Goal: Task Accomplishment & Management: Manage account settings

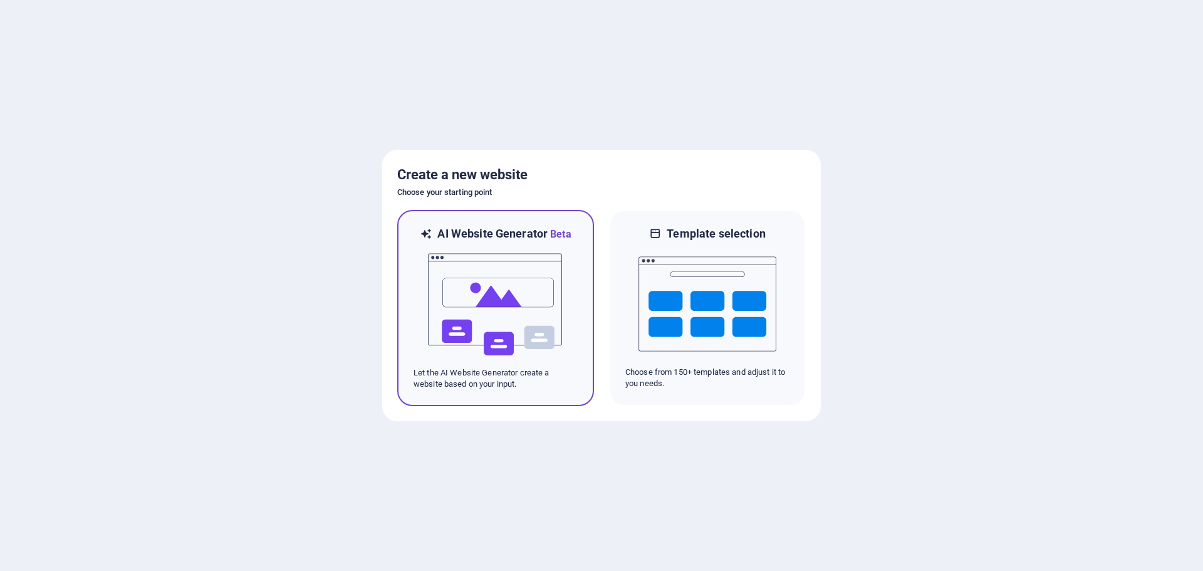
click at [535, 267] on img at bounding box center [496, 304] width 138 height 125
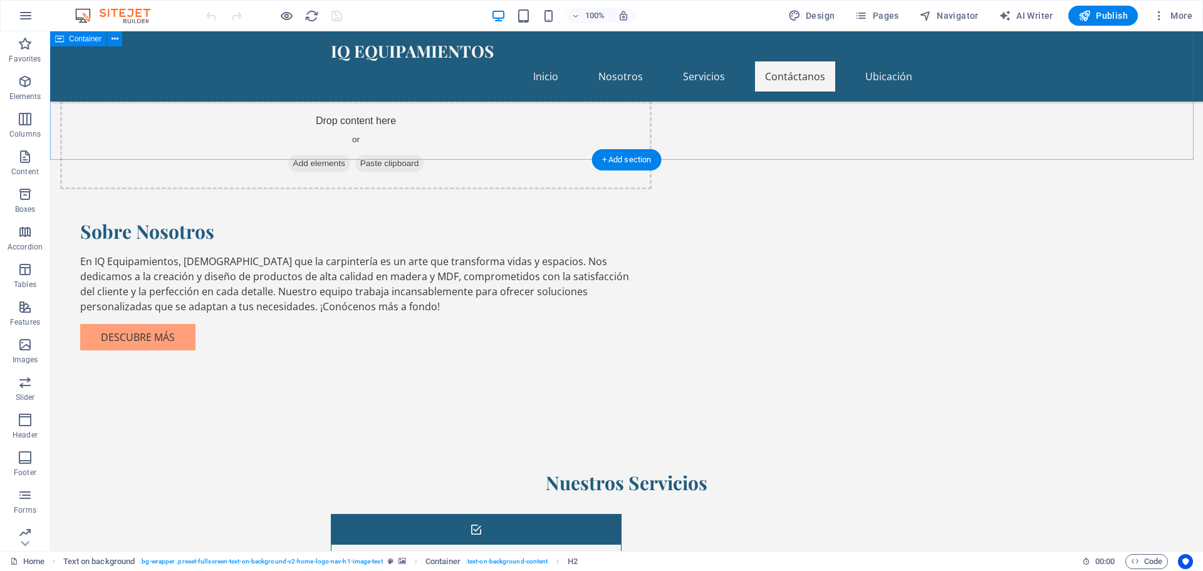
scroll to position [927, 0]
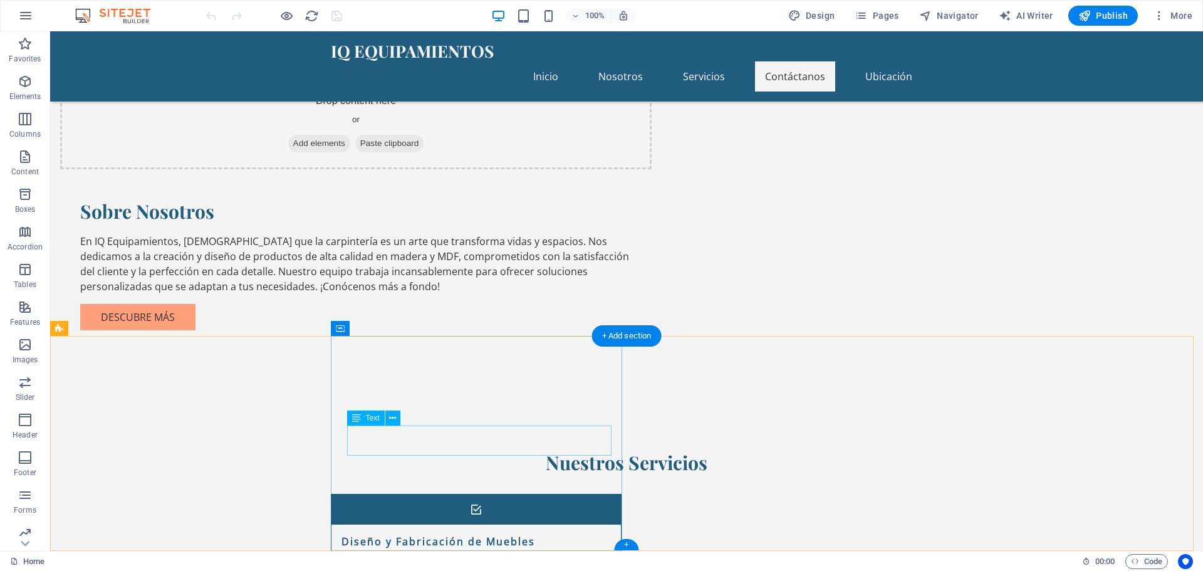
drag, startPoint x: 414, startPoint y: 433, endPoint x: 346, endPoint y: 430, distance: 67.8
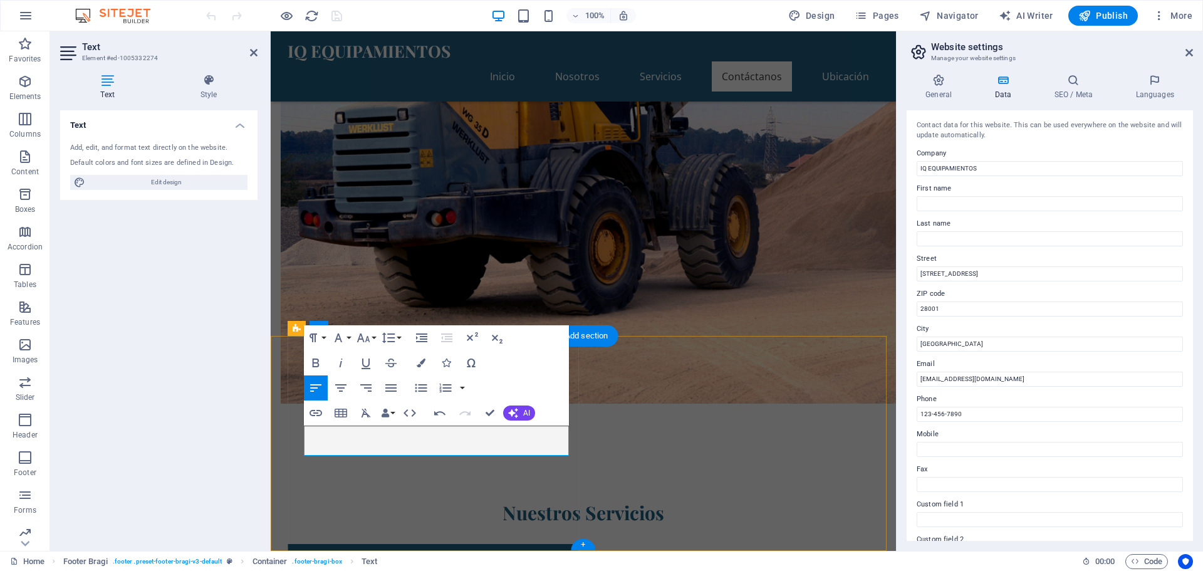
drag, startPoint x: 376, startPoint y: 449, endPoint x: 305, endPoint y: 447, distance: 71.5
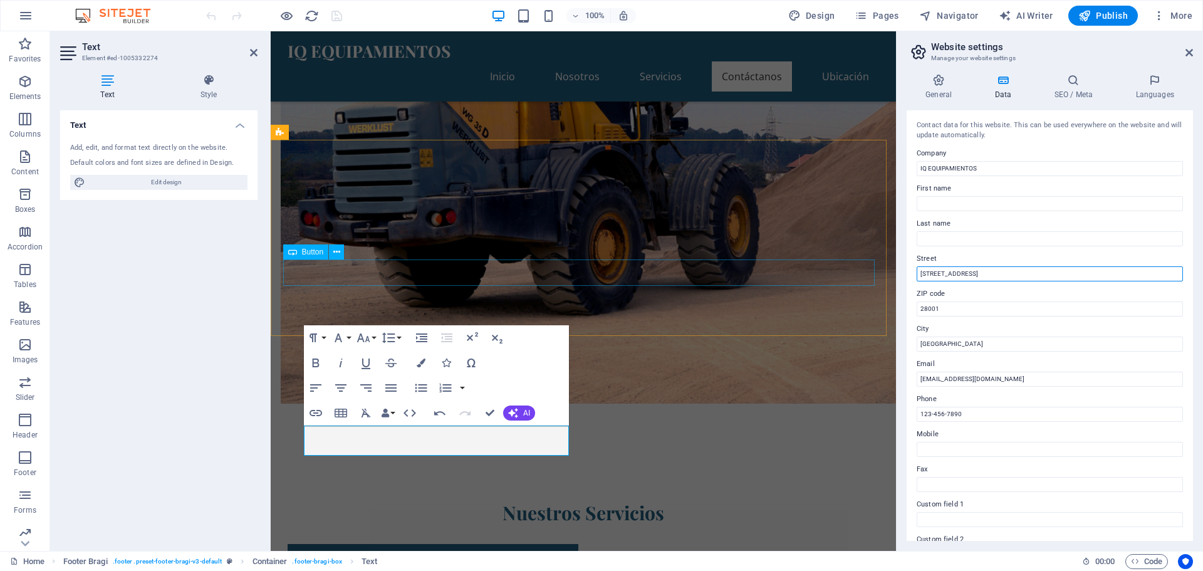
drag, startPoint x: 1253, startPoint y: 306, endPoint x: 856, endPoint y: 271, distance: 398.3
click at [973, 269] on input "Calle Falsa 123" at bounding box center [1050, 273] width 266 height 15
click at [973, 274] on input "Calle Falsa 123" at bounding box center [1050, 273] width 266 height 15
type input "C"
type input "z"
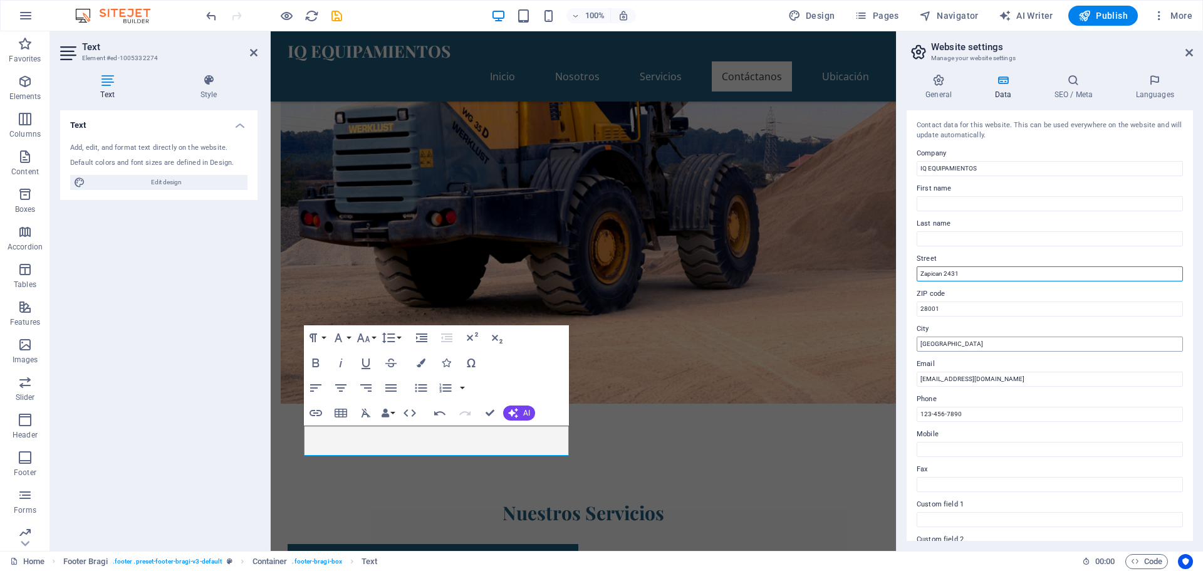
type input "Zapican 2431"
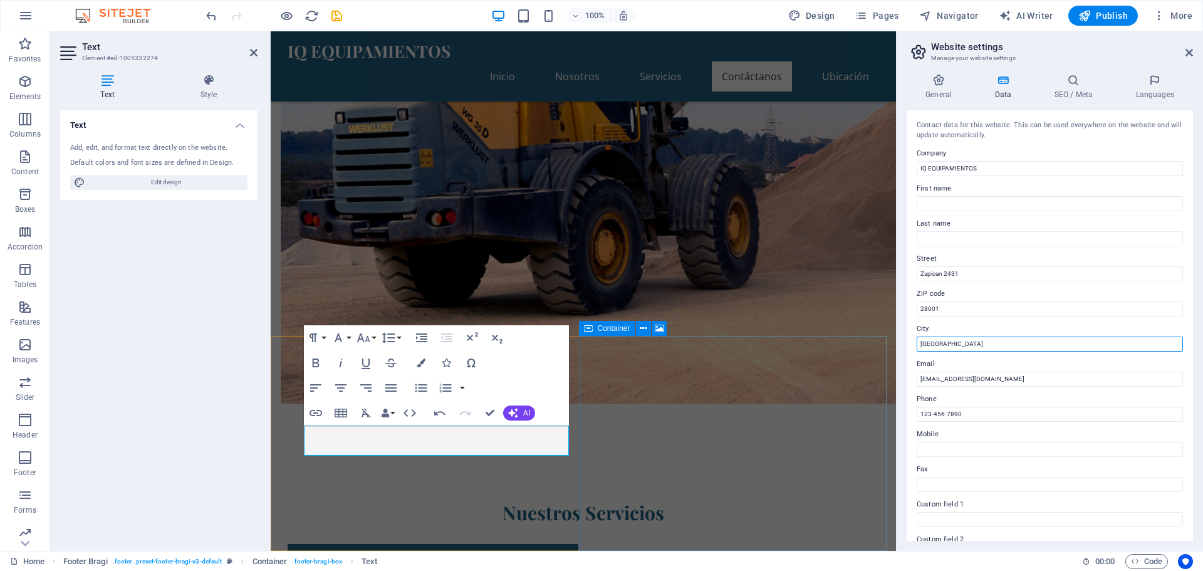
drag, startPoint x: 1227, startPoint y: 379, endPoint x: 849, endPoint y: 343, distance: 380.2
type input "Montevideo"
click at [950, 381] on input "info@iqequipamientos.com" at bounding box center [1050, 379] width 266 height 15
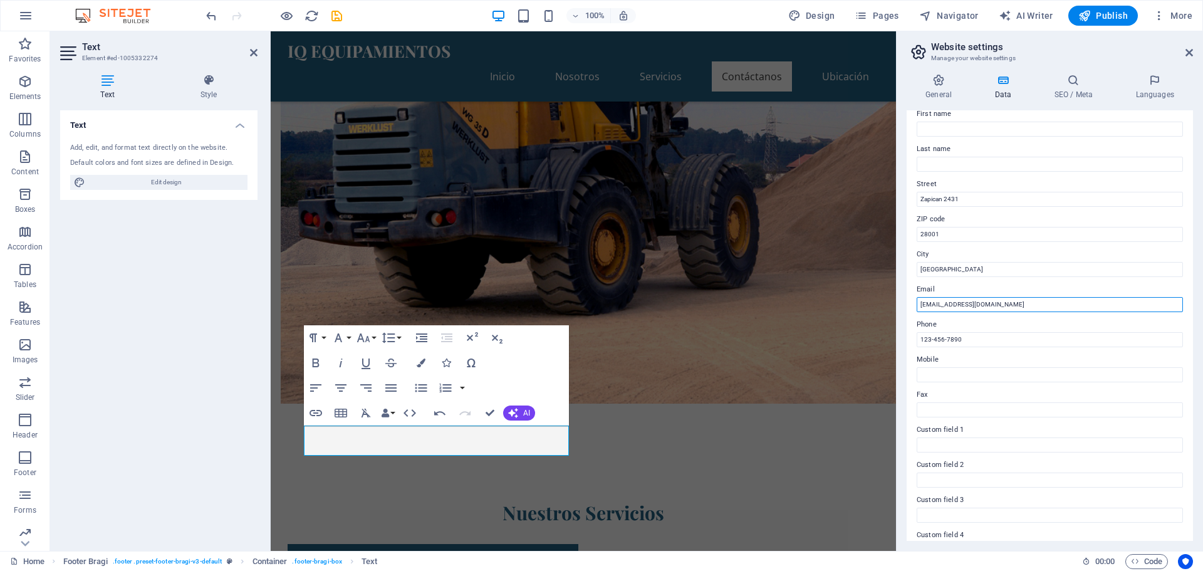
scroll to position [83, 0]
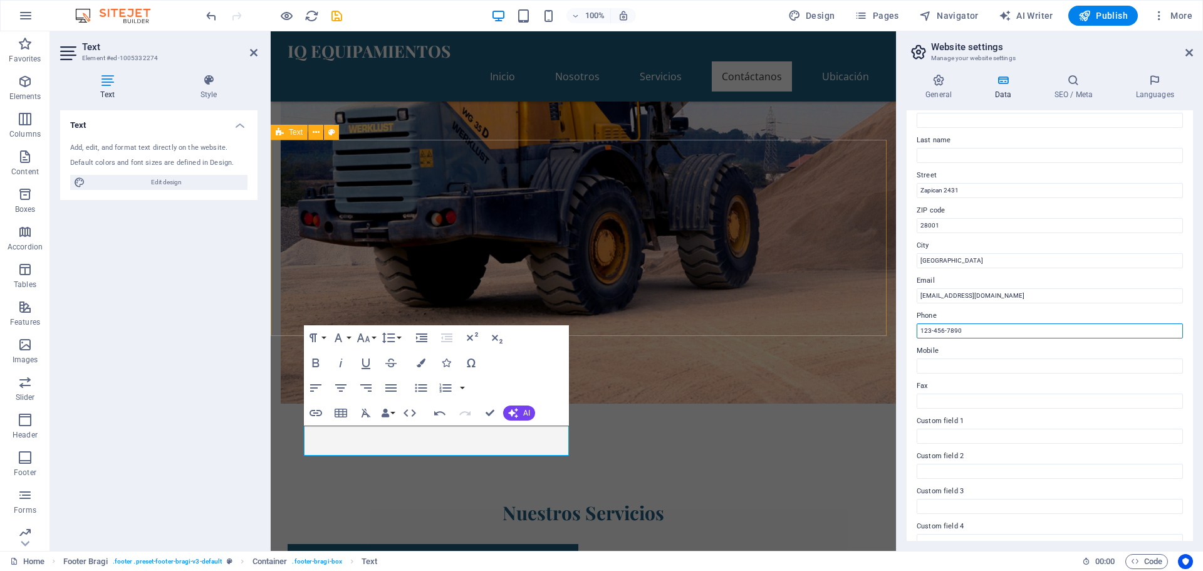
drag, startPoint x: 1241, startPoint y: 365, endPoint x: 882, endPoint y: 333, distance: 360.5
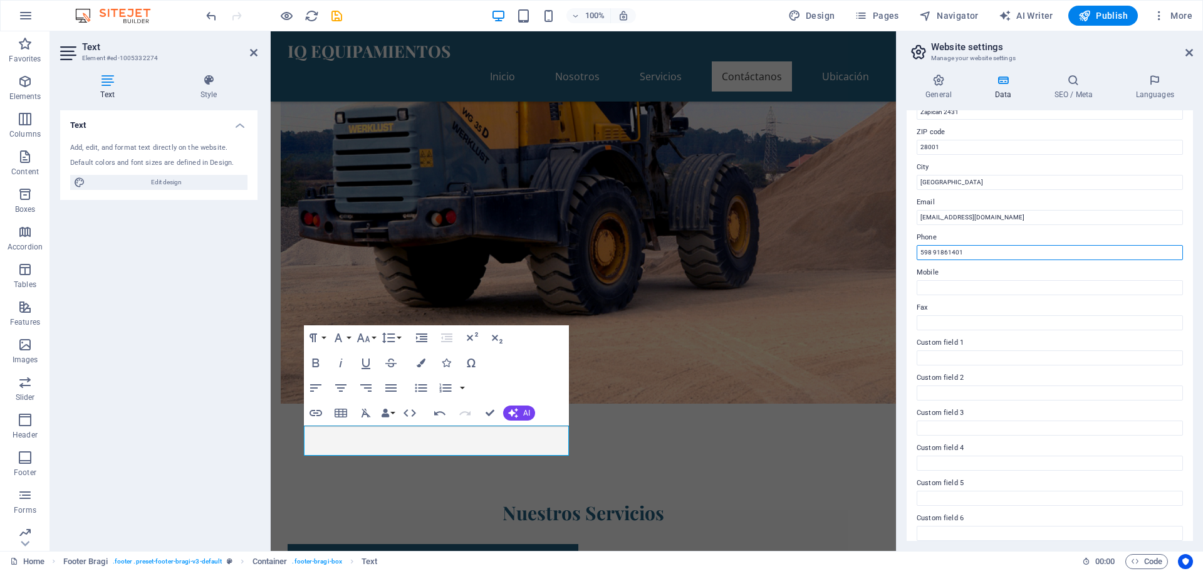
scroll to position [172, 0]
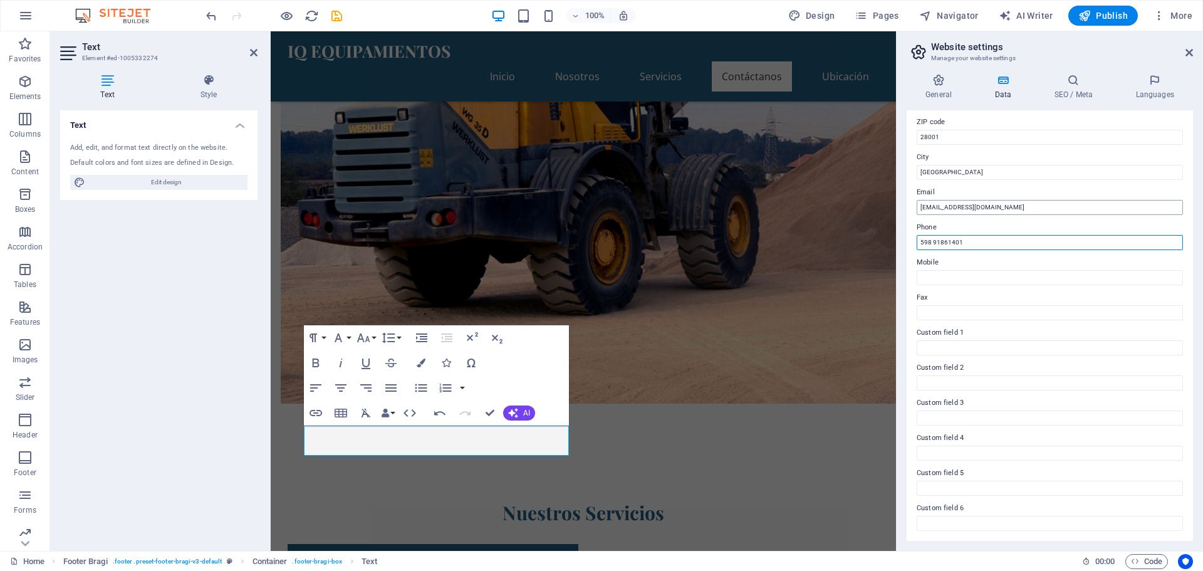
type input "598 91861401"
drag, startPoint x: 1201, startPoint y: 238, endPoint x: 844, endPoint y: 207, distance: 358.5
type input "ventas@iqequipamientos.com"
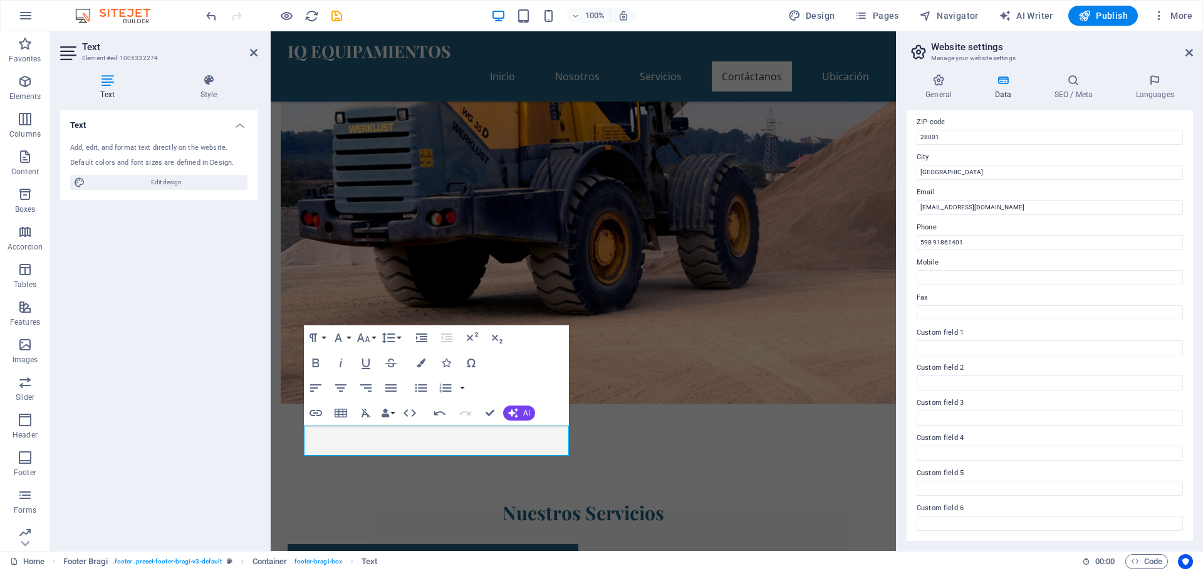
drag, startPoint x: 948, startPoint y: 137, endPoint x: 902, endPoint y: 135, distance: 45.2
click at [902, 135] on div "General Data SEO / Meta Languages Website name Individual Logo Drag files here,…" at bounding box center [1050, 307] width 306 height 487
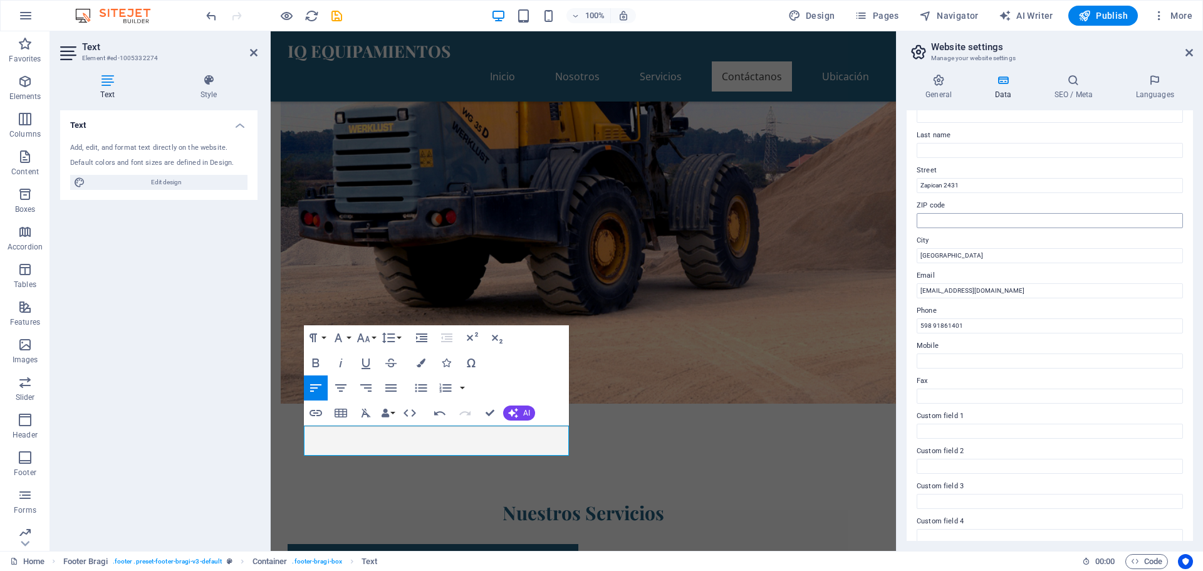
scroll to position [67, 0]
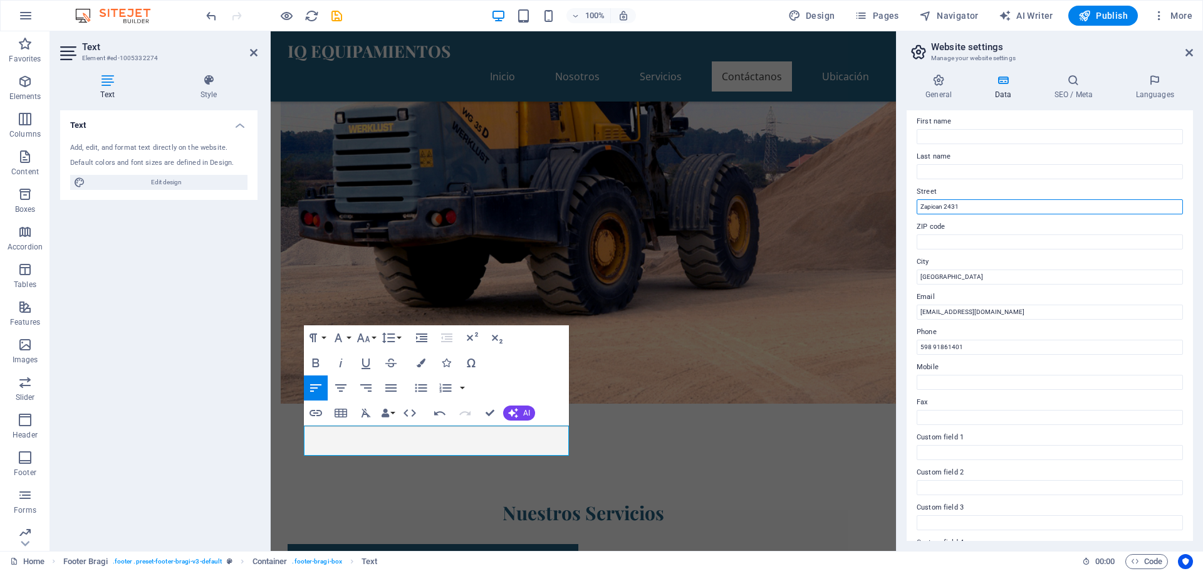
click at [939, 206] on input "Zapican 2431" at bounding box center [1050, 206] width 266 height 15
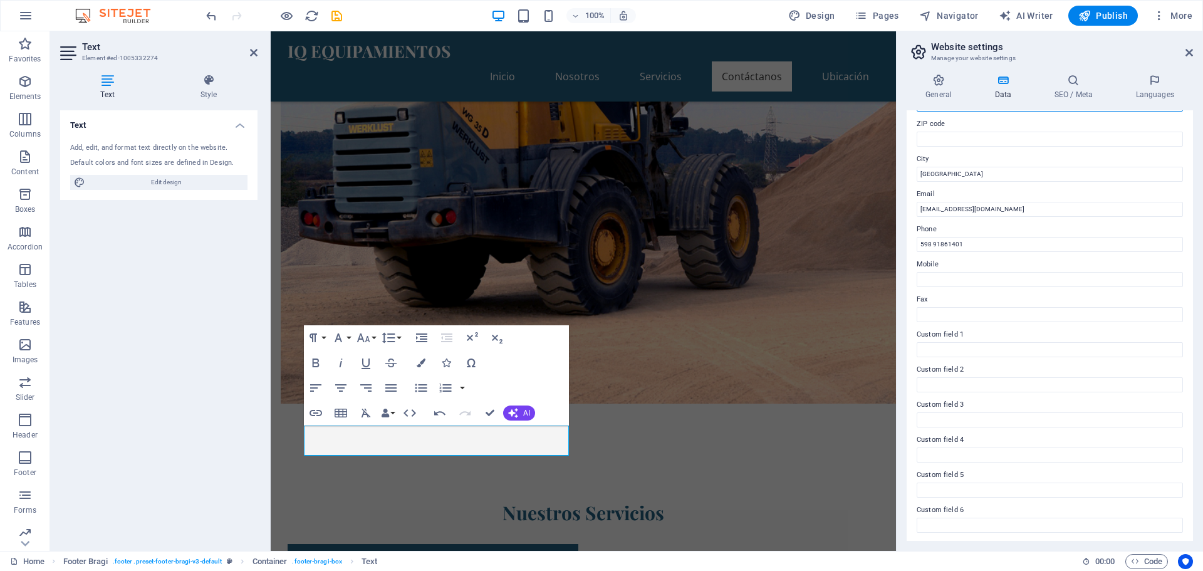
scroll to position [172, 0]
type input "Zapicán 2431"
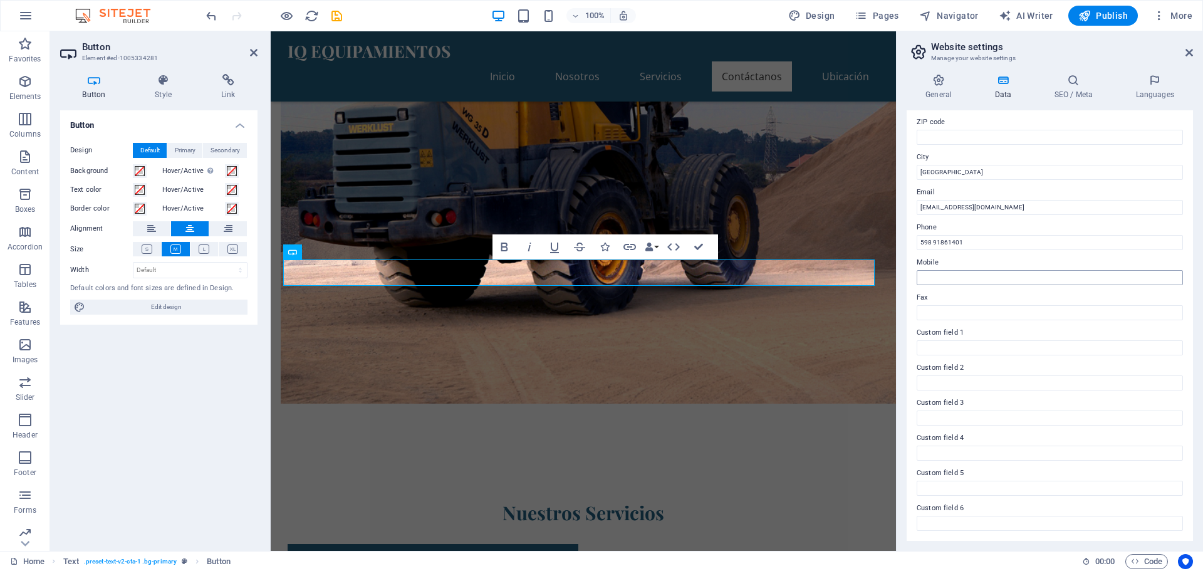
scroll to position [151, 0]
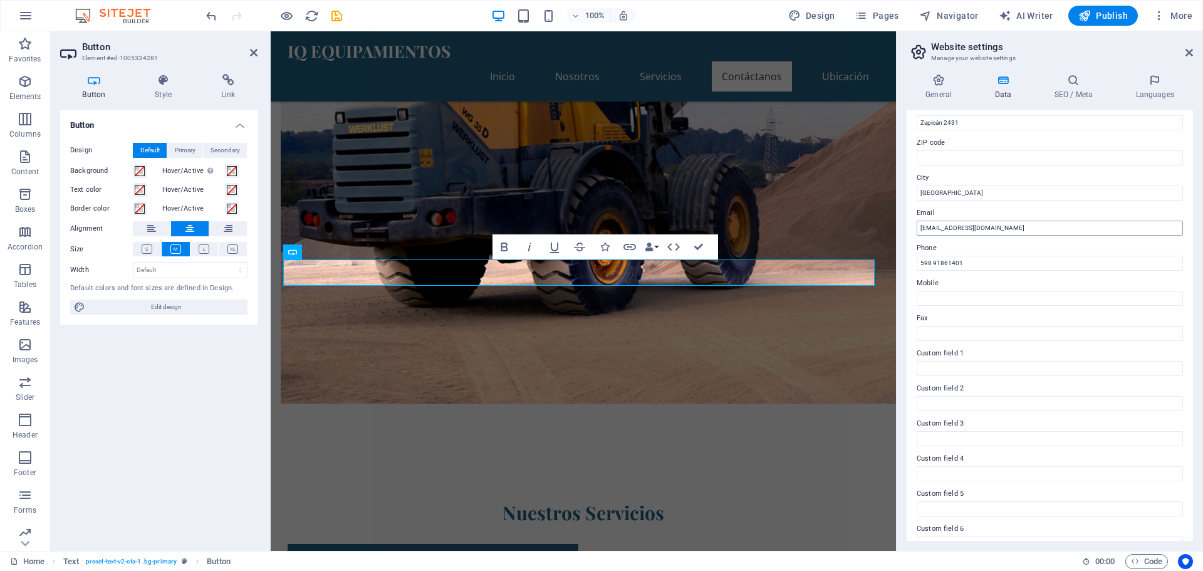
click at [1028, 225] on input "ventas@iqequipamientos.com" at bounding box center [1050, 228] width 266 height 15
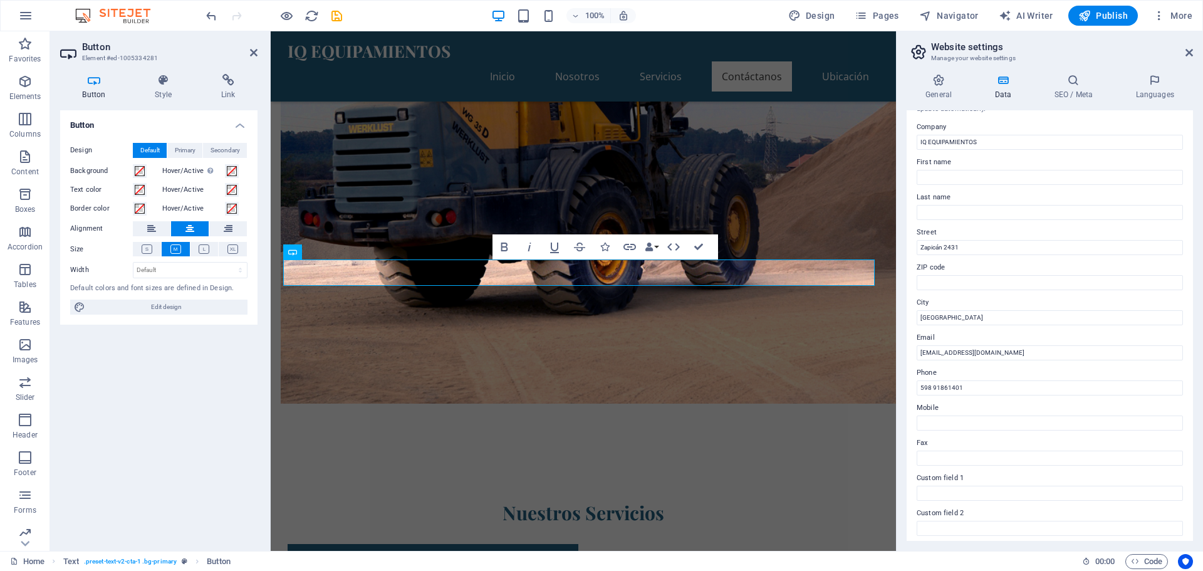
scroll to position [0, 0]
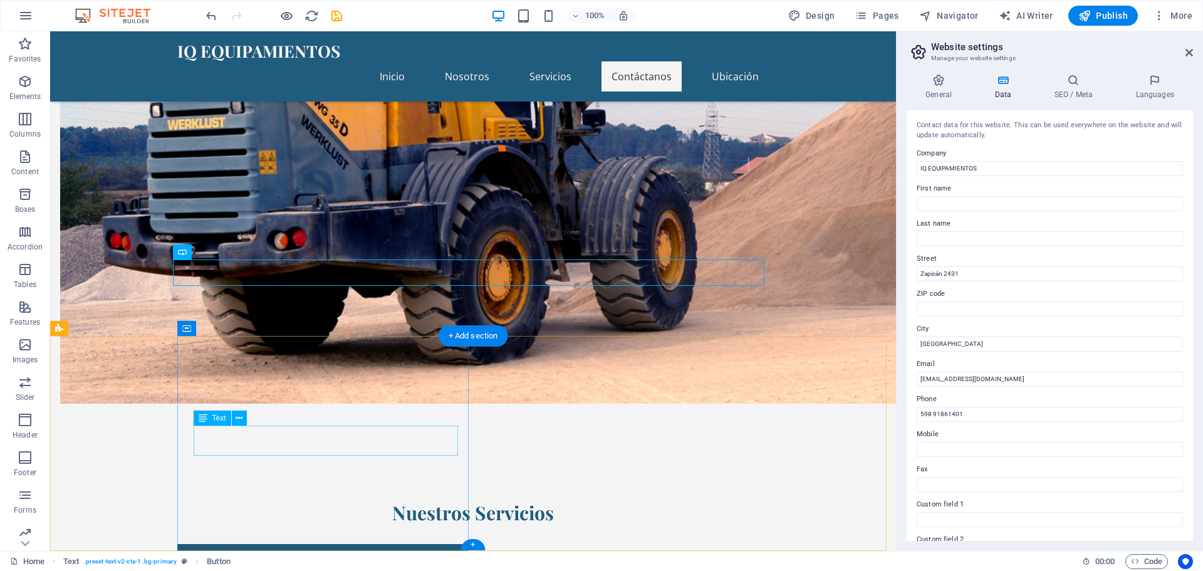
type input "ventas@iqequipamientos.com.uy"
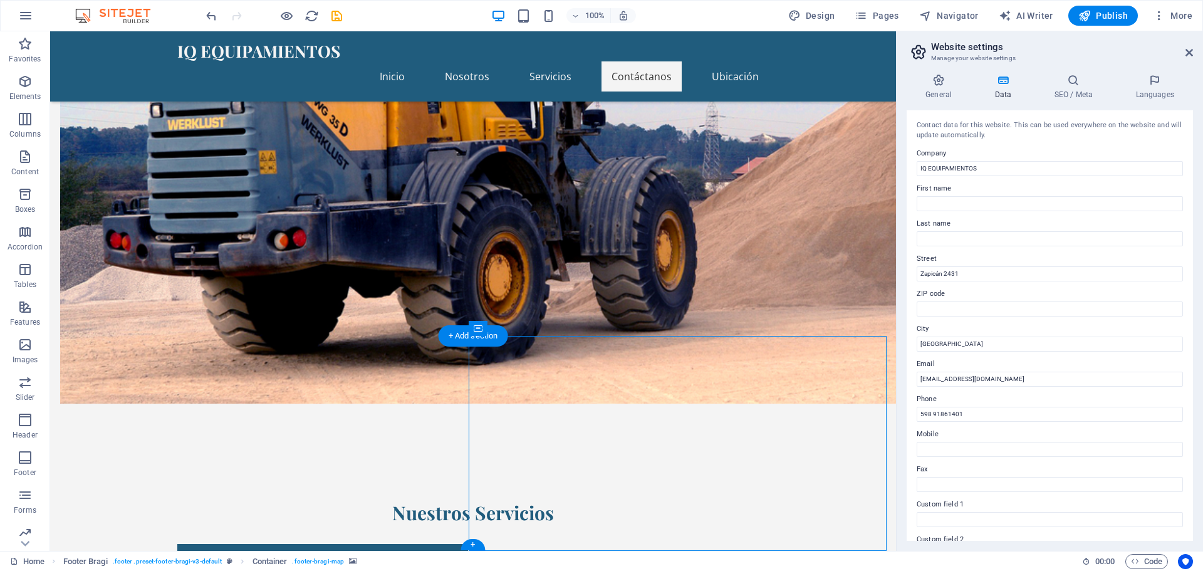
select select "px"
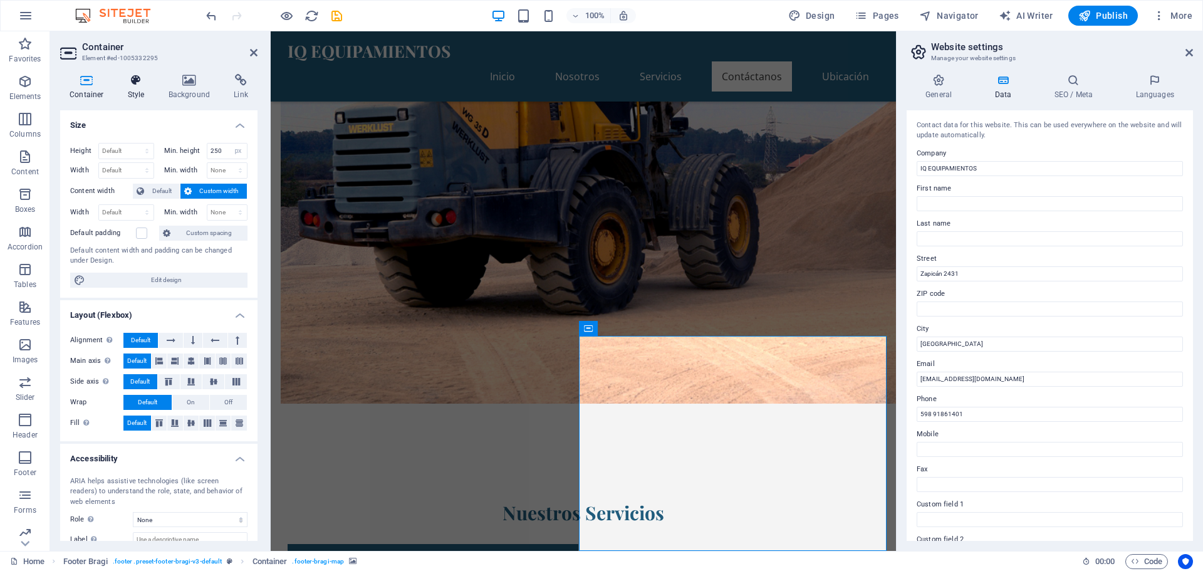
click at [137, 82] on icon at bounding box center [136, 80] width 36 height 13
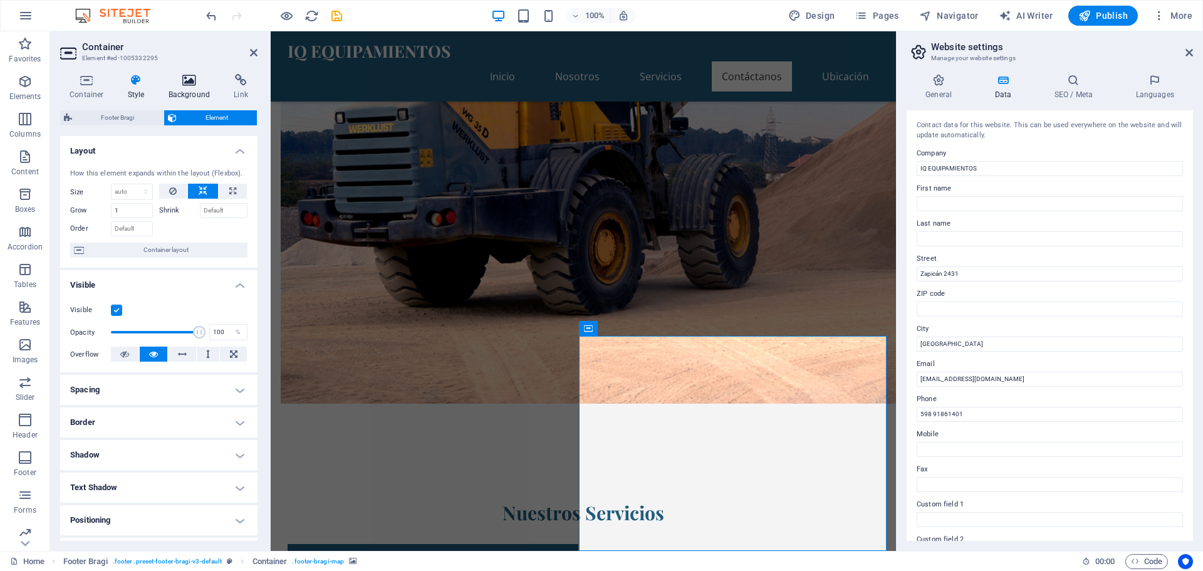
click at [181, 82] on icon at bounding box center [189, 80] width 61 height 13
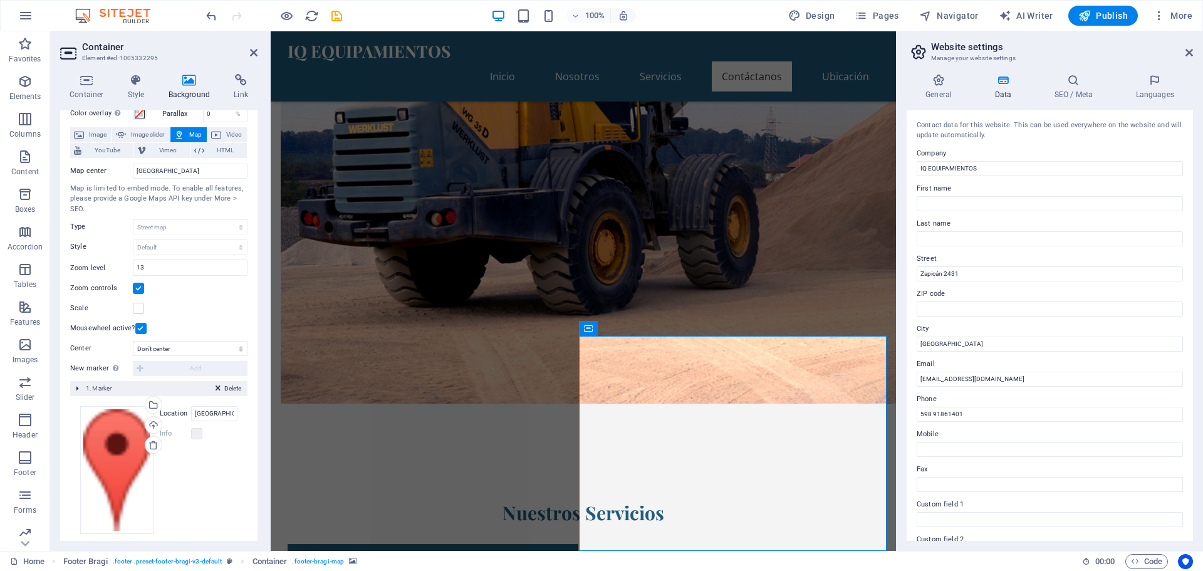
scroll to position [68, 0]
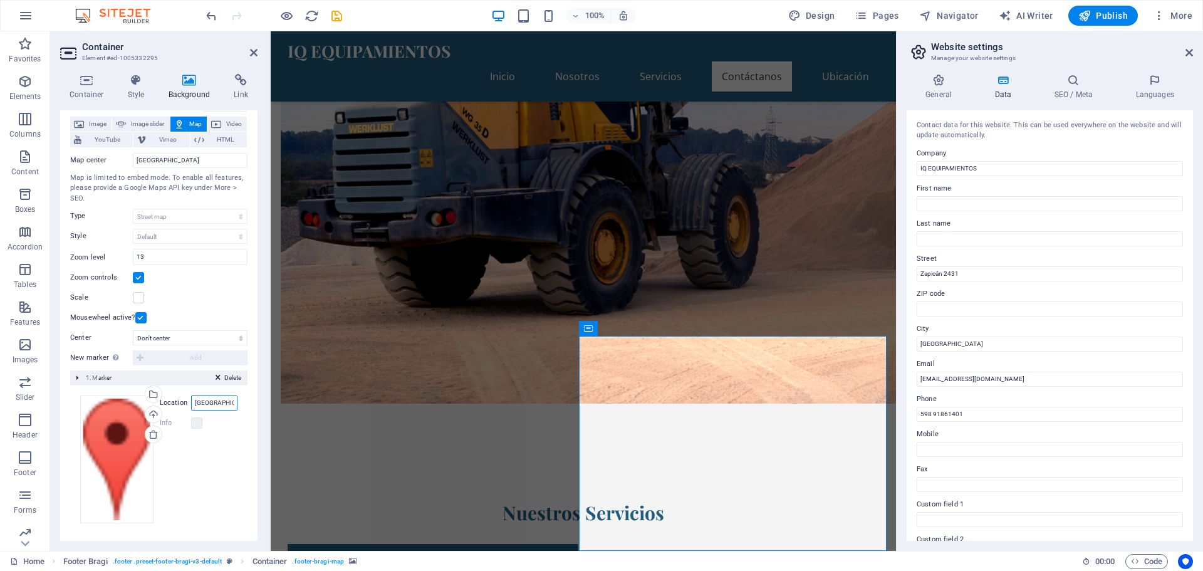
click at [212, 400] on input "Berlin" at bounding box center [214, 402] width 46 height 15
drag, startPoint x: 212, startPoint y: 400, endPoint x: 170, endPoint y: 399, distance: 41.4
click at [170, 399] on div "Location Berlin" at bounding box center [199, 402] width 78 height 15
type input "Uruguay"
click at [121, 445] on div "Drag files here, click to choose files or select files from Files or our free s…" at bounding box center [116, 459] width 73 height 128
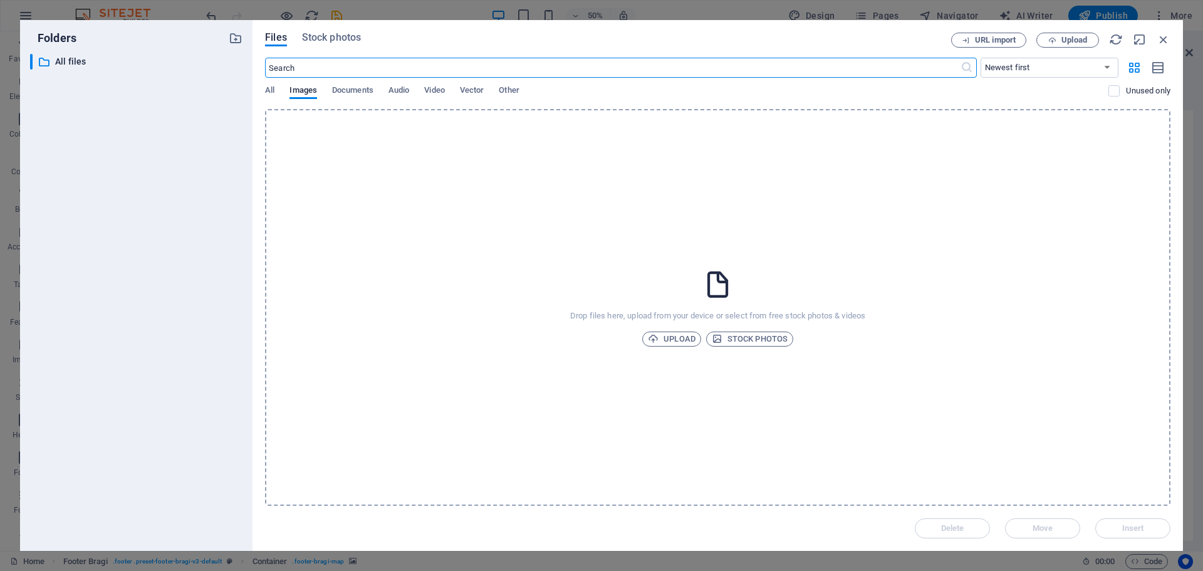
scroll to position [407, 0]
click at [743, 337] on span "Stock photos" at bounding box center [750, 339] width 76 height 15
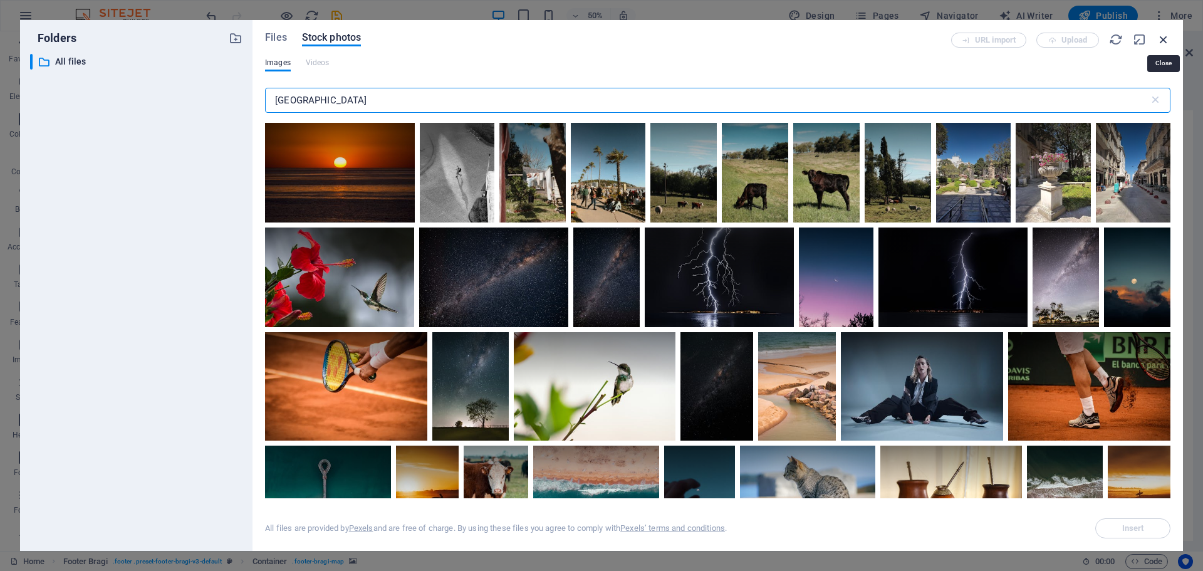
type input "uruguay"
click at [1166, 38] on icon "button" at bounding box center [1164, 40] width 14 height 14
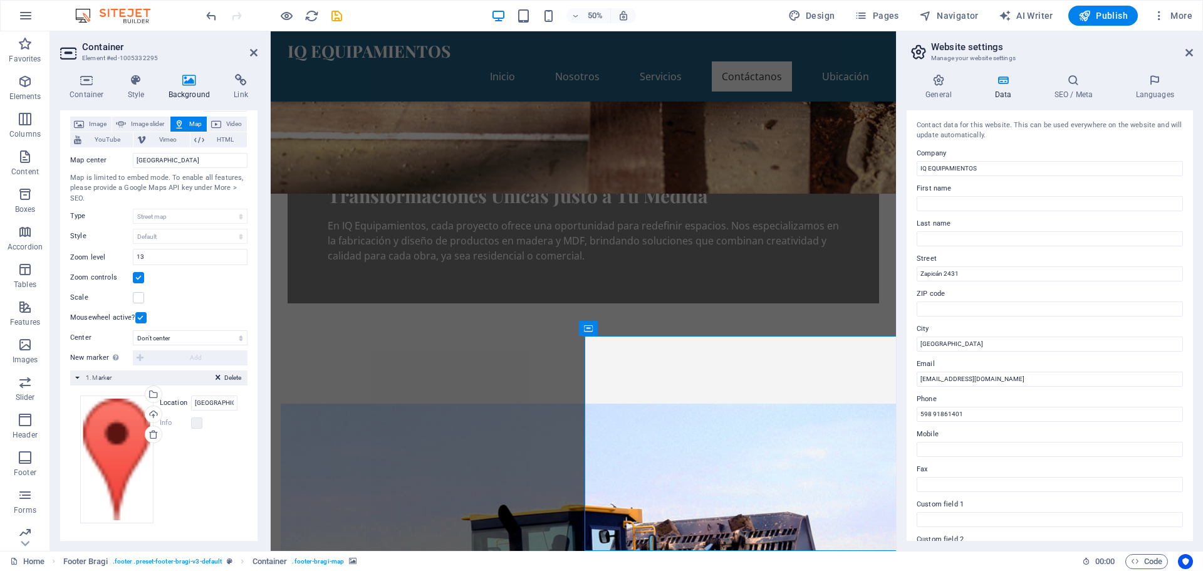
scroll to position [927, 0]
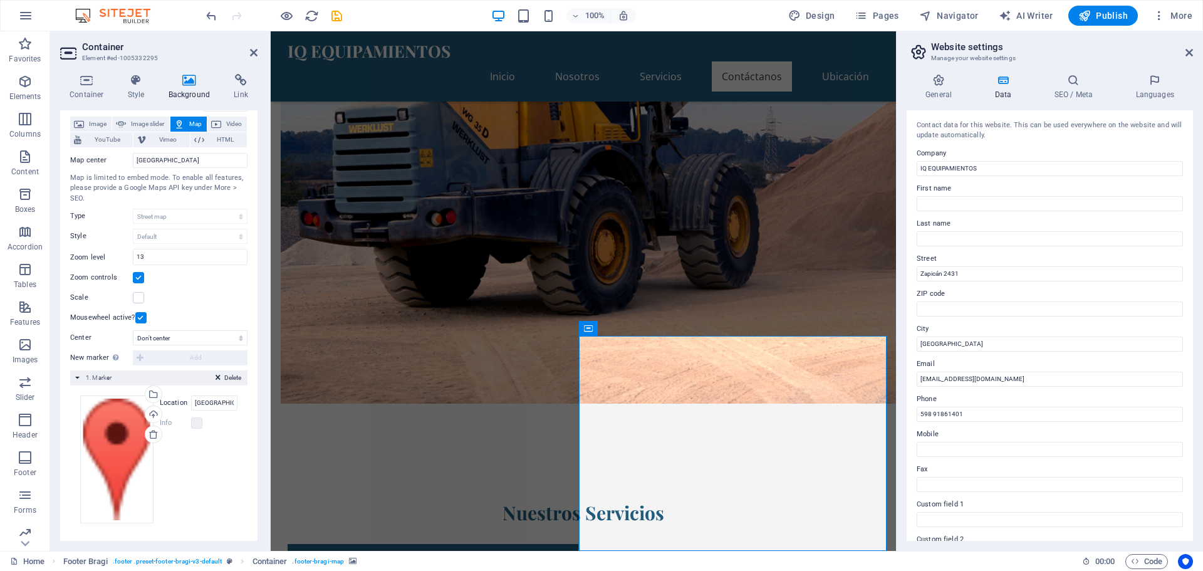
click at [188, 123] on span "Map" at bounding box center [195, 124] width 15 height 15
click at [225, 122] on span "Video" at bounding box center [234, 124] width 18 height 15
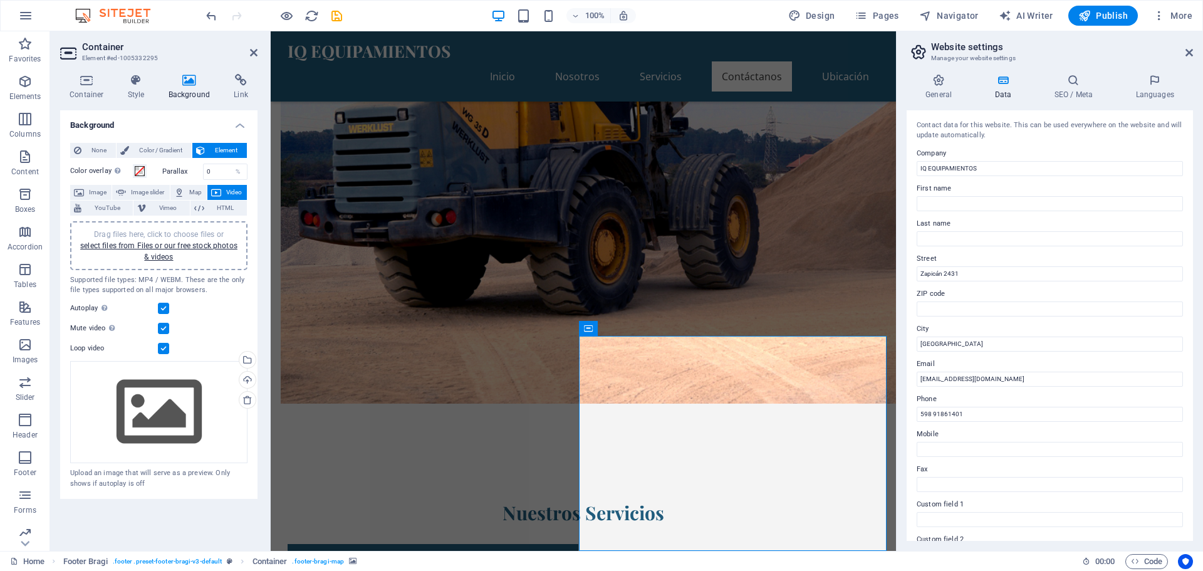
scroll to position [0, 0]
click at [184, 190] on icon at bounding box center [179, 192] width 10 height 15
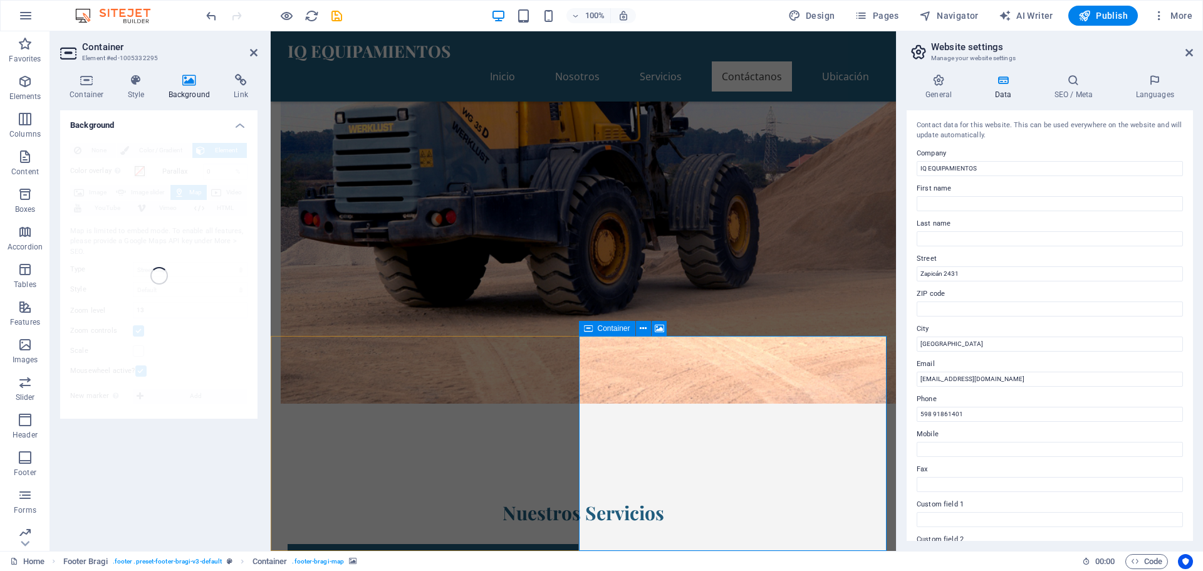
click at [240, 91] on h4 "Link" at bounding box center [240, 87] width 33 height 26
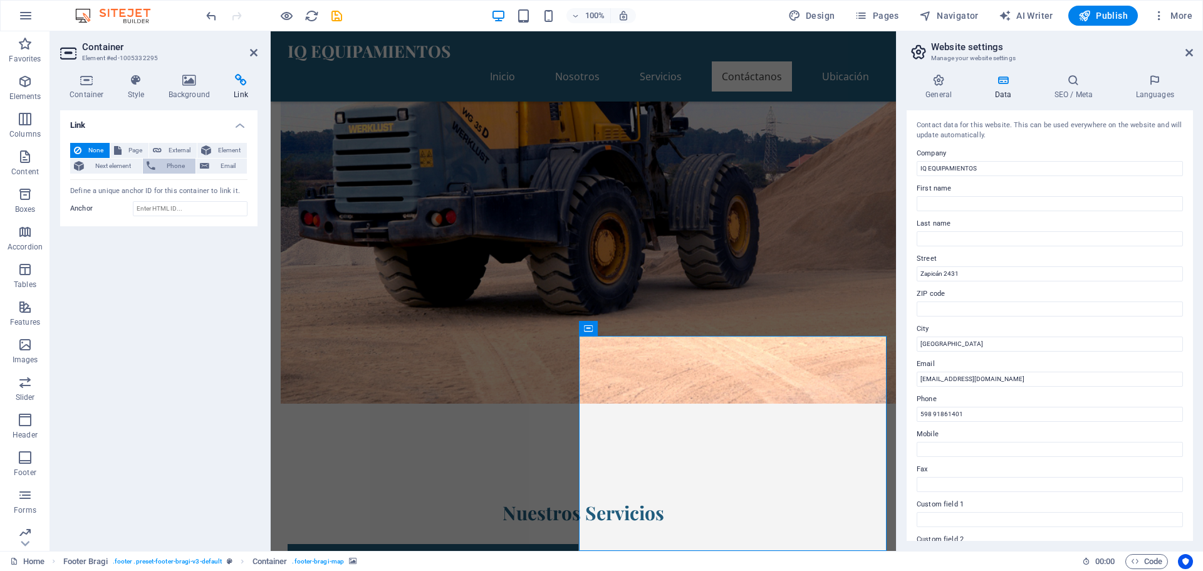
click at [168, 167] on span "Phone" at bounding box center [175, 166] width 33 height 15
click at [168, 186] on input "Phone" at bounding box center [190, 186] width 115 height 15
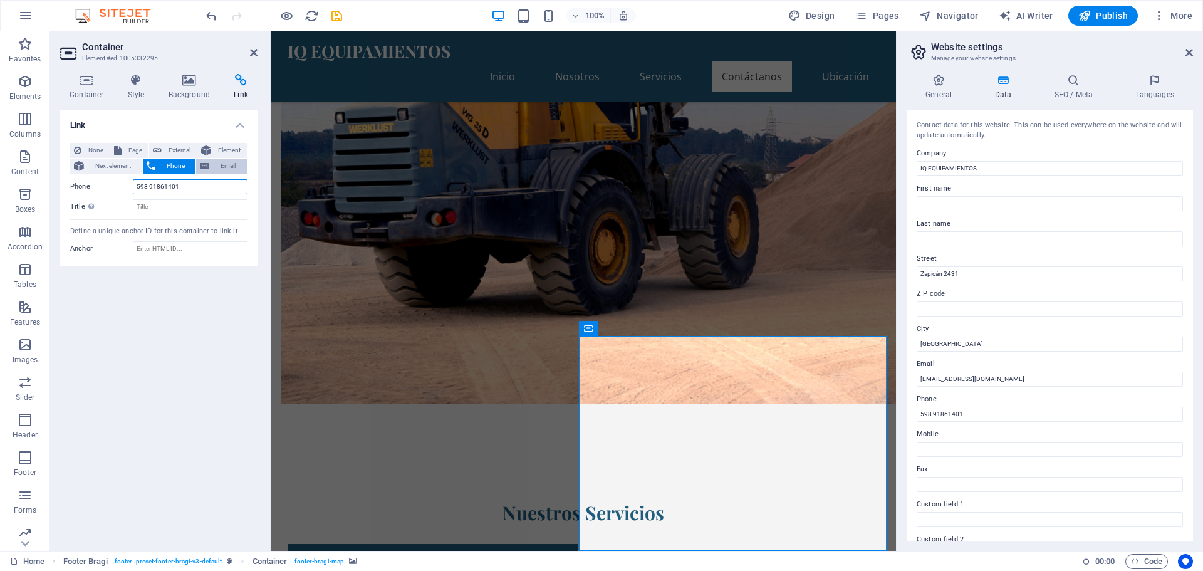
type input "598 91861401"
click at [216, 164] on span "Email" at bounding box center [228, 166] width 30 height 15
click at [217, 146] on span "Element" at bounding box center [229, 150] width 28 height 15
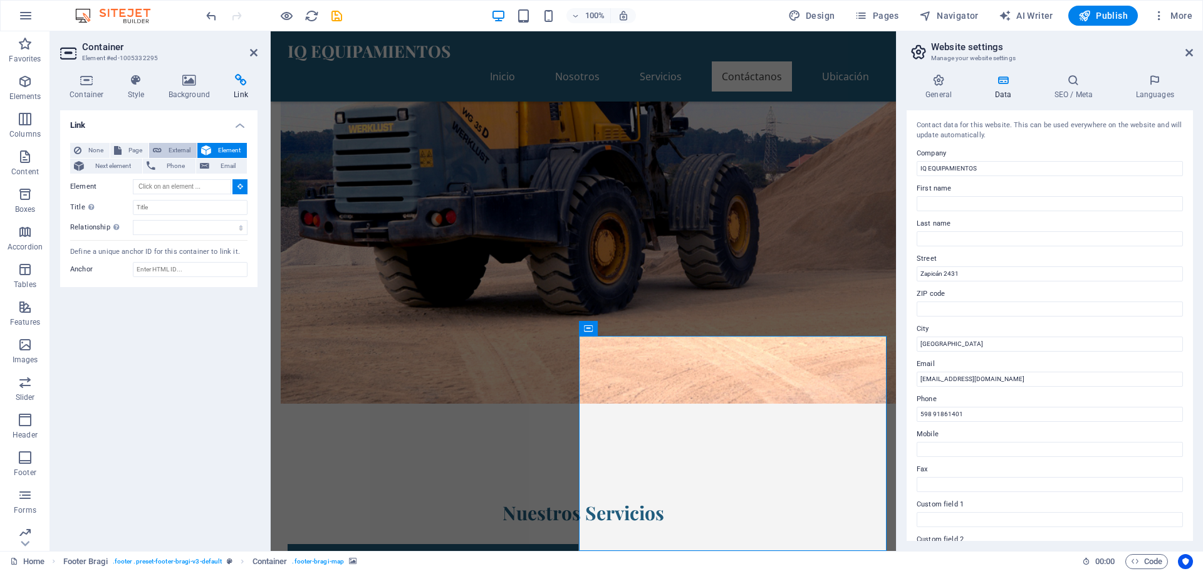
click at [161, 146] on icon at bounding box center [157, 150] width 9 height 15
select select "blank"
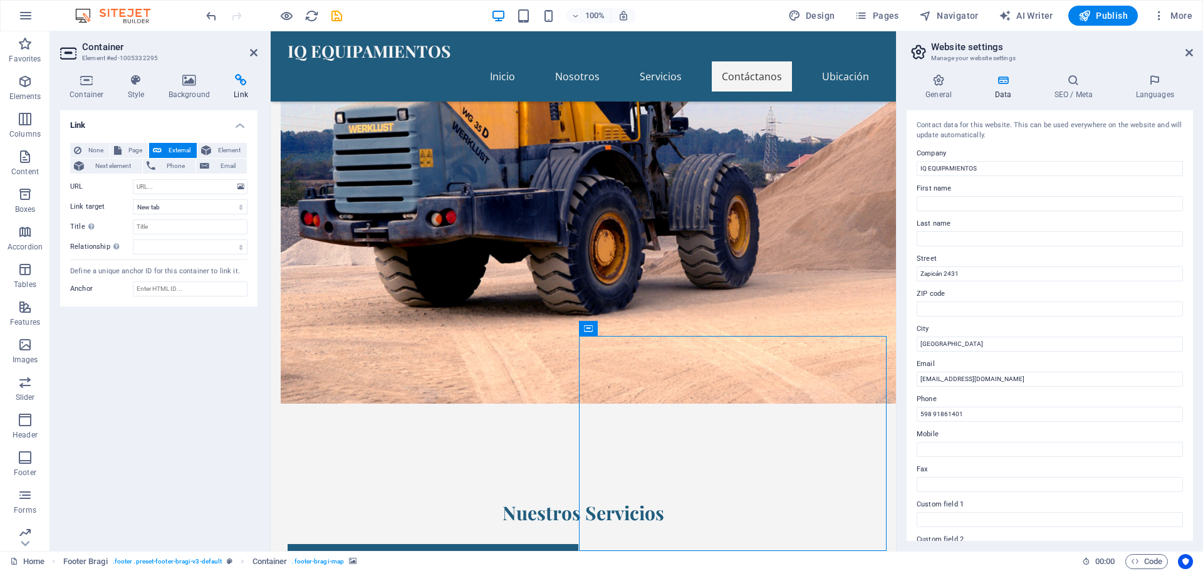
click at [844, 61] on nav "Inicio Nosotros Servicios Contáctanos Ubicación" at bounding box center [584, 76] width 592 height 30
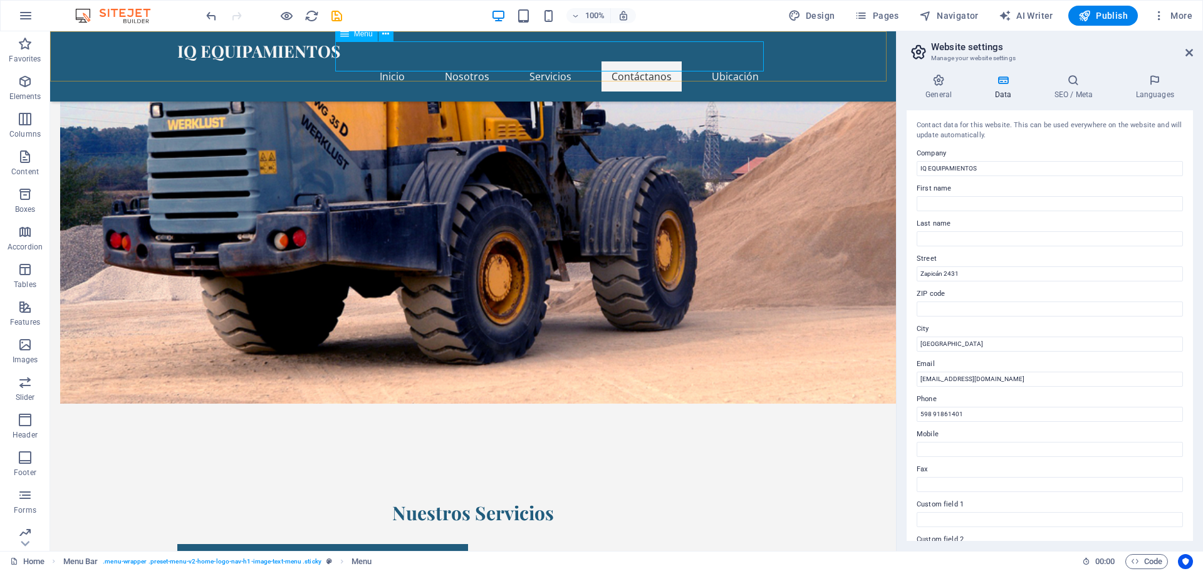
click at [733, 61] on nav "Inicio Nosotros Servicios Contáctanos Ubicación" at bounding box center [473, 76] width 592 height 30
select select
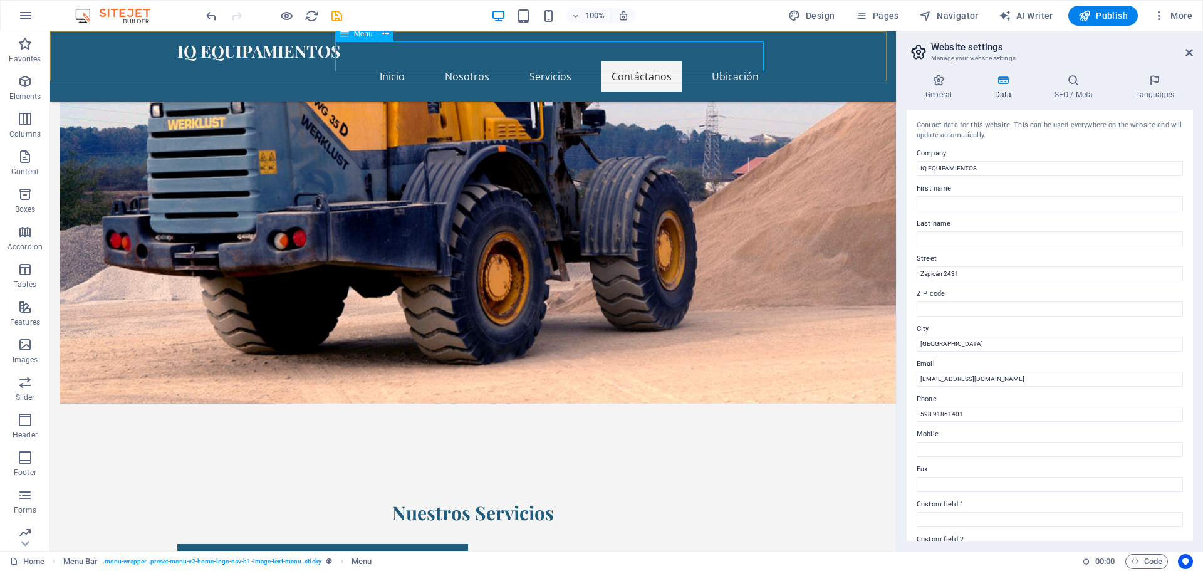
select select
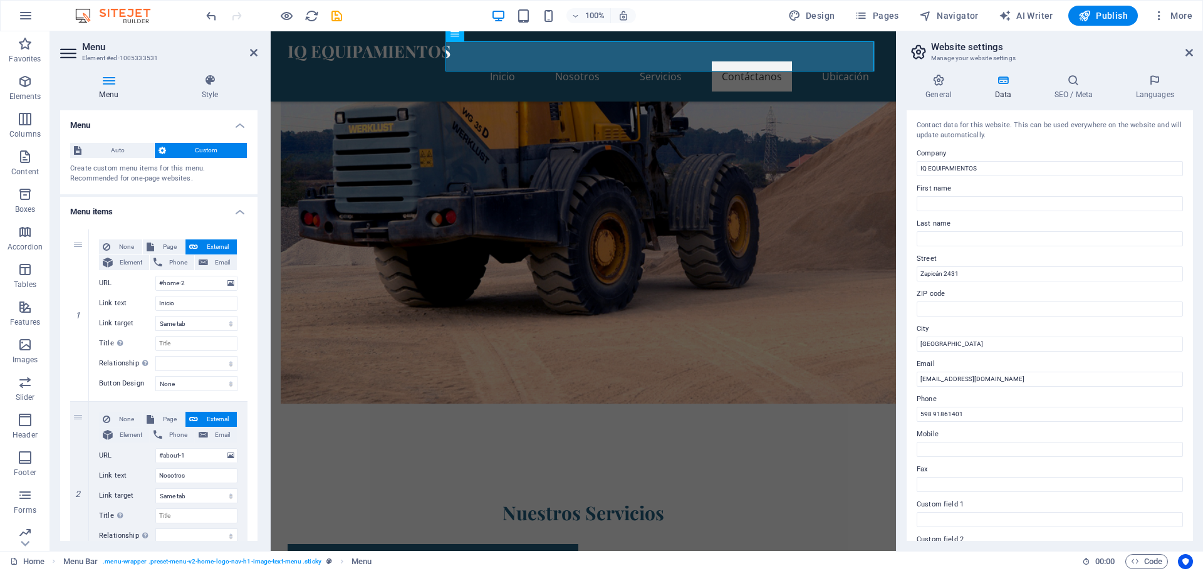
click at [107, 83] on icon at bounding box center [108, 80] width 97 height 13
click at [1074, 93] on h4 "SEO / Meta" at bounding box center [1075, 87] width 81 height 26
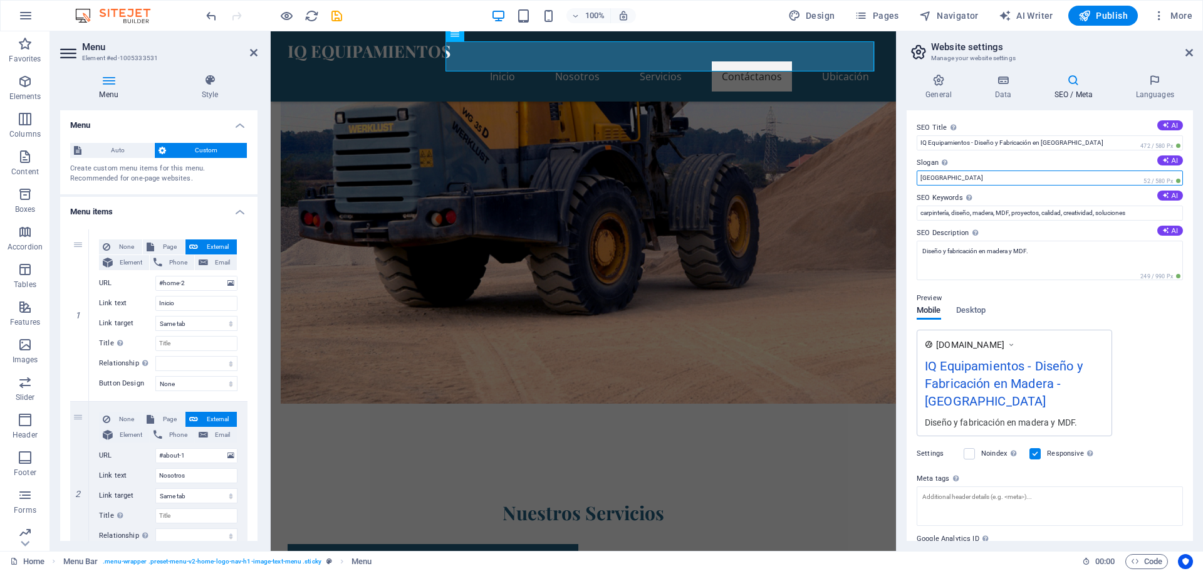
drag, startPoint x: 956, startPoint y: 175, endPoint x: 921, endPoint y: 175, distance: 35.7
click at [921, 175] on input "Berlin" at bounding box center [1050, 177] width 266 height 15
click at [1033, 176] on input "Fabricamos en madera y MDF" at bounding box center [1050, 177] width 266 height 15
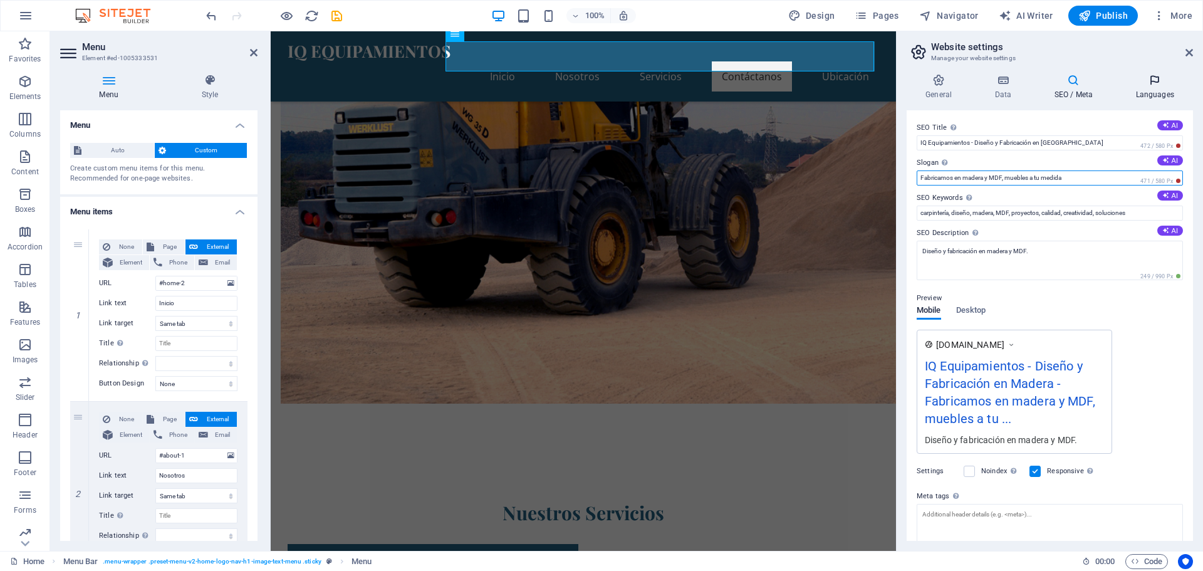
type input "Fabricamos en madera y MDF, muebles a tu medida"
click at [1158, 81] on icon at bounding box center [1155, 80] width 76 height 13
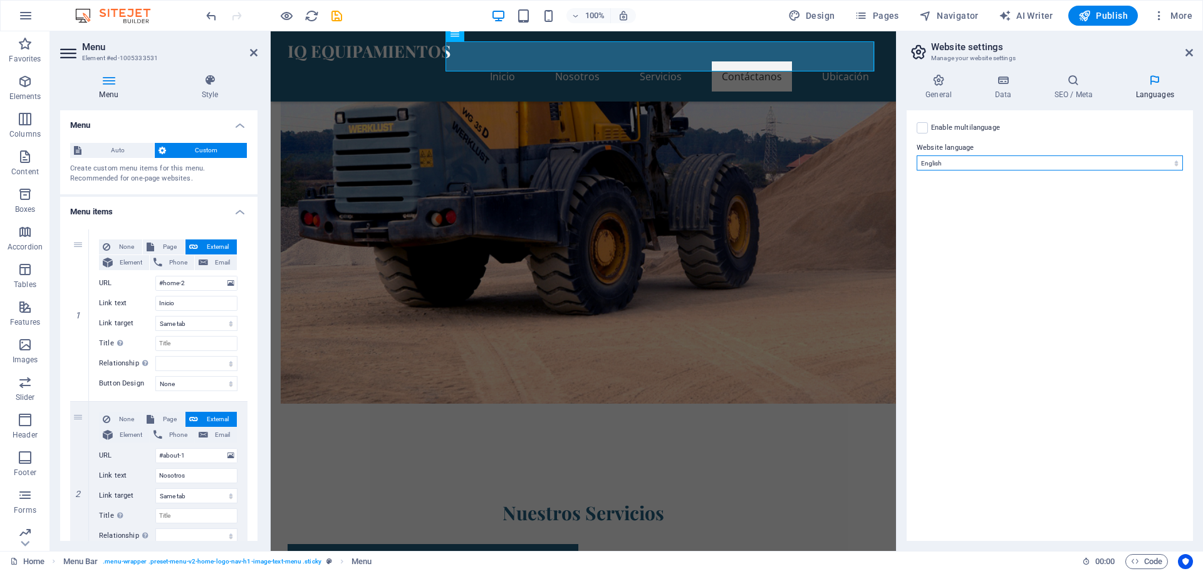
click at [968, 157] on select "Abkhazian Afar Afrikaans Akan Albanian Amharic Arabic Aragonese Armenian Assame…" at bounding box center [1050, 162] width 266 height 15
select select "148"
click at [917, 155] on select "Abkhazian Afar Afrikaans Akan Albanian Amharic Arabic Aragonese Armenian Assame…" at bounding box center [1050, 162] width 266 height 15
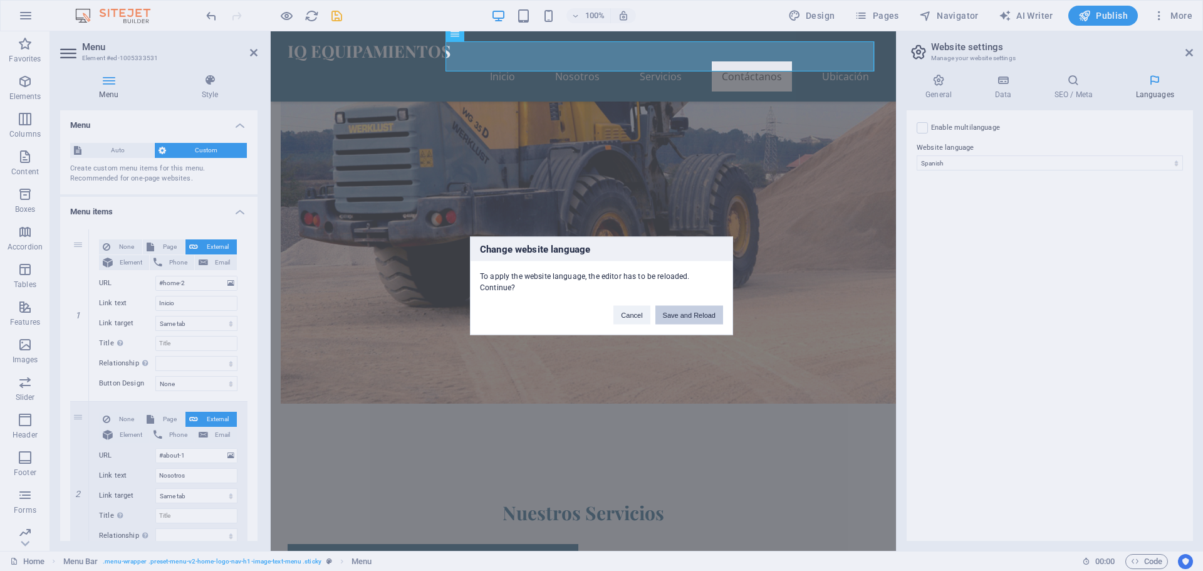
click at [696, 313] on button "Save and Reload" at bounding box center [690, 314] width 68 height 19
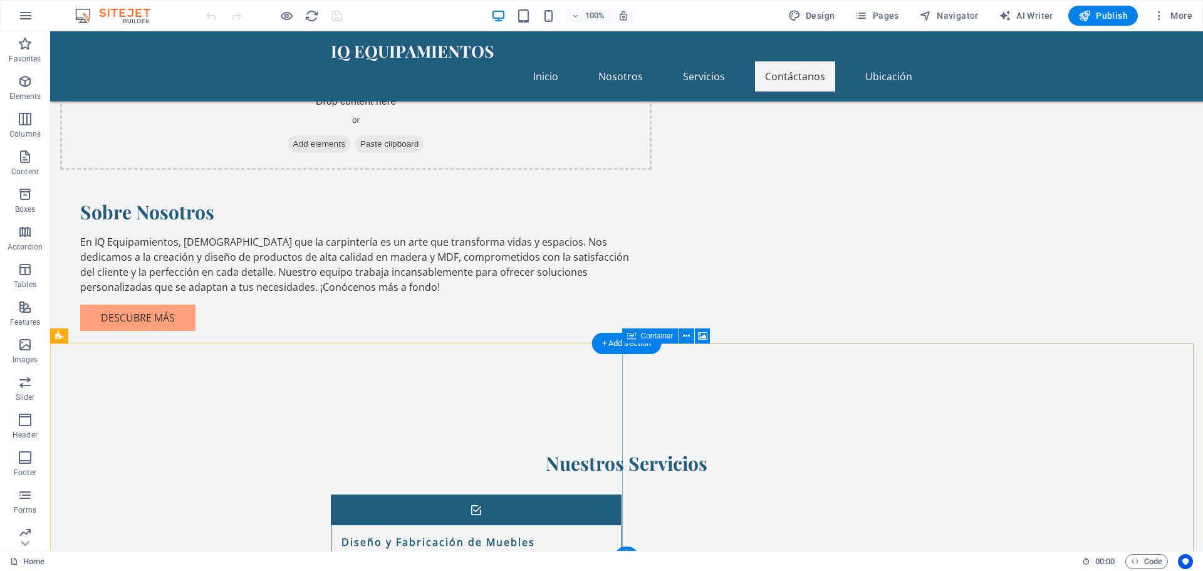
scroll to position [927, 0]
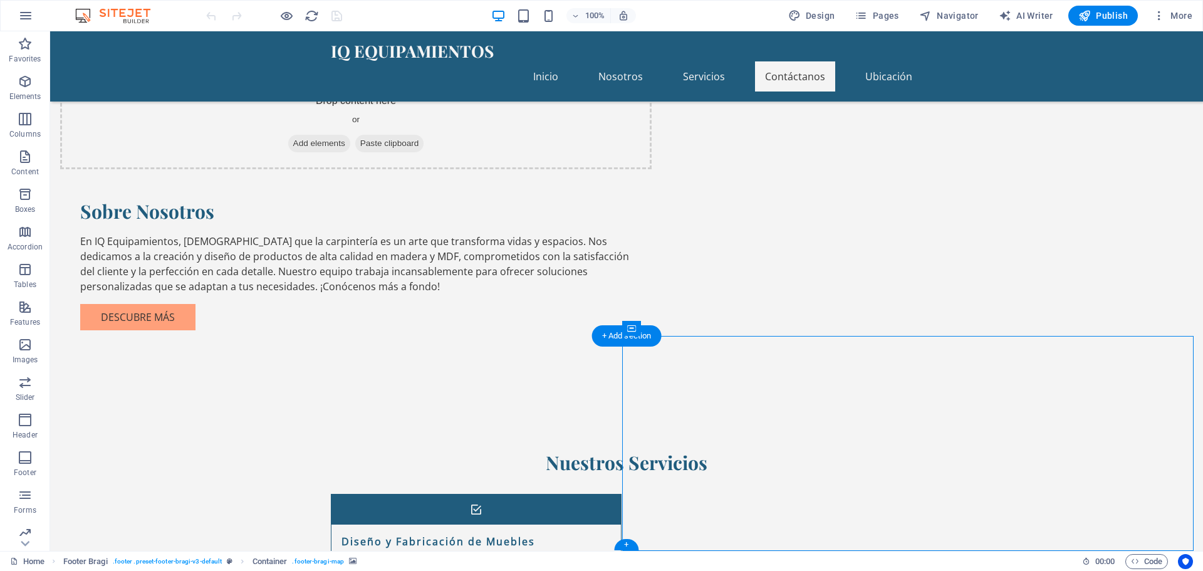
select select "px"
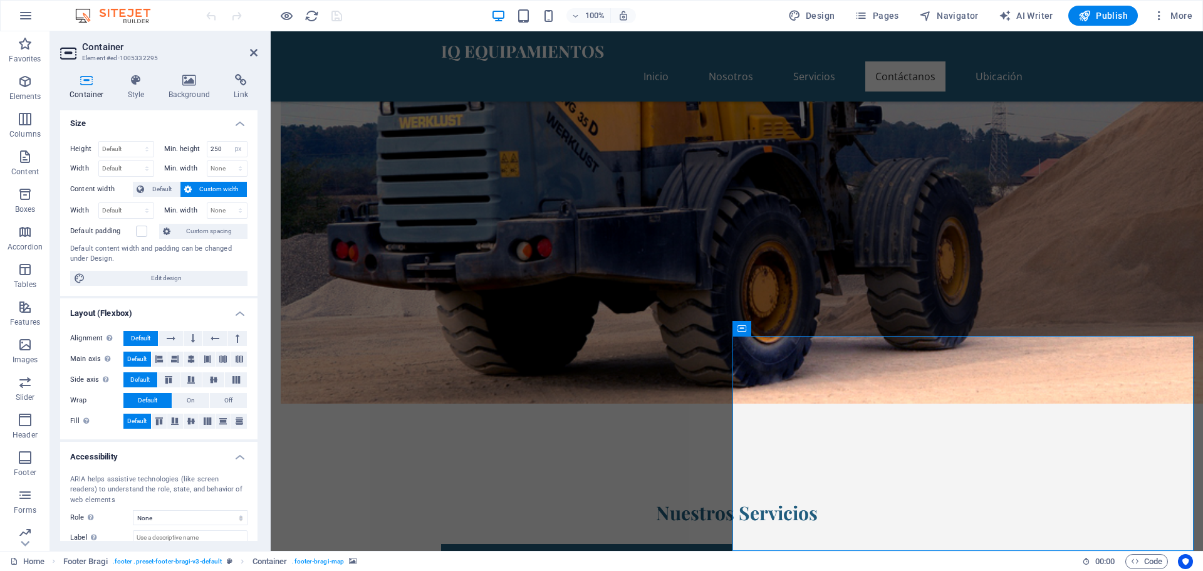
scroll to position [0, 0]
click at [135, 80] on icon at bounding box center [136, 80] width 36 height 13
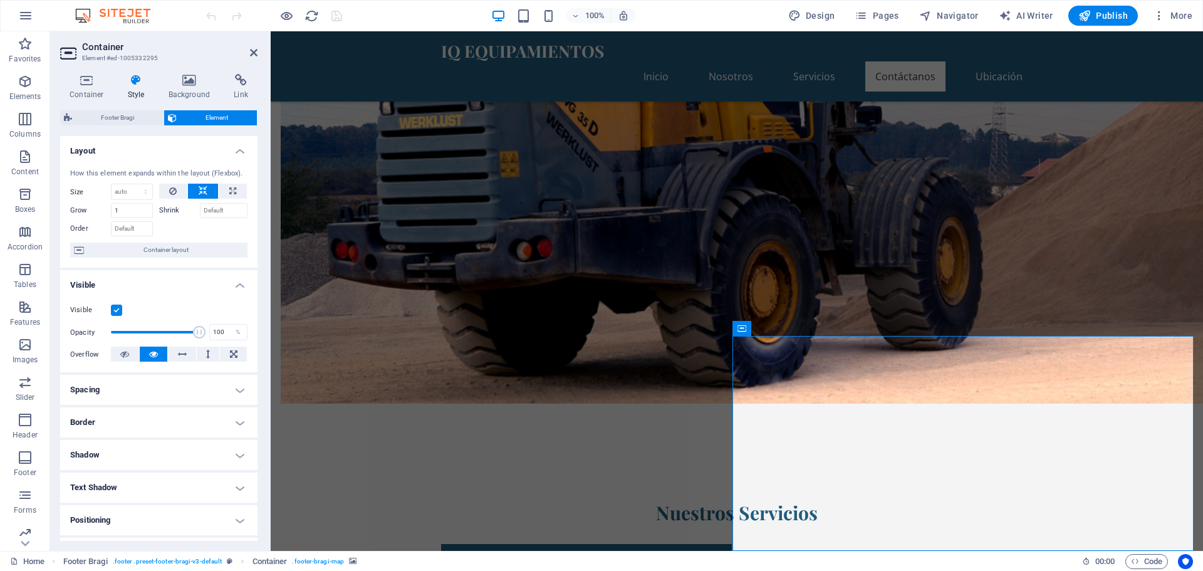
scroll to position [125, 0]
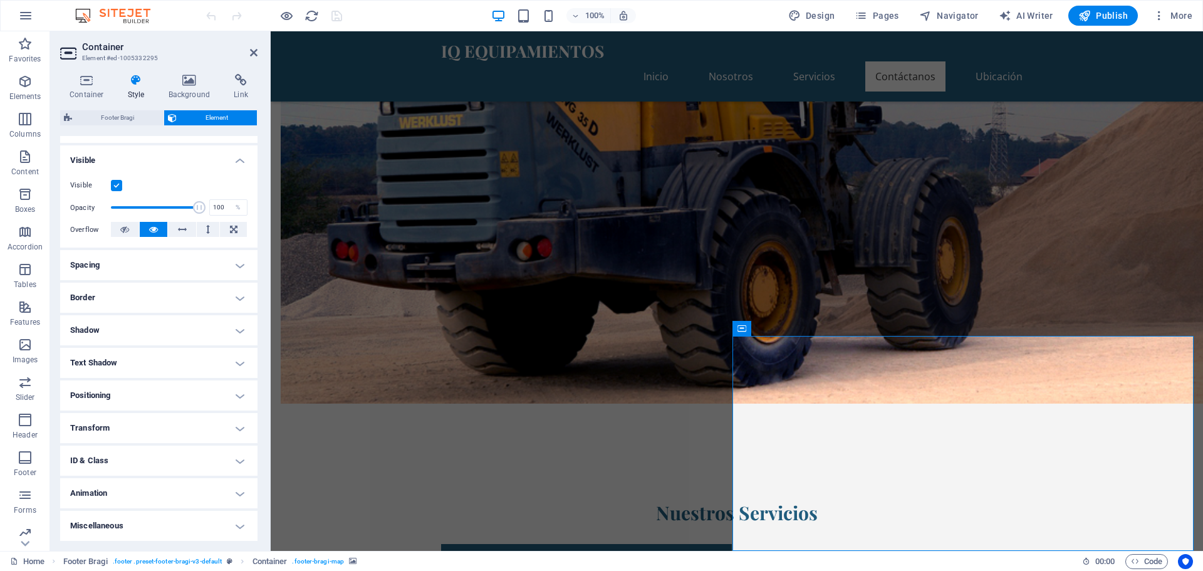
click at [130, 397] on h4 "Positioning" at bounding box center [158, 395] width 197 height 30
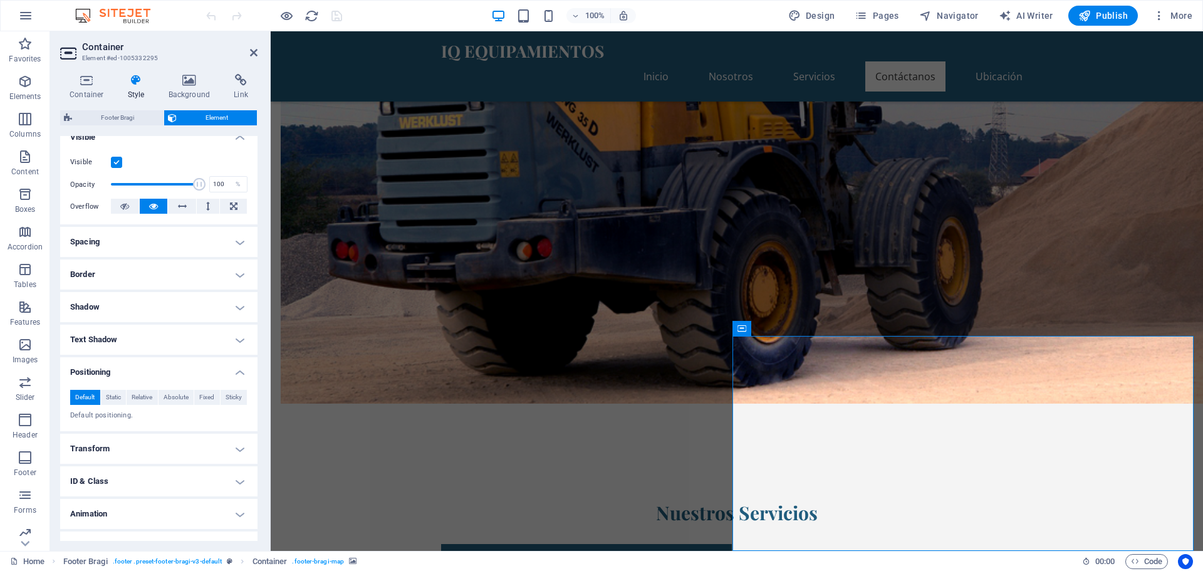
scroll to position [169, 0]
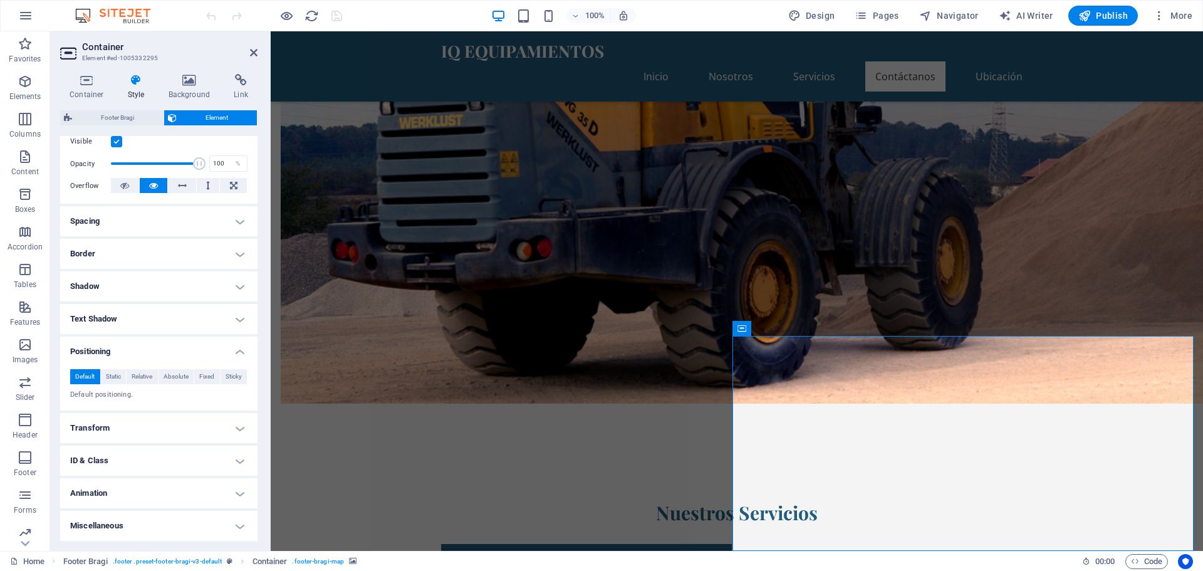
click at [189, 73] on div "Container Style Background Link Size Height Default px rem % vh vw Min. height …" at bounding box center [158, 307] width 217 height 487
click at [238, 81] on icon at bounding box center [240, 80] width 33 height 13
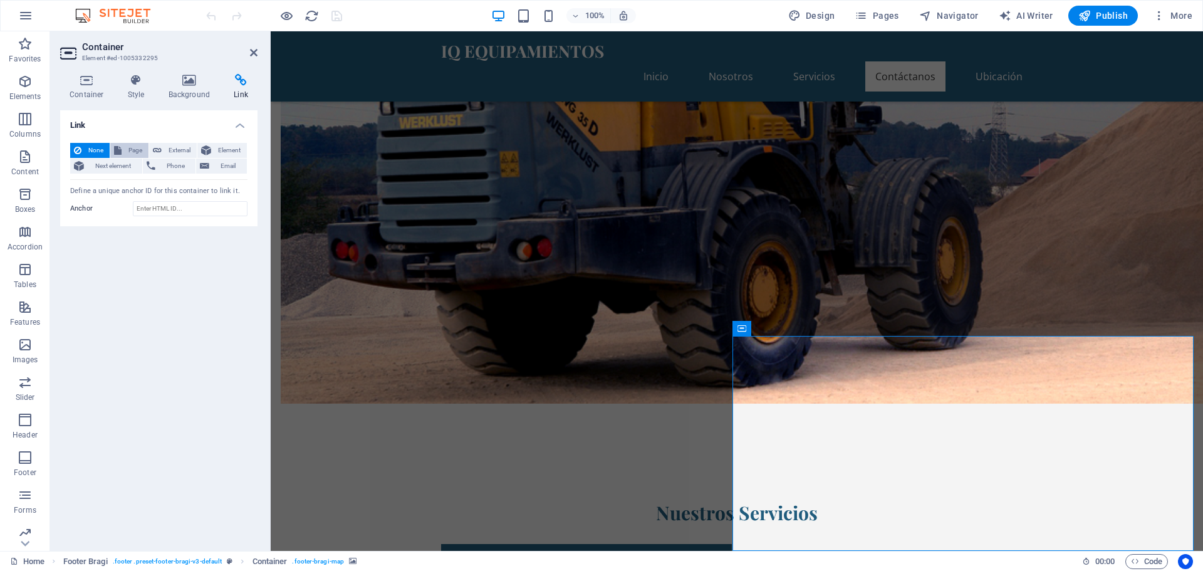
click at [125, 151] on span "Page" at bounding box center [134, 150] width 19 height 15
select select
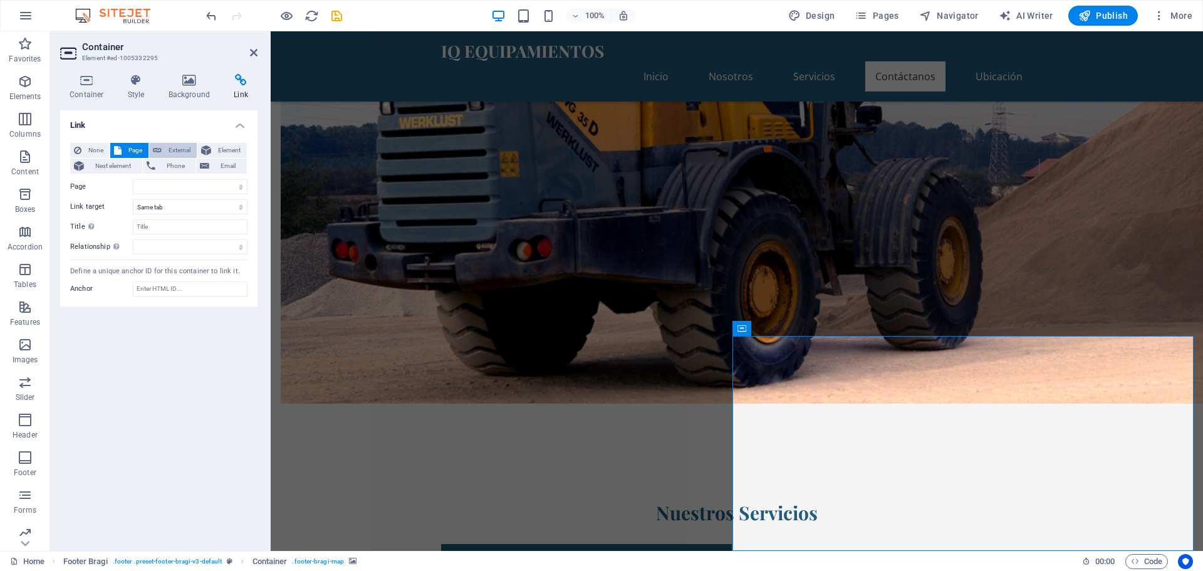
click at [176, 149] on span "External" at bounding box center [179, 150] width 28 height 15
select select "blank"
click at [111, 161] on span "Next element" at bounding box center [113, 166] width 51 height 15
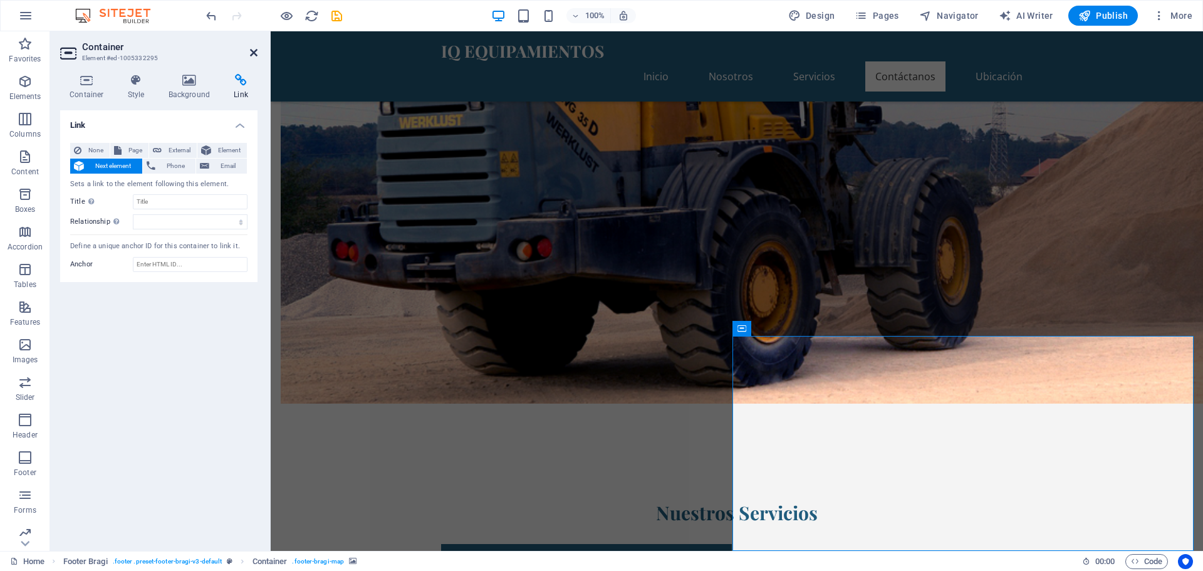
click at [253, 50] on icon at bounding box center [254, 53] width 8 height 10
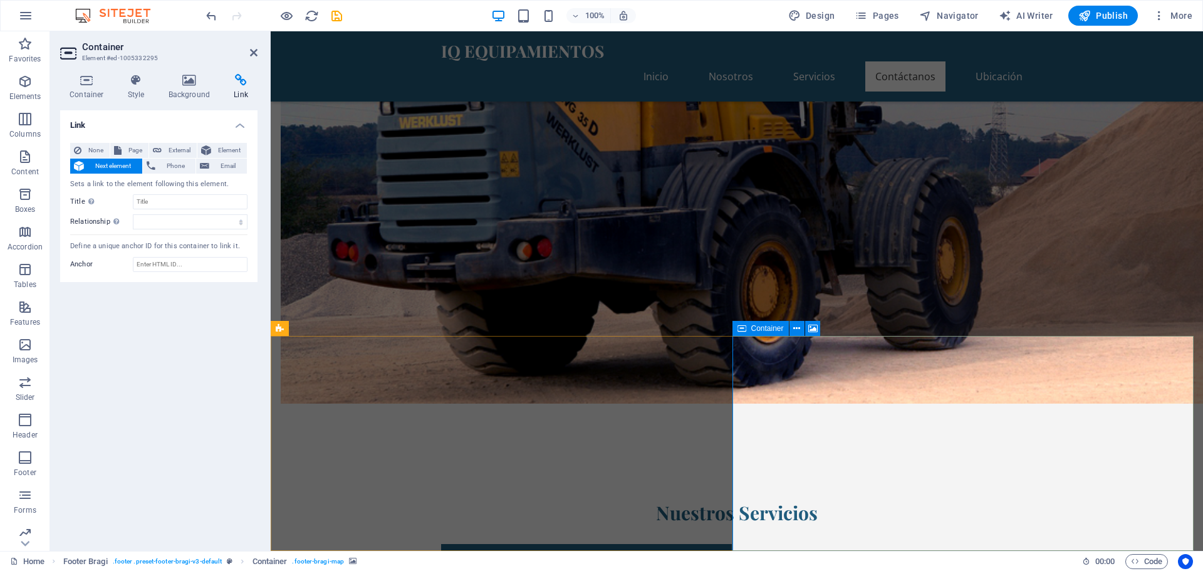
click at [756, 327] on span "Container" at bounding box center [767, 329] width 33 height 8
click at [757, 328] on span "Container" at bounding box center [767, 329] width 33 height 8
click at [796, 328] on icon at bounding box center [796, 328] width 7 height 13
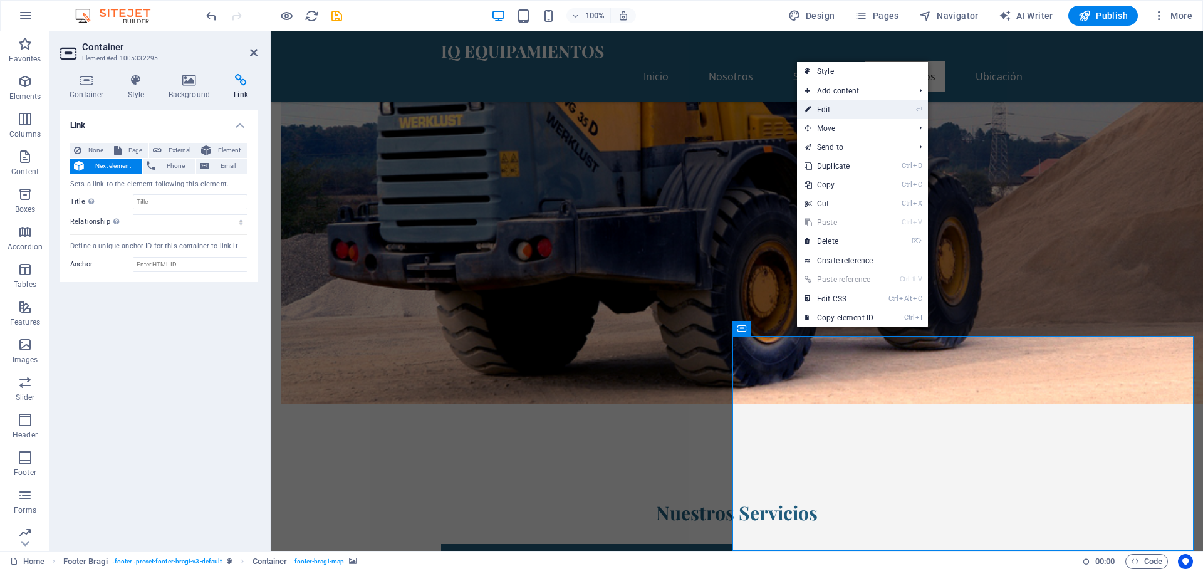
click at [879, 110] on link "⏎ Edit" at bounding box center [839, 109] width 84 height 19
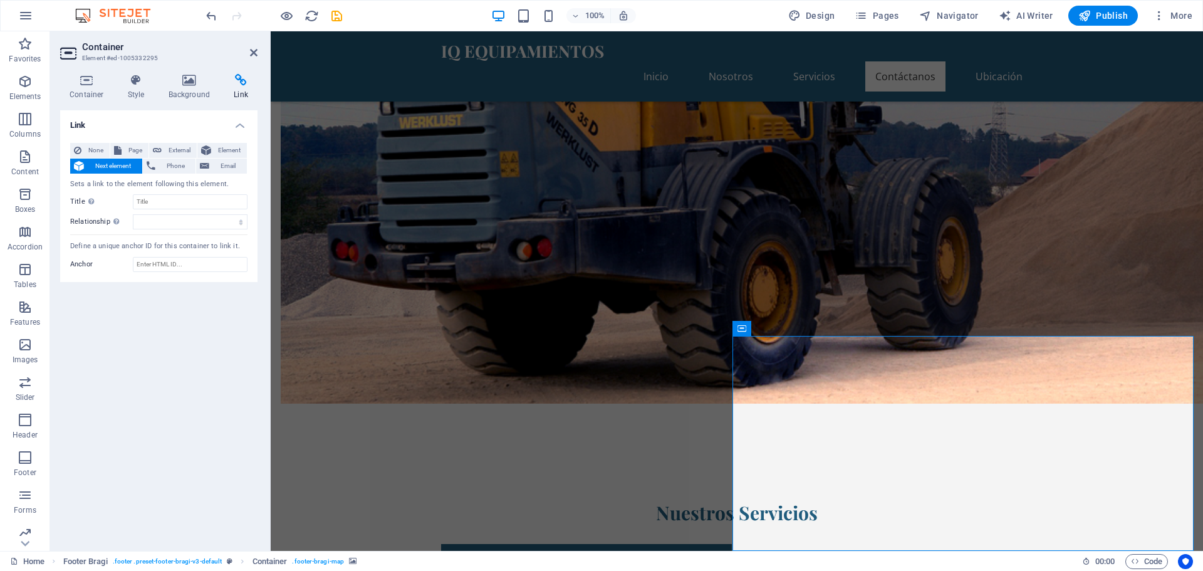
click at [105, 166] on span "Next element" at bounding box center [113, 166] width 51 height 15
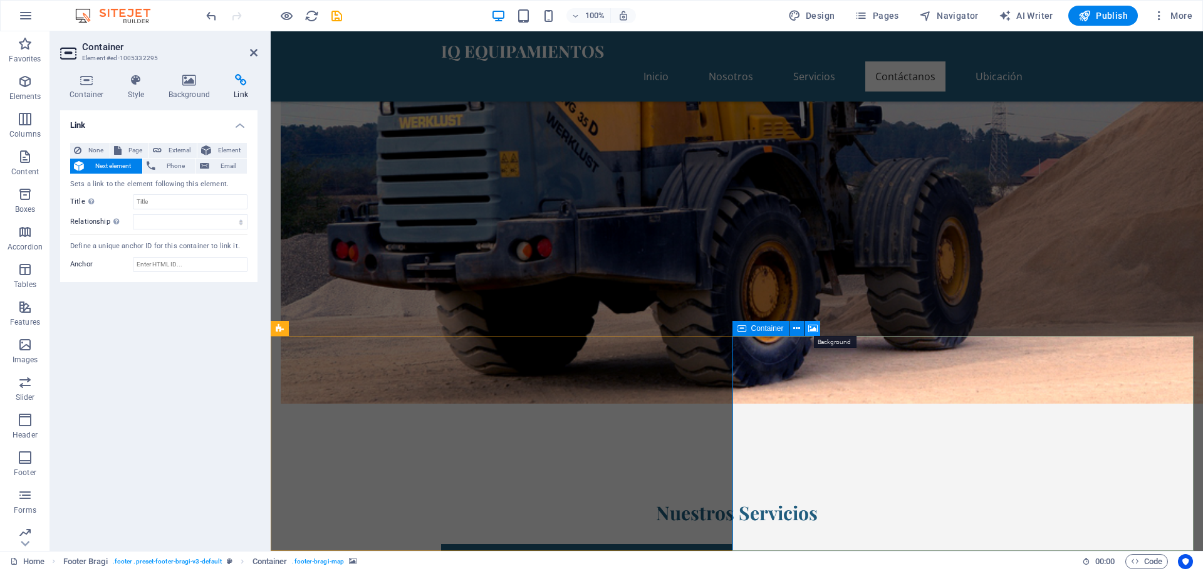
click at [815, 326] on icon at bounding box center [812, 328] width 9 height 13
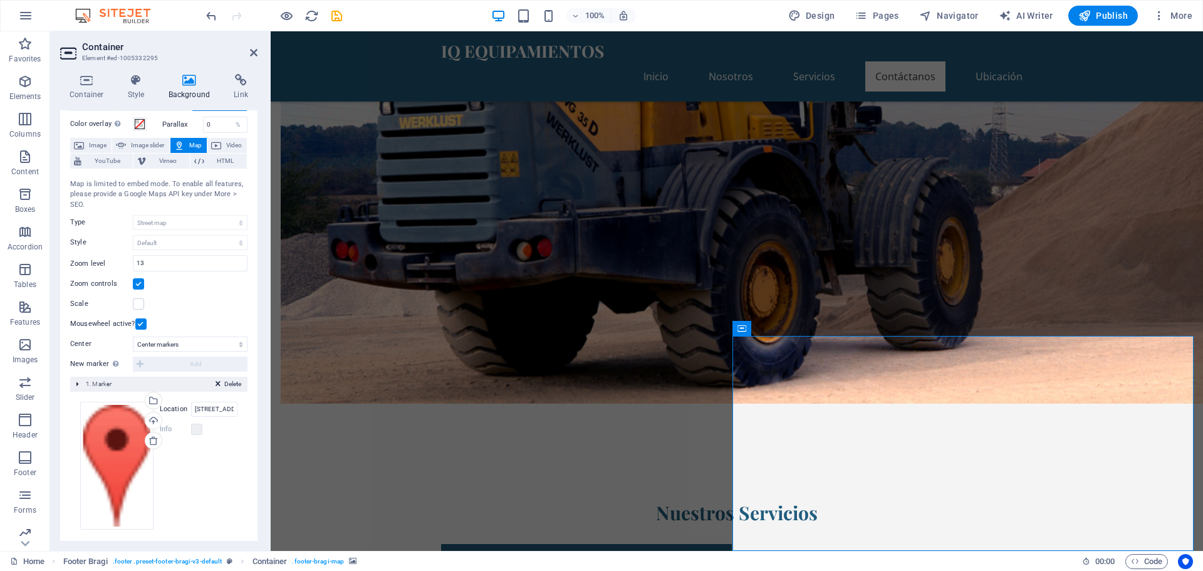
scroll to position [53, 0]
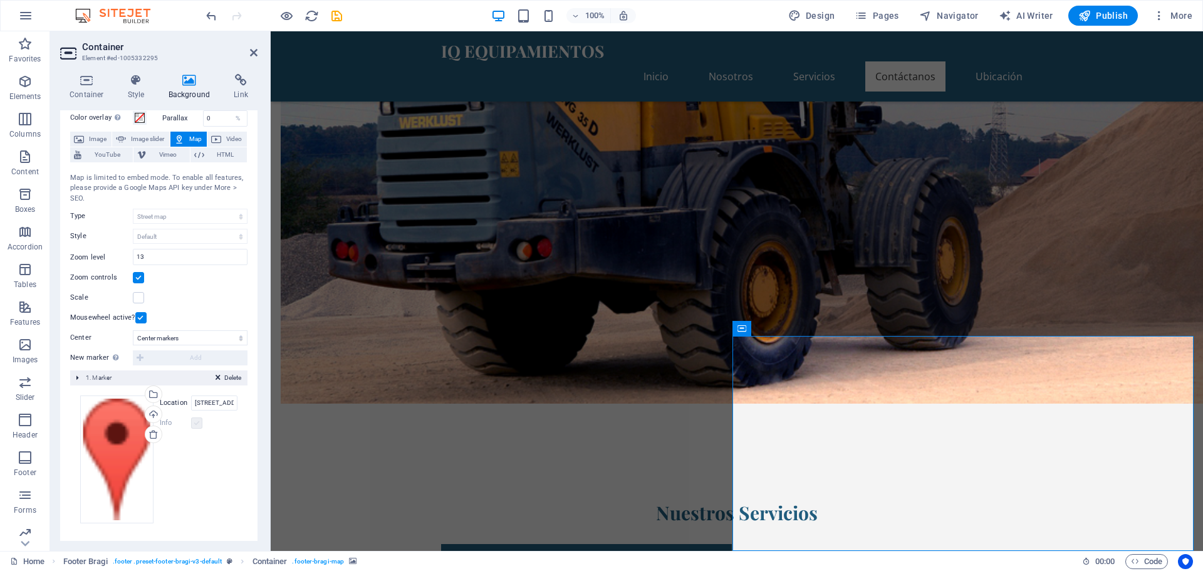
click at [196, 426] on label at bounding box center [196, 422] width 11 height 11
click at [172, 423] on label "Info" at bounding box center [175, 423] width 31 height 15
click at [195, 423] on label at bounding box center [196, 422] width 11 height 11
click at [120, 455] on div "Drag files here, click to choose files or select files from Files or our free s…" at bounding box center [116, 459] width 73 height 128
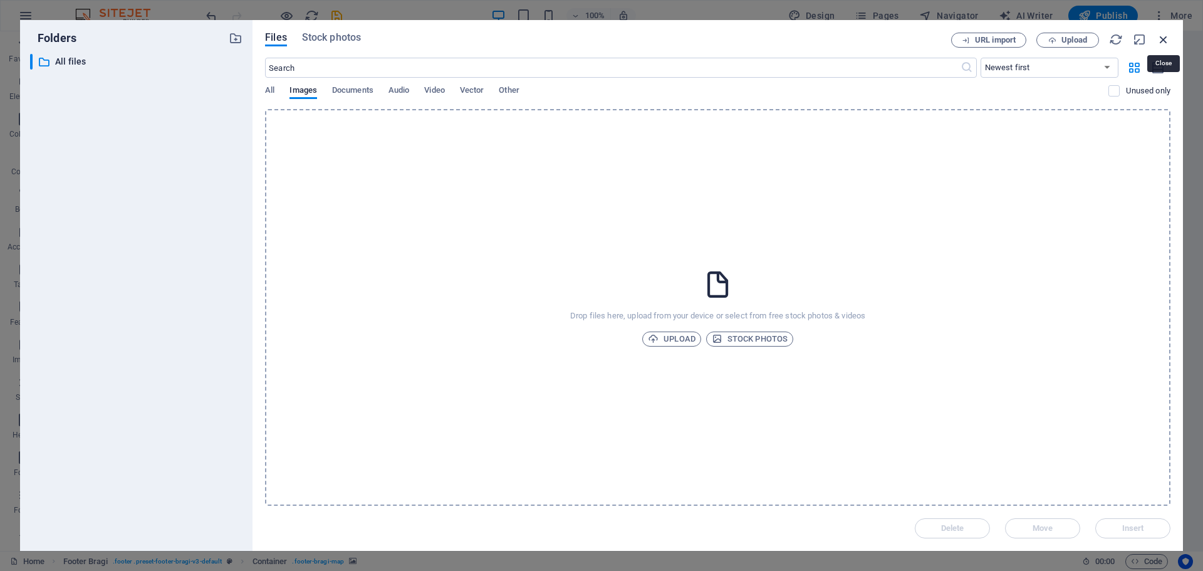
click at [1164, 37] on icon "button" at bounding box center [1164, 40] width 14 height 14
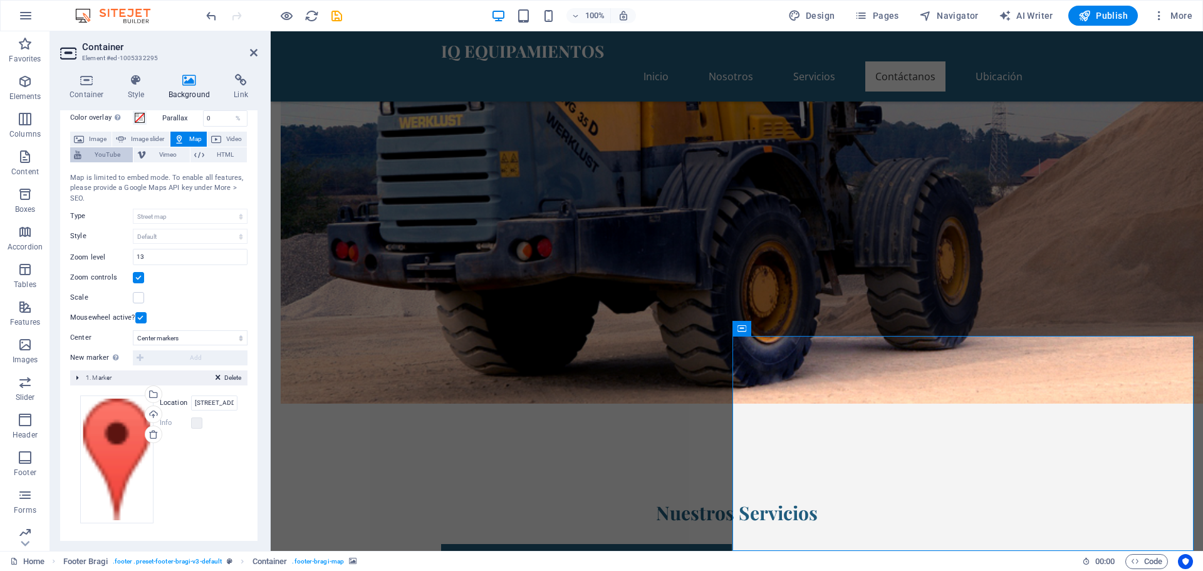
click at [105, 155] on span "YouTube" at bounding box center [107, 154] width 44 height 15
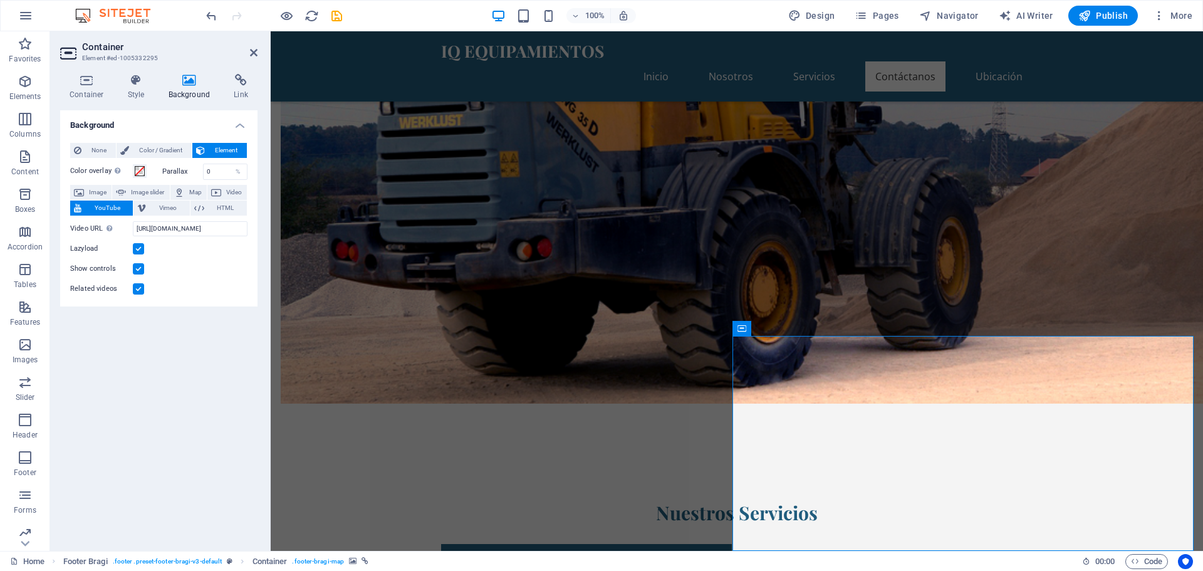
scroll to position [0, 0]
click at [165, 149] on span "Color / Gradient" at bounding box center [160, 150] width 55 height 15
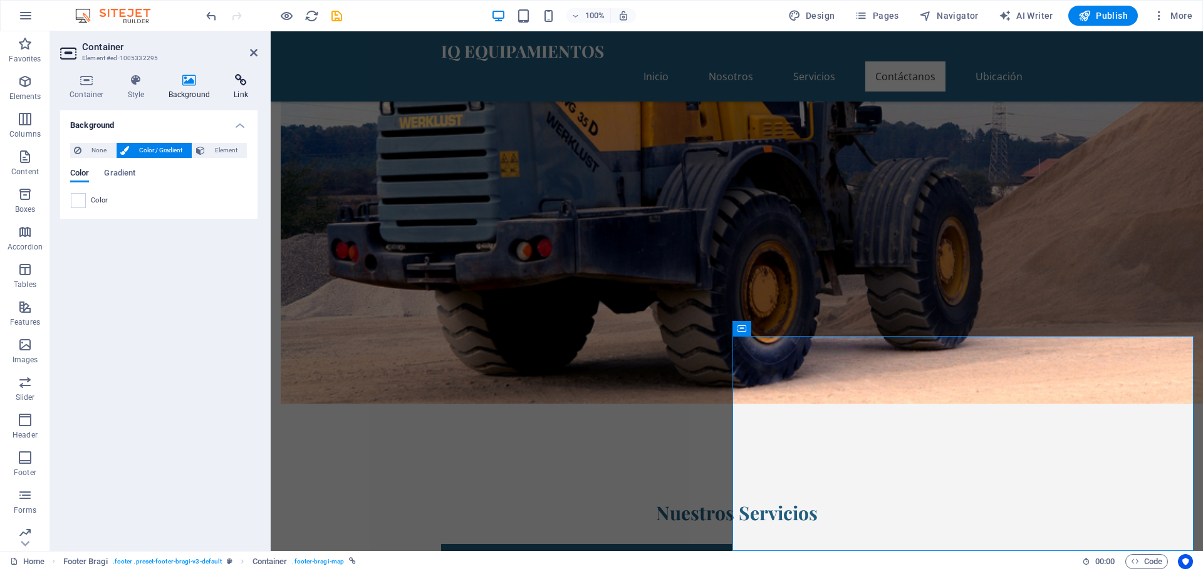
click at [239, 87] on h4 "Link" at bounding box center [240, 87] width 33 height 26
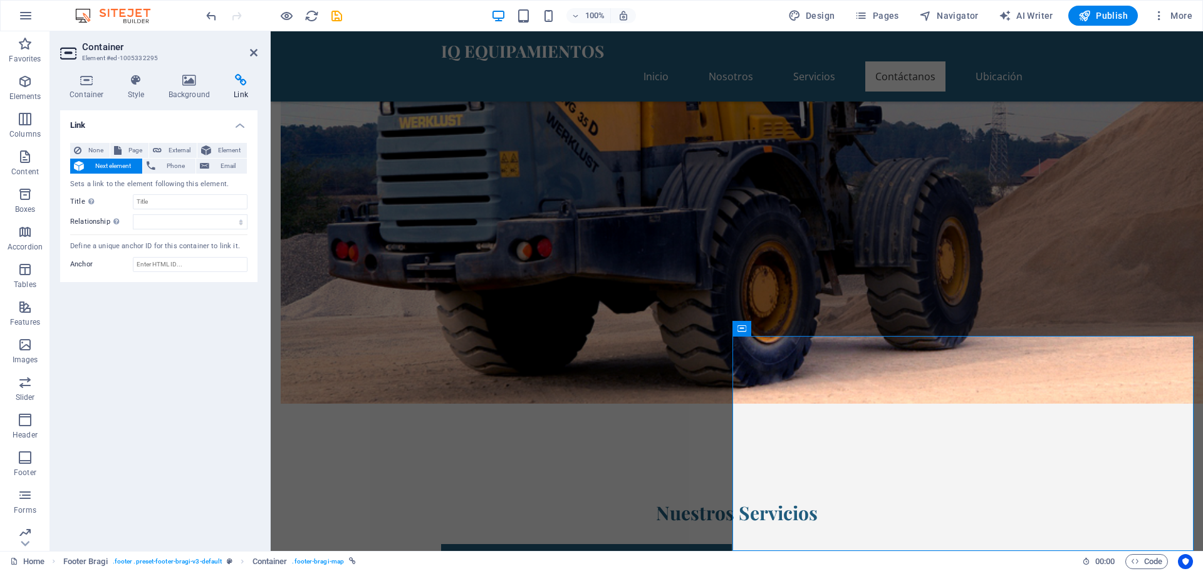
click at [243, 81] on icon at bounding box center [240, 80] width 33 height 13
click at [172, 163] on span "Phone" at bounding box center [175, 166] width 33 height 15
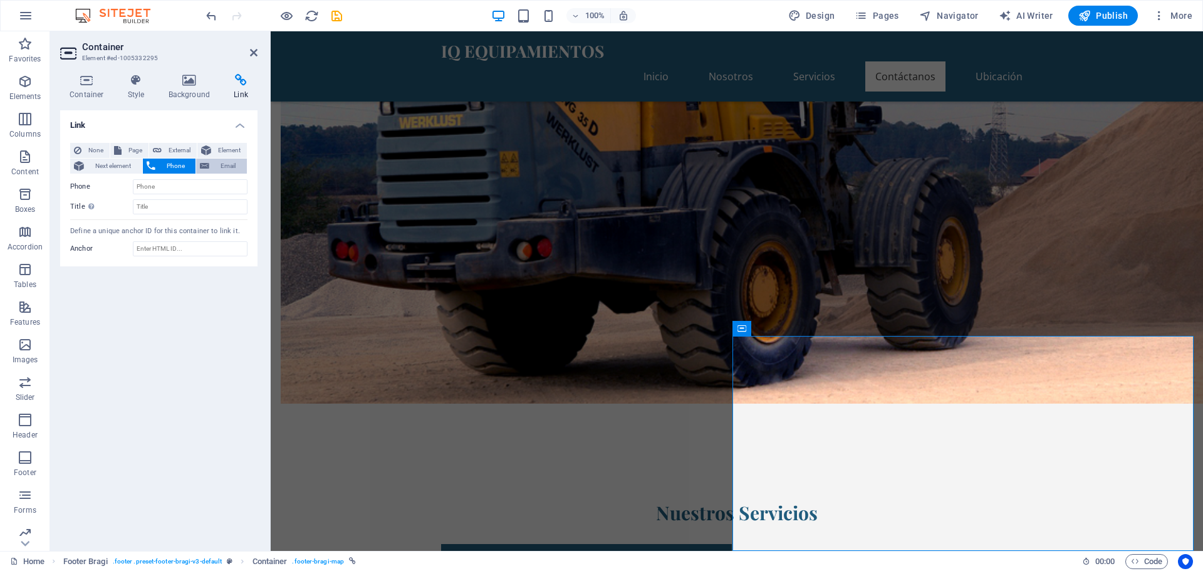
click at [227, 167] on span "Email" at bounding box center [228, 166] width 30 height 15
click at [177, 147] on span "External" at bounding box center [179, 150] width 28 height 15
select select "blank"
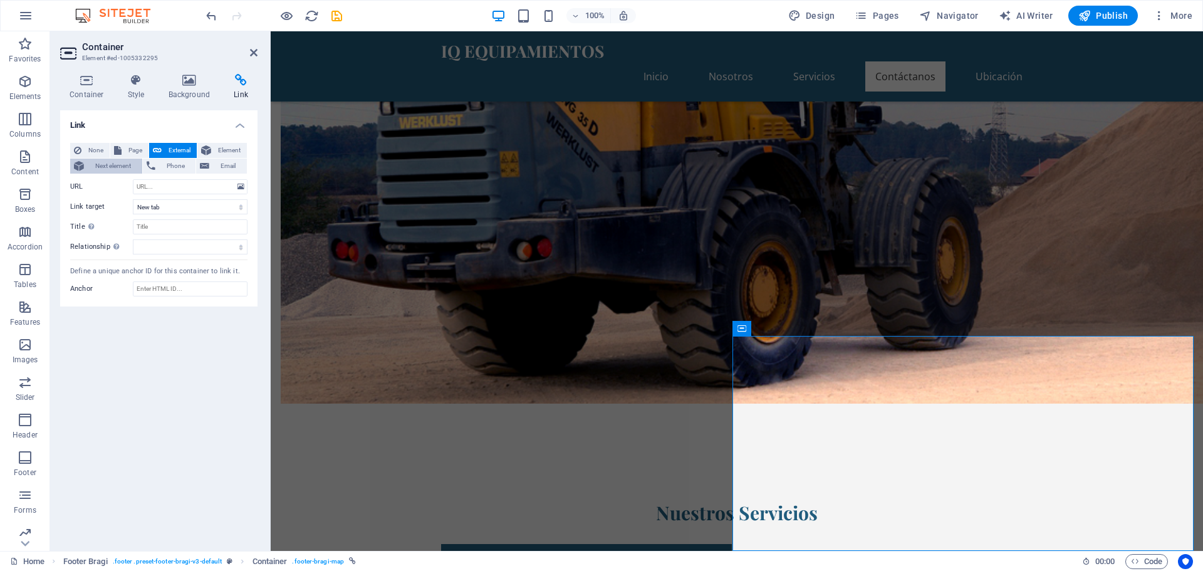
click at [113, 162] on span "Next element" at bounding box center [113, 166] width 51 height 15
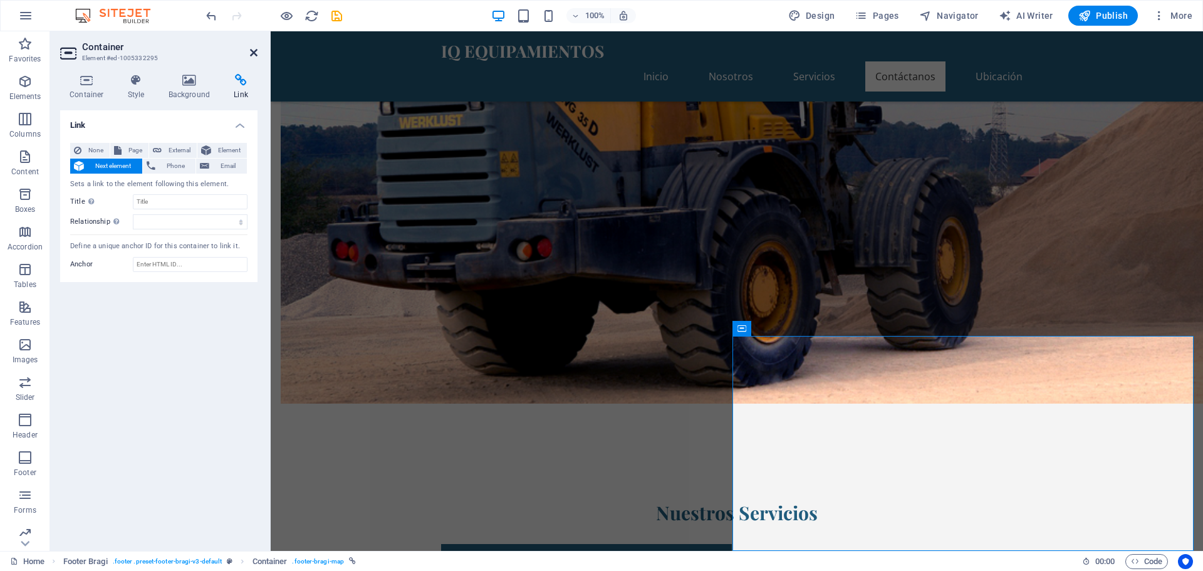
click at [256, 50] on icon at bounding box center [254, 53] width 8 height 10
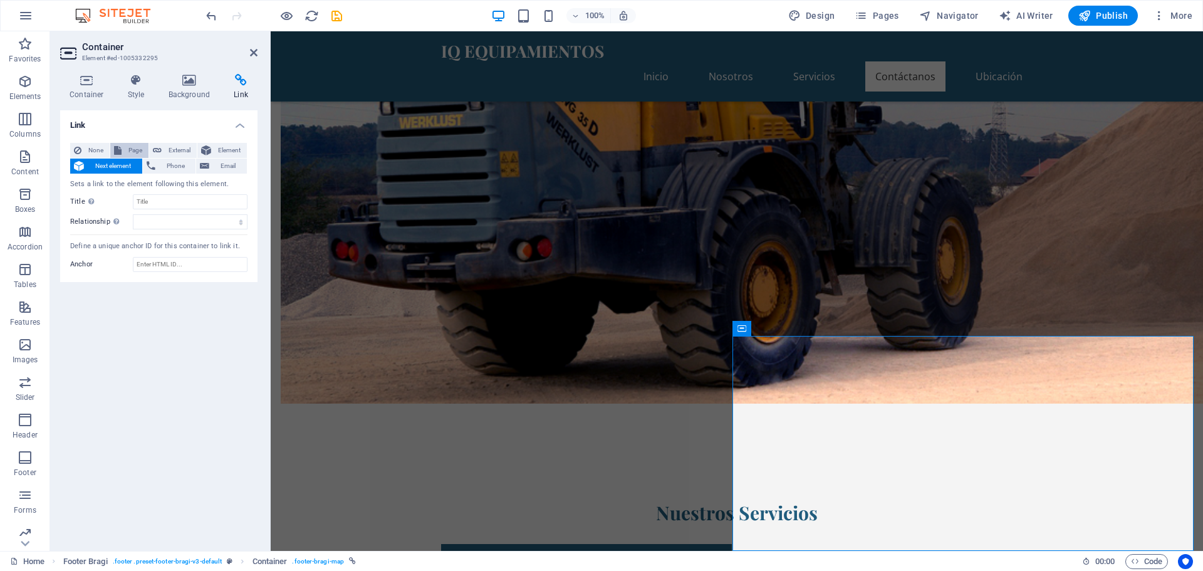
click at [136, 145] on span "Page" at bounding box center [134, 150] width 19 height 15
select select
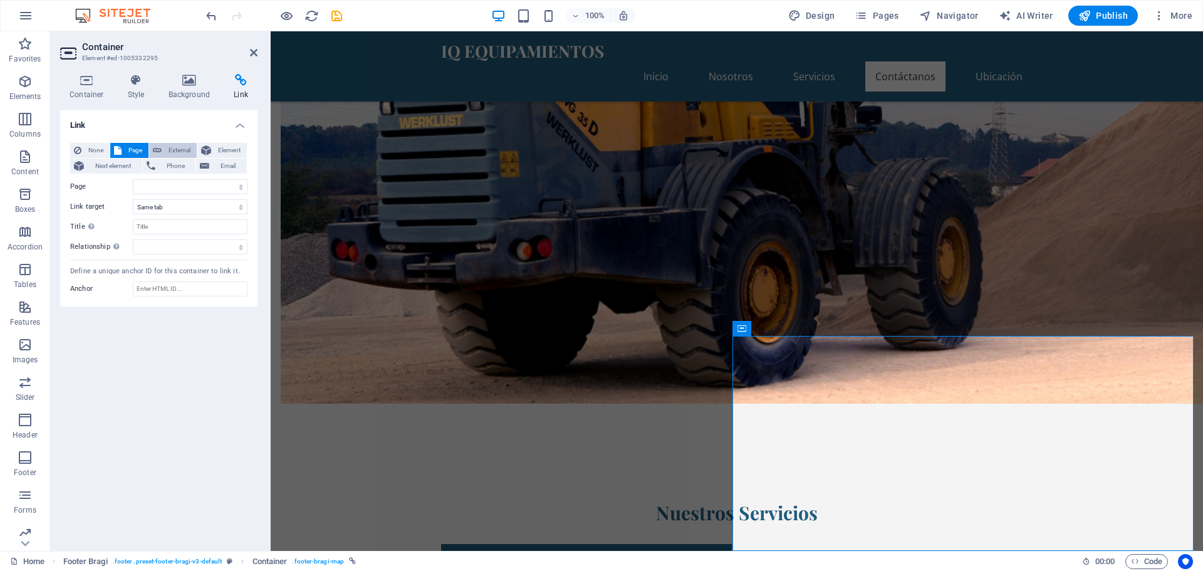
click at [164, 147] on button "External" at bounding box center [173, 150] width 48 height 15
select select "blank"
click at [228, 147] on span "Element" at bounding box center [229, 150] width 28 height 15
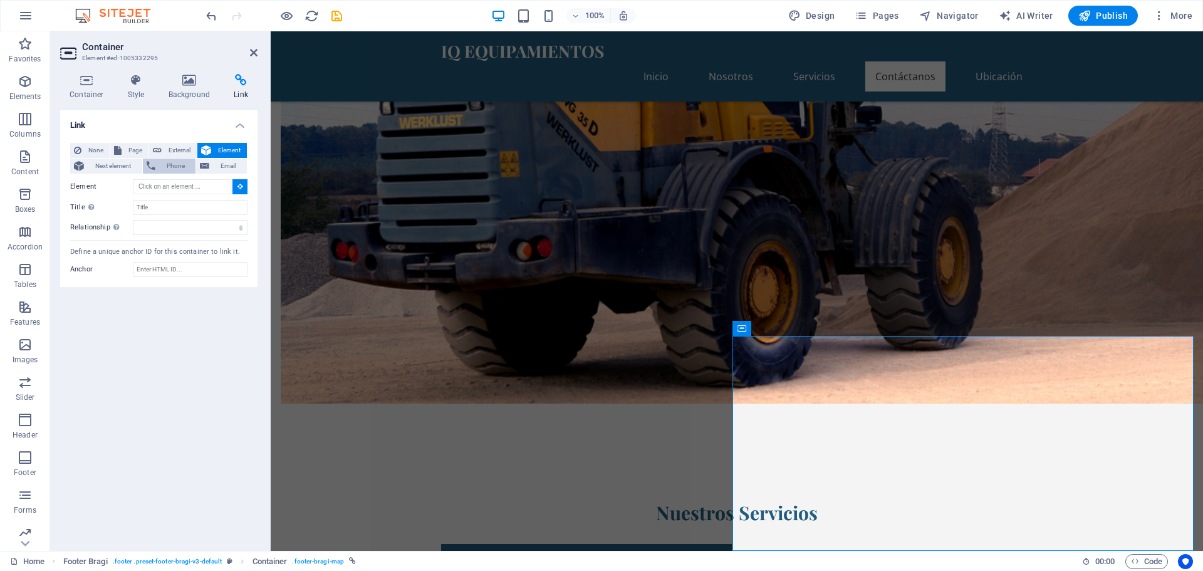
click at [164, 163] on span "Phone" at bounding box center [175, 166] width 33 height 15
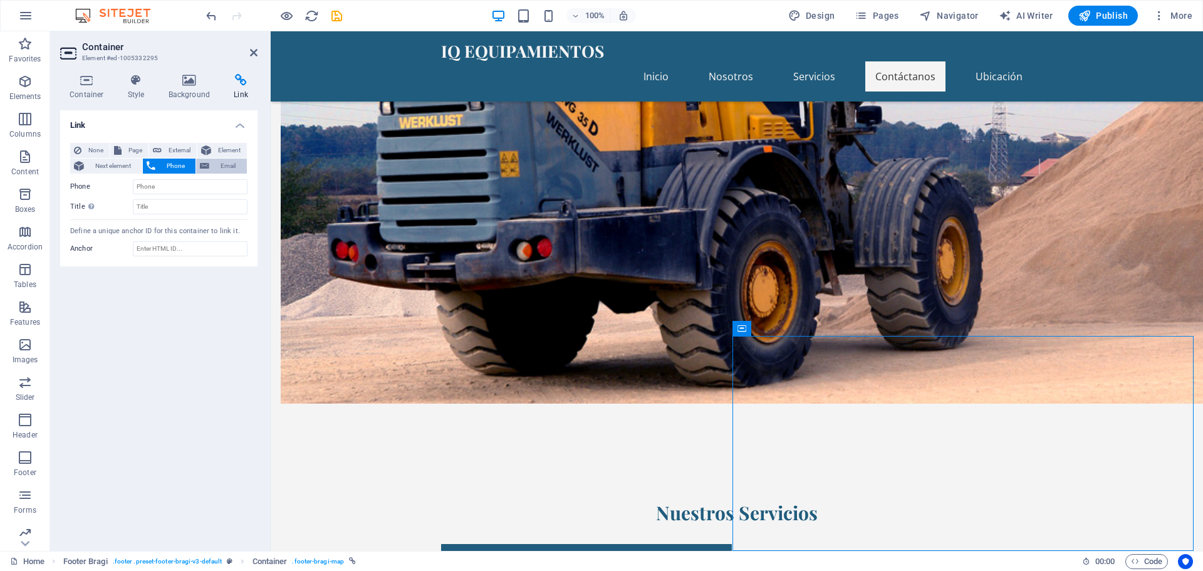
click at [226, 161] on span "Email" at bounding box center [228, 166] width 30 height 15
click at [192, 81] on icon at bounding box center [189, 80] width 61 height 13
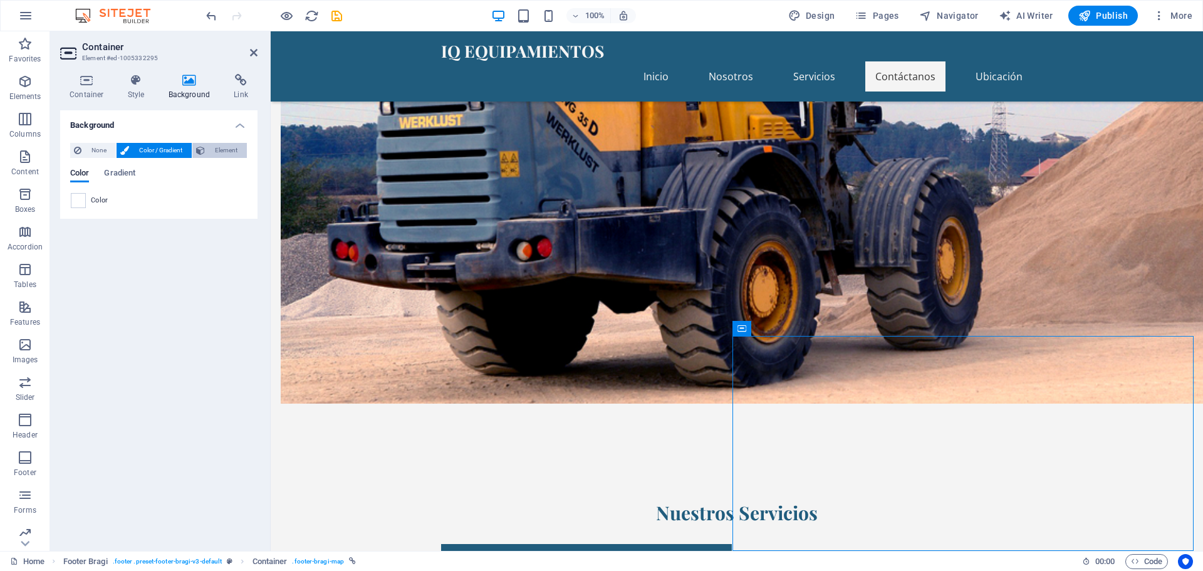
click at [213, 148] on span "Element" at bounding box center [226, 150] width 34 height 15
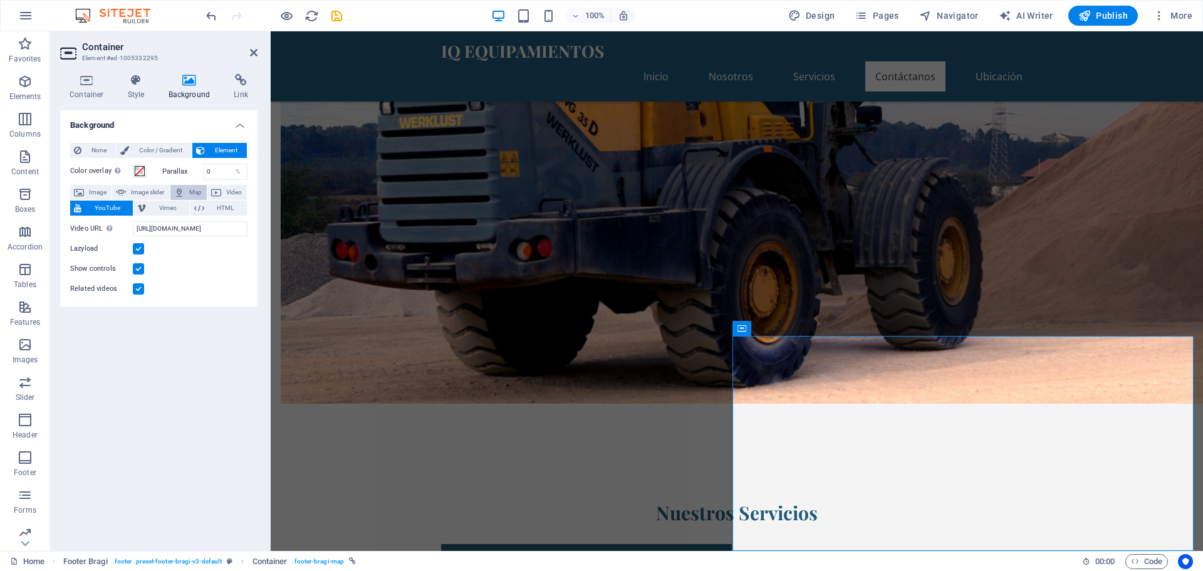
click at [184, 191] on icon at bounding box center [179, 192] width 10 height 15
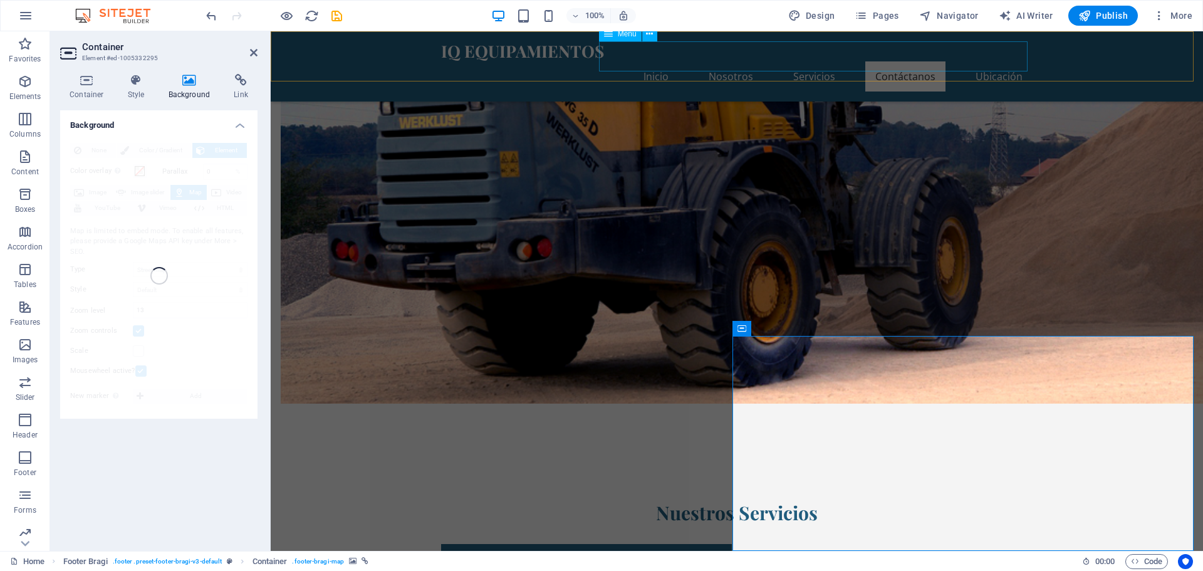
click at [911, 61] on nav "Inicio Nosotros Servicios Contáctanos Ubicación" at bounding box center [737, 76] width 592 height 30
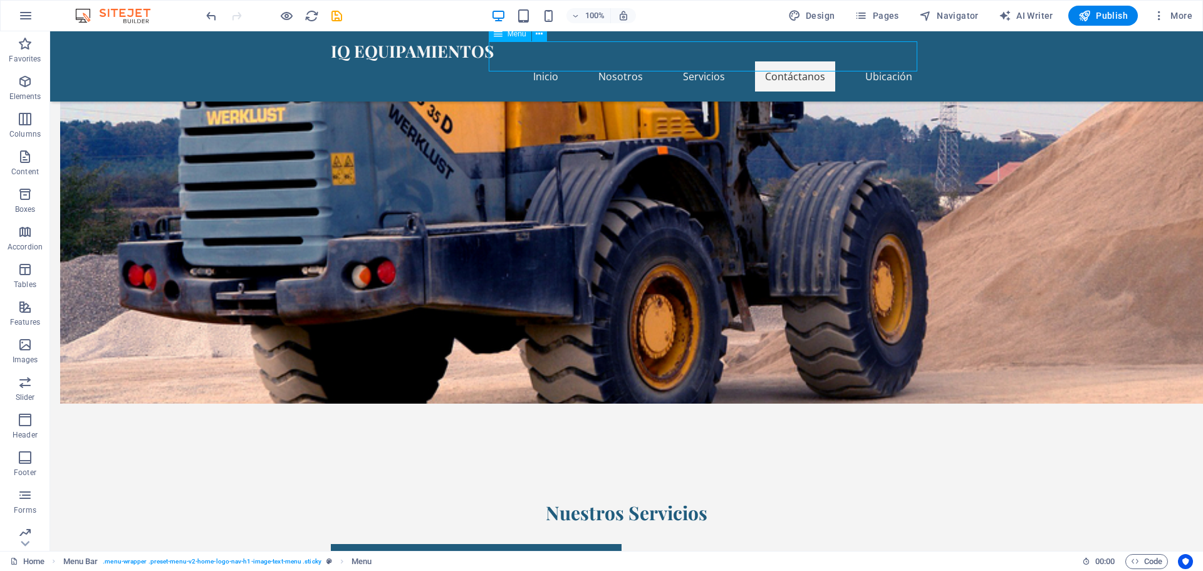
click at [907, 61] on nav "Inicio Nosotros Servicios Contáctanos Ubicación" at bounding box center [627, 76] width 592 height 30
click at [1159, 14] on icon "button" at bounding box center [1159, 15] width 13 height 13
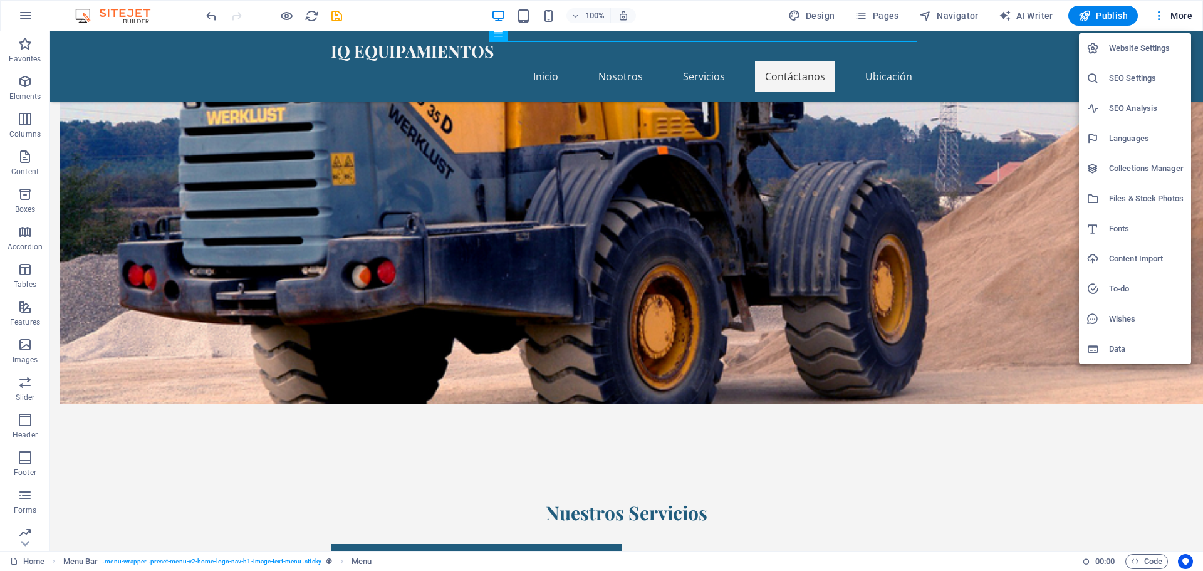
click at [889, 57] on div at bounding box center [601, 285] width 1203 height 571
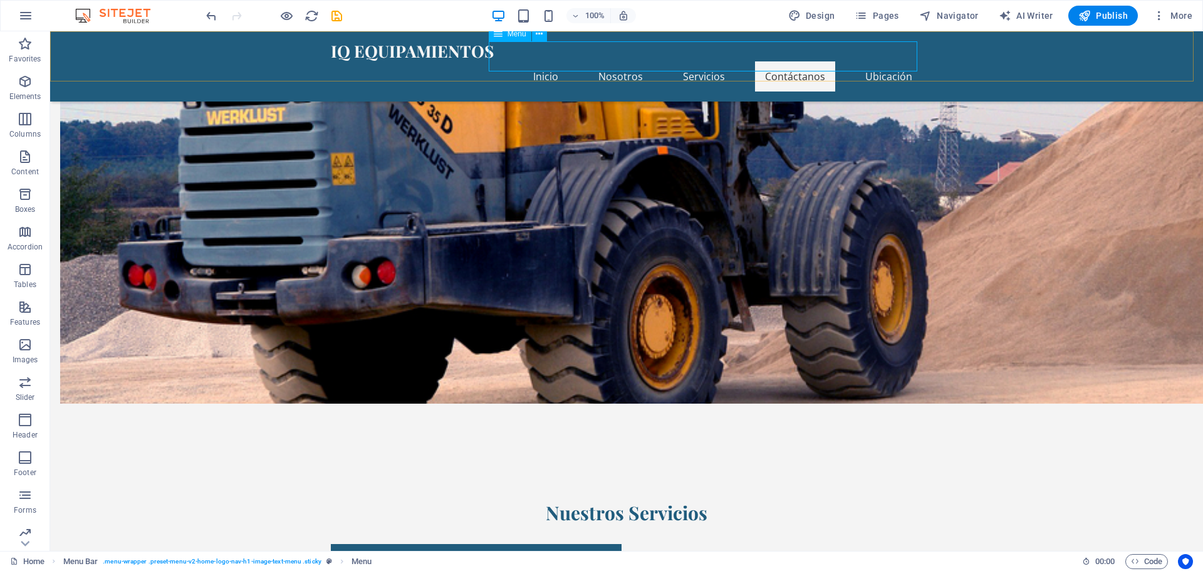
click at [891, 61] on nav "Inicio Nosotros Servicios Contáctanos Ubicación" at bounding box center [627, 76] width 592 height 30
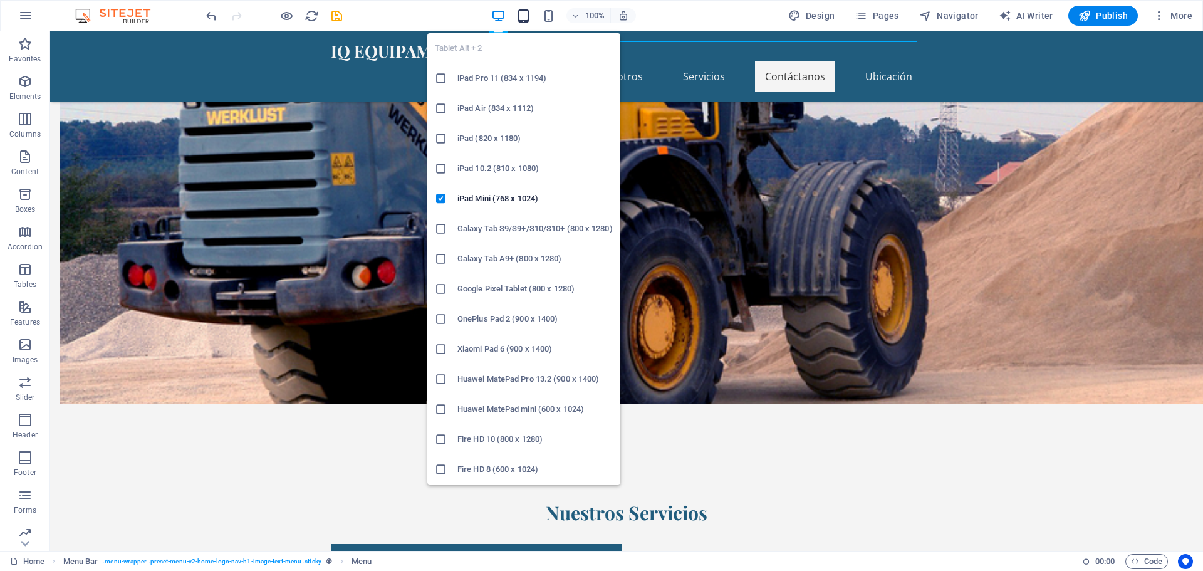
click at [525, 14] on icon "button" at bounding box center [523, 16] width 14 height 14
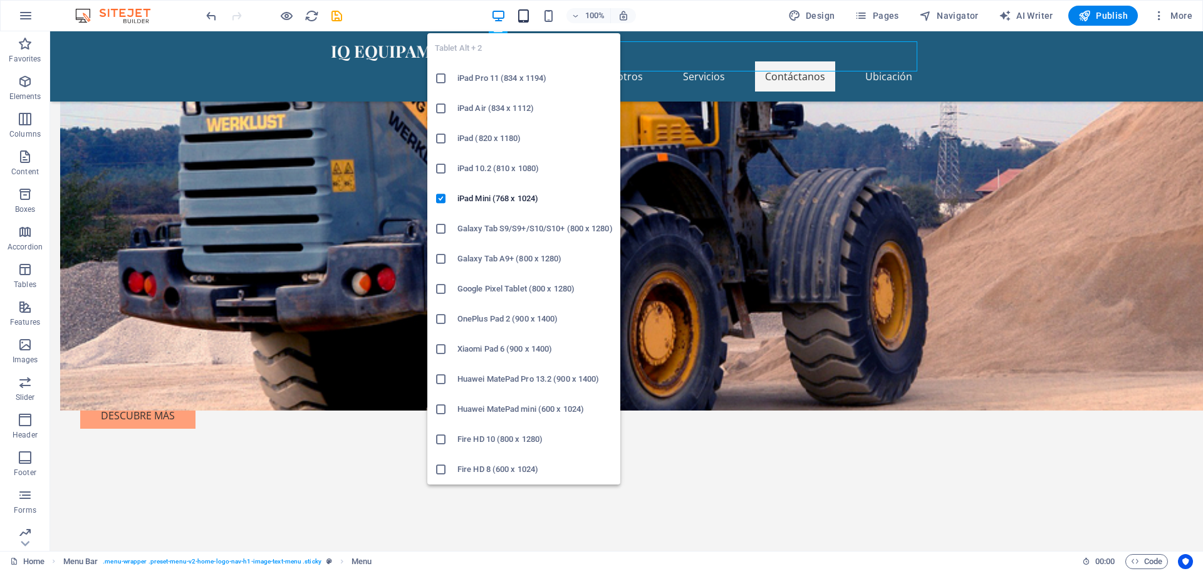
scroll to position [1005, 0]
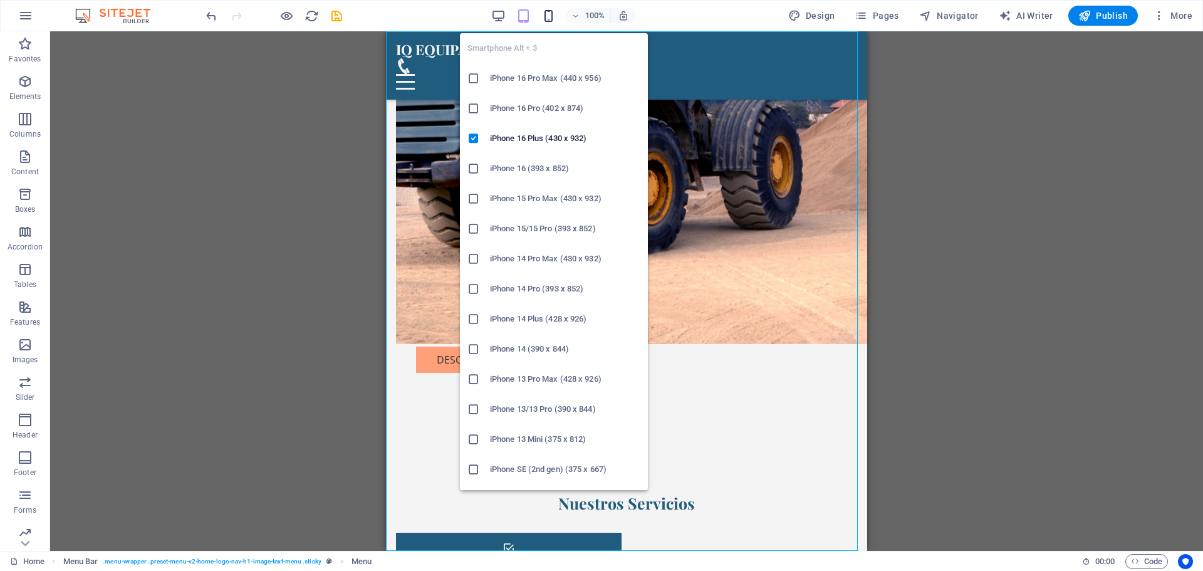
click at [550, 14] on icon "button" at bounding box center [548, 16] width 14 height 14
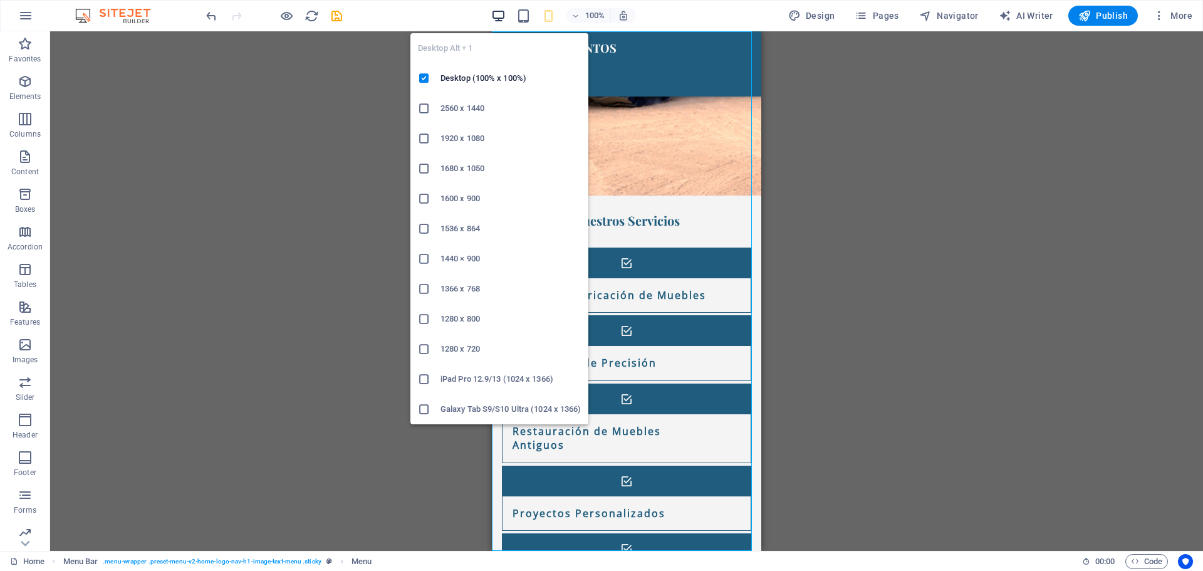
click at [499, 14] on icon "button" at bounding box center [498, 16] width 14 height 14
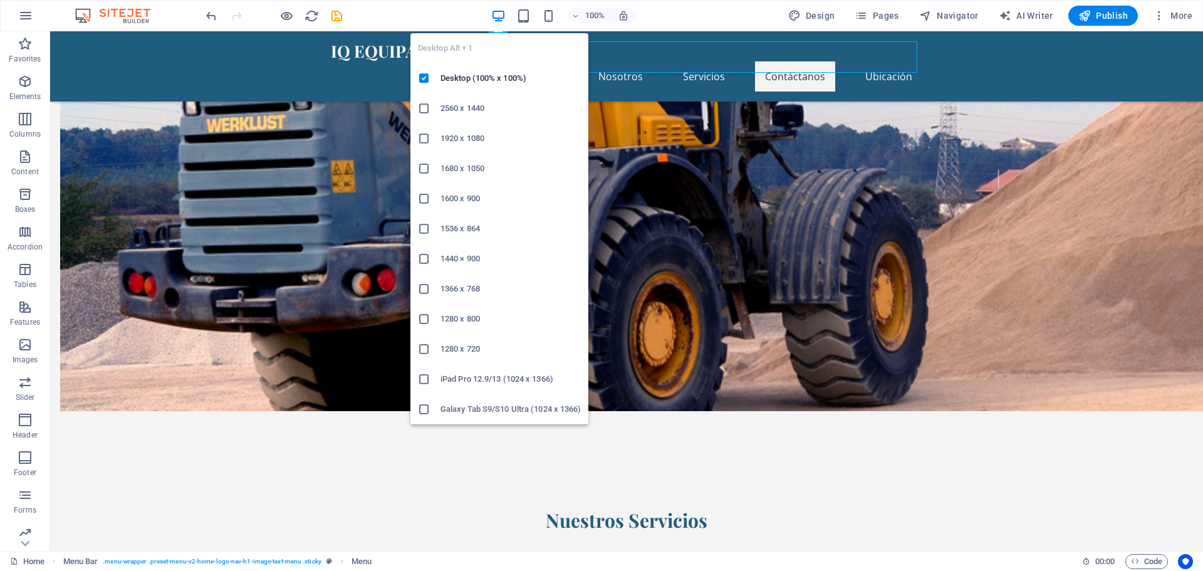
scroll to position [927, 0]
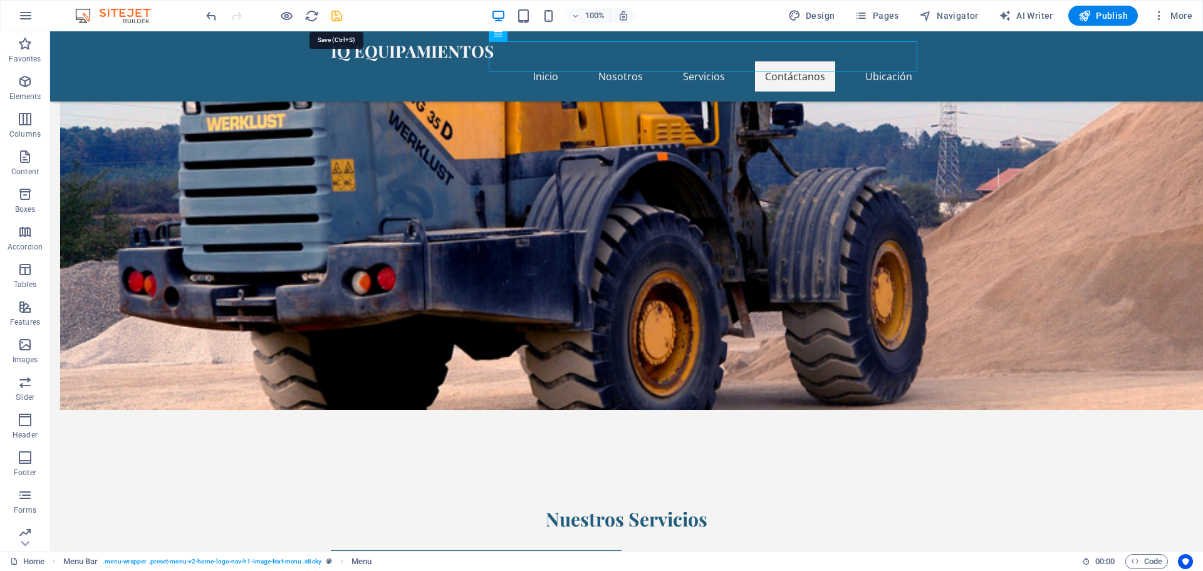
click at [335, 15] on icon "save" at bounding box center [337, 16] width 14 height 14
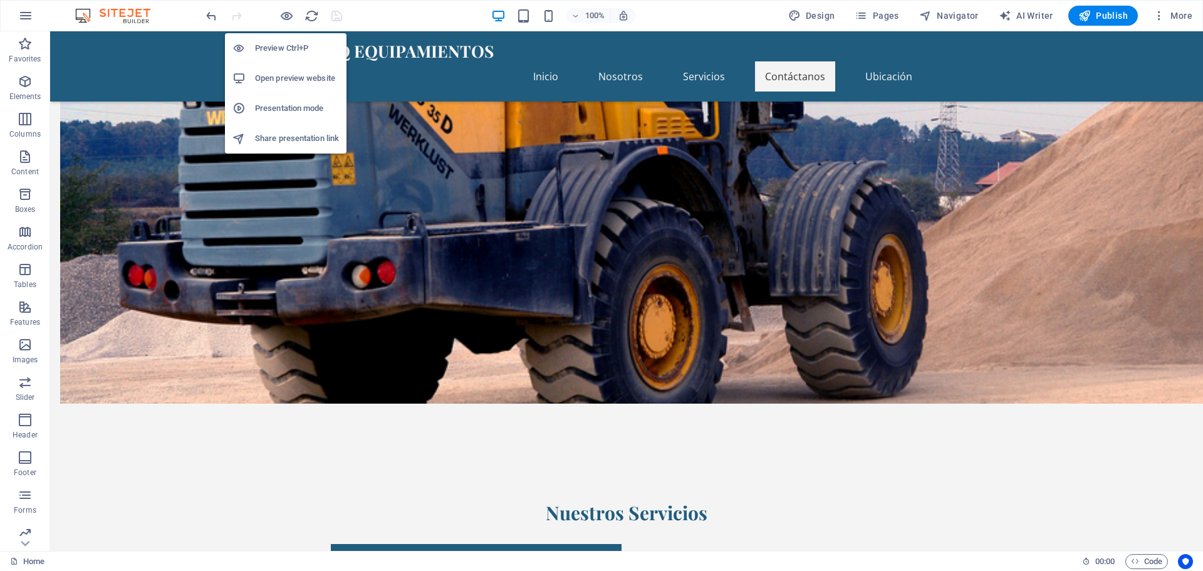
click at [300, 76] on h6 "Open preview website" at bounding box center [297, 78] width 84 height 15
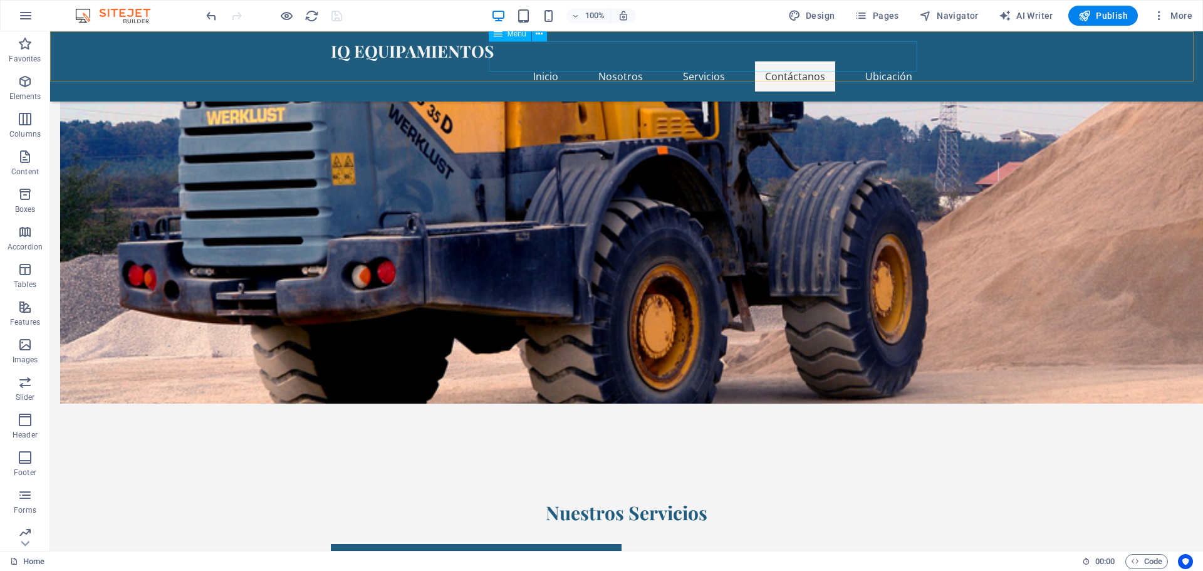
click at [706, 61] on nav "Inicio Nosotros Servicios Contáctanos Ubicación" at bounding box center [627, 76] width 592 height 30
click at [711, 61] on nav "Inicio Nosotros Servicios Contáctanos Ubicación" at bounding box center [627, 76] width 592 height 30
click at [712, 61] on nav "Inicio Nosotros Servicios Contáctanos Ubicación" at bounding box center [627, 76] width 592 height 30
select select
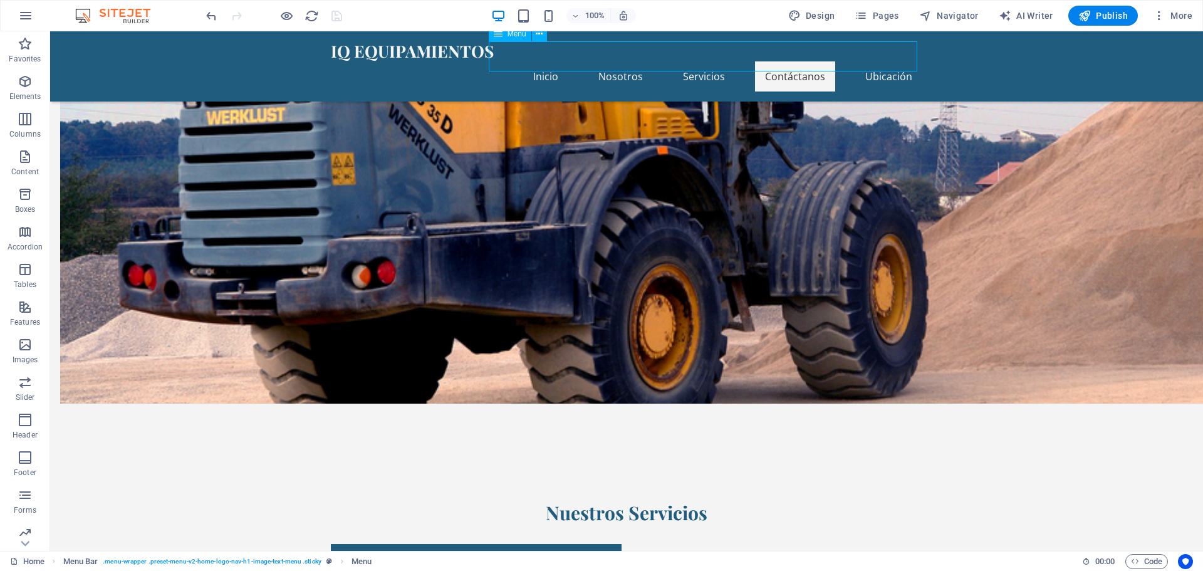
select select
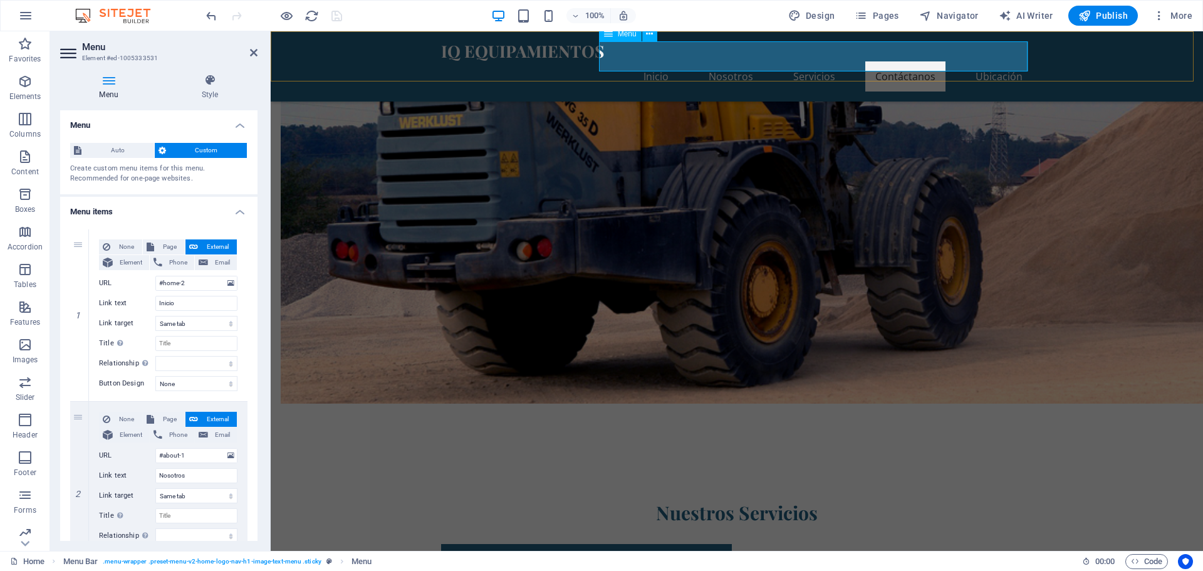
click at [803, 61] on nav "Inicio Nosotros Servicios Contáctanos Ubicación" at bounding box center [737, 76] width 592 height 30
click at [827, 61] on nav "Inicio Nosotros Servicios Contáctanos Ubicación" at bounding box center [737, 76] width 592 height 30
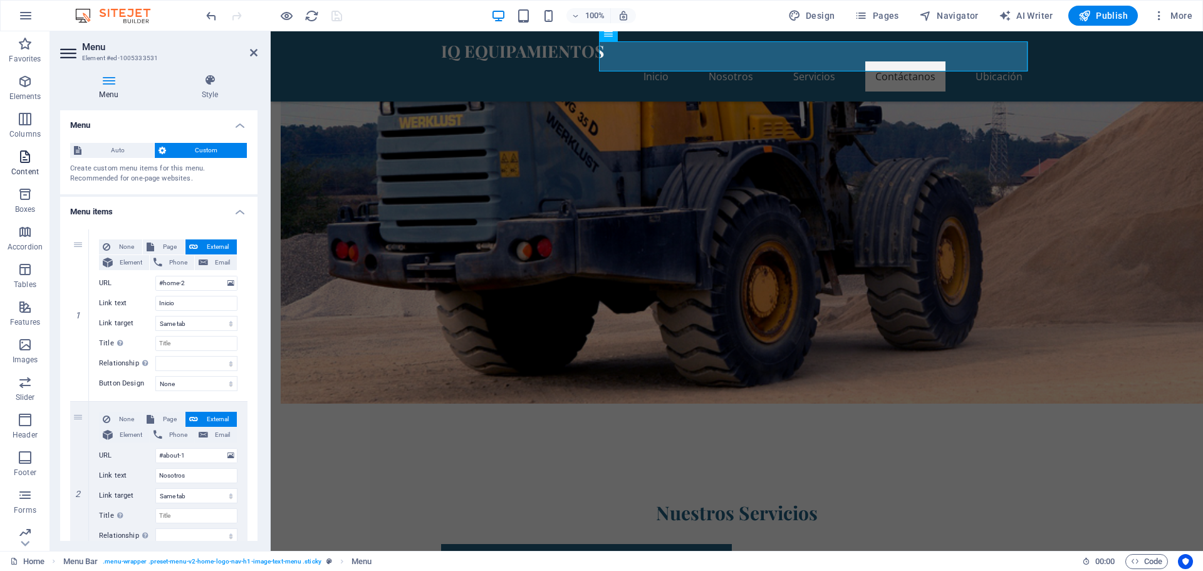
click at [19, 160] on icon "button" at bounding box center [25, 156] width 15 height 15
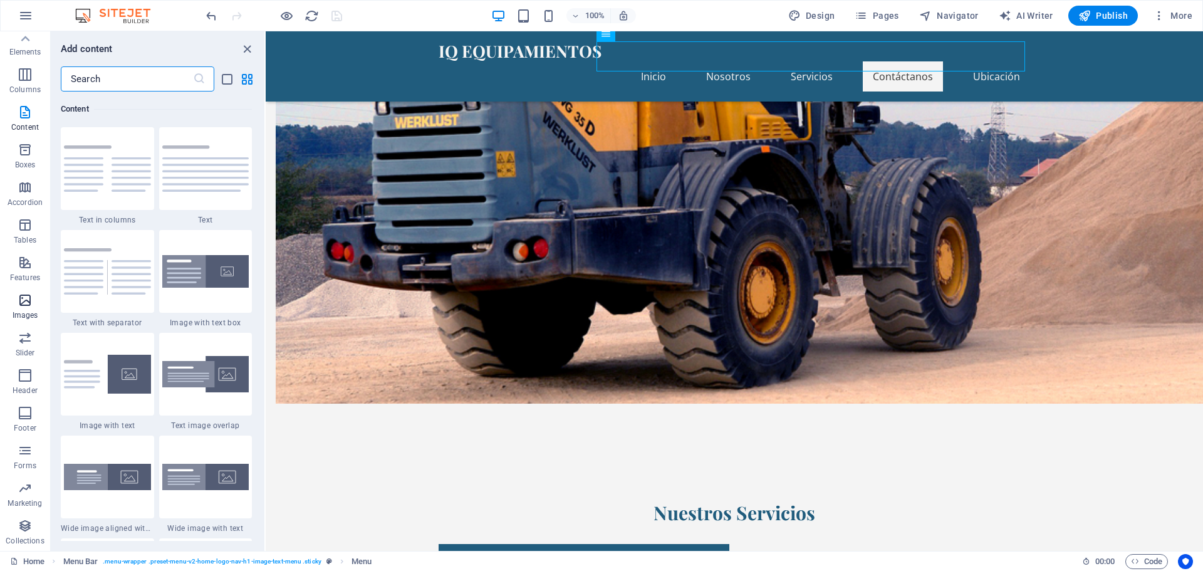
scroll to position [0, 0]
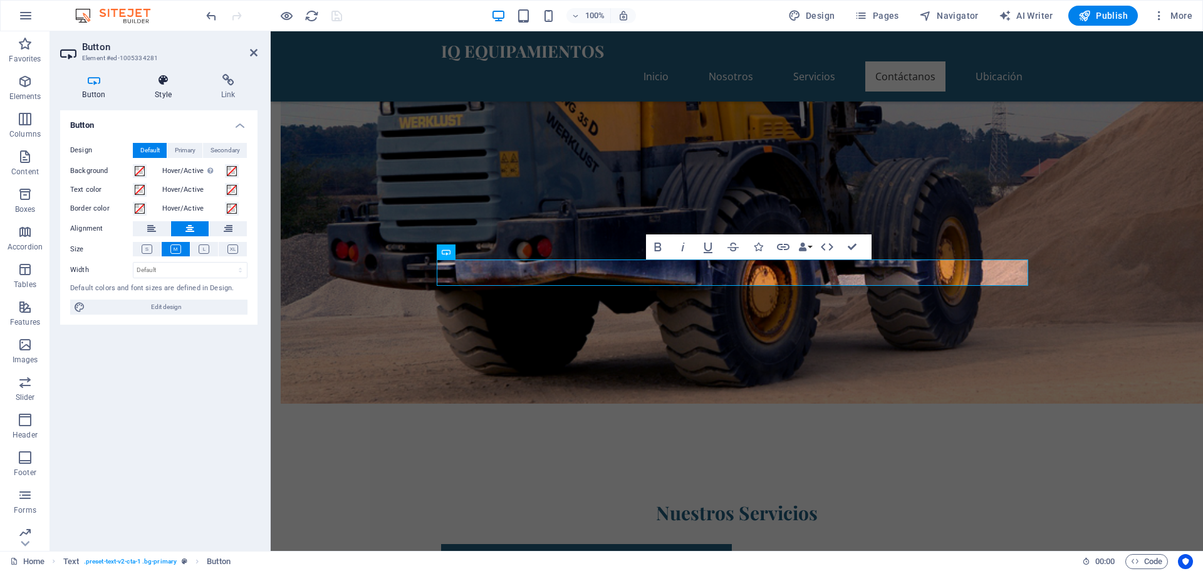
click at [160, 85] on icon at bounding box center [163, 80] width 61 height 13
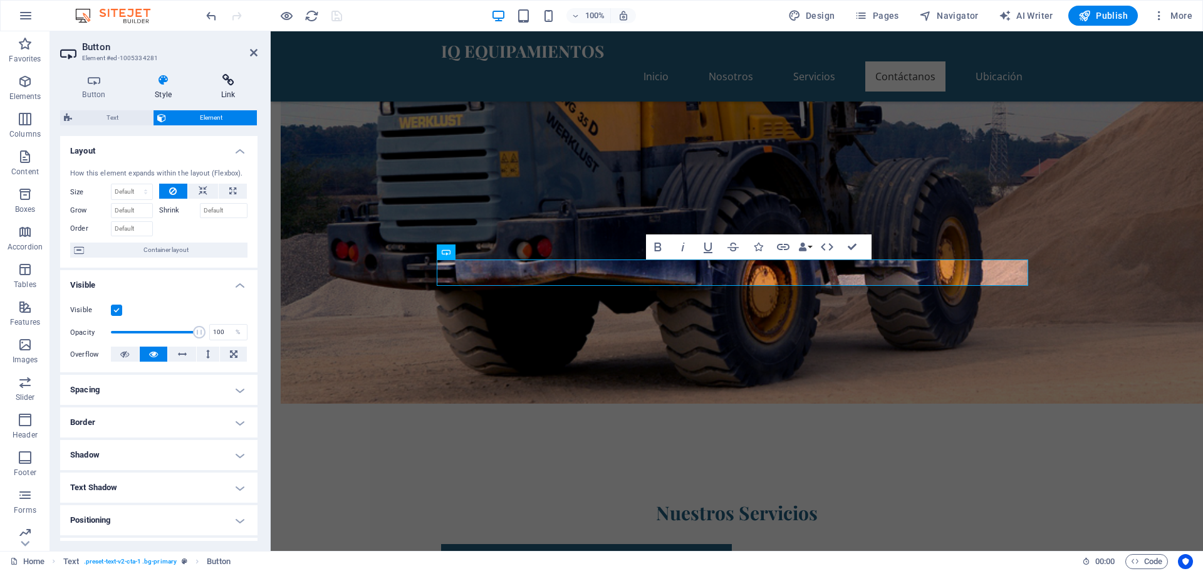
click at [226, 84] on icon at bounding box center [228, 80] width 59 height 13
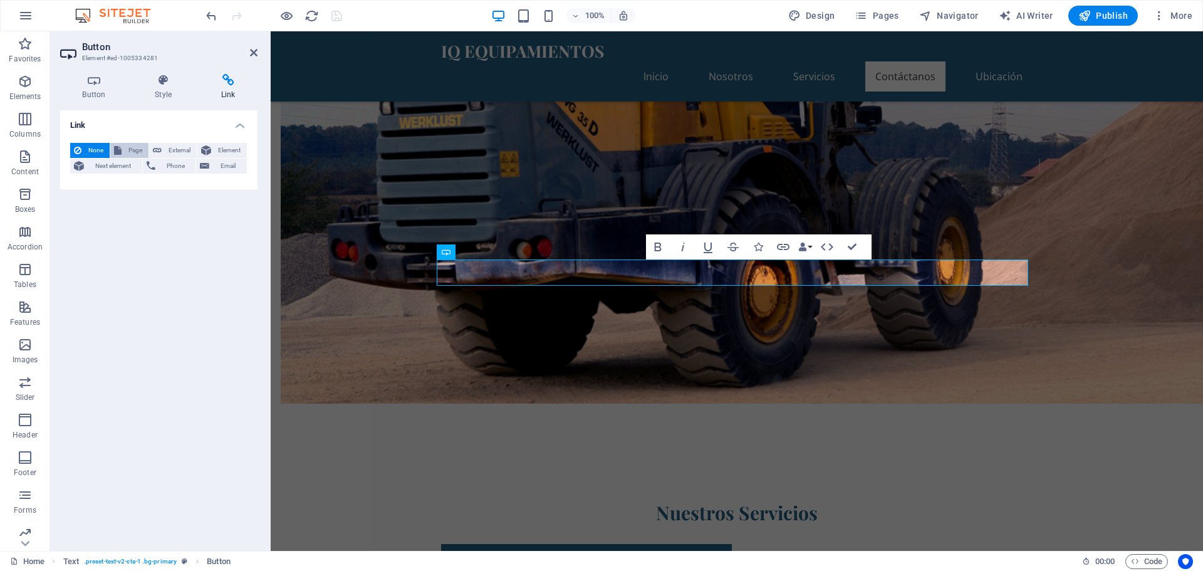
click at [128, 150] on span "Page" at bounding box center [134, 150] width 19 height 15
select select
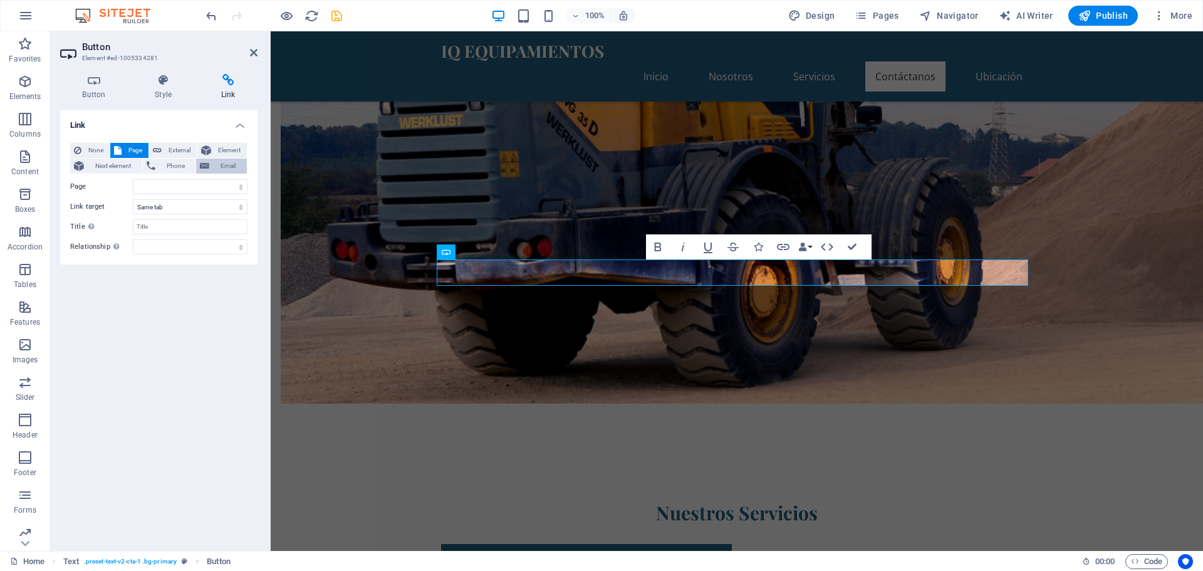
click at [216, 165] on span "Email" at bounding box center [228, 166] width 30 height 15
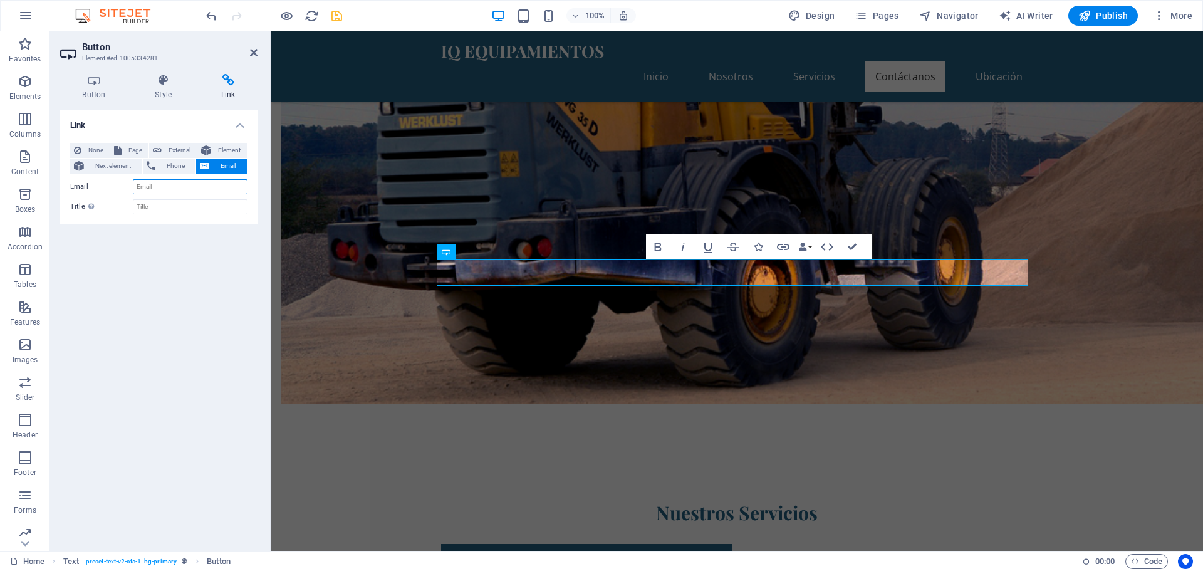
click at [189, 186] on input "Email" at bounding box center [190, 186] width 115 height 15
type input "ventas@iqequipamientos.com.uy"
click at [172, 164] on span "Phone" at bounding box center [175, 166] width 33 height 15
click at [219, 166] on span "Email" at bounding box center [228, 166] width 30 height 15
click at [338, 12] on icon "save" at bounding box center [337, 16] width 14 height 14
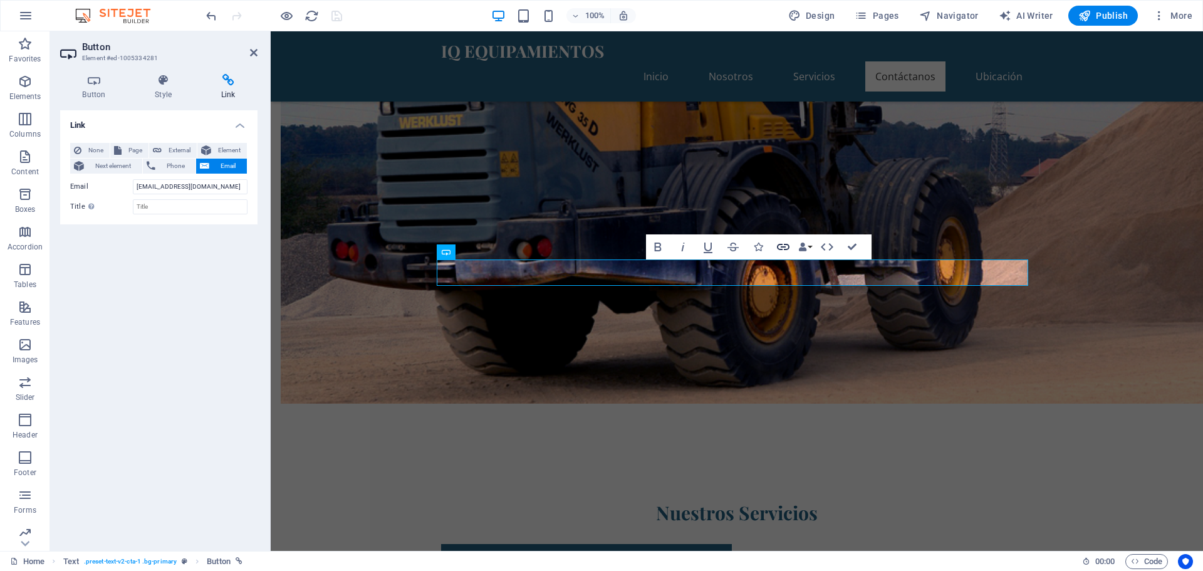
click at [784, 246] on icon "button" at bounding box center [783, 246] width 15 height 15
click at [812, 245] on button "Data Bindings" at bounding box center [806, 246] width 18 height 25
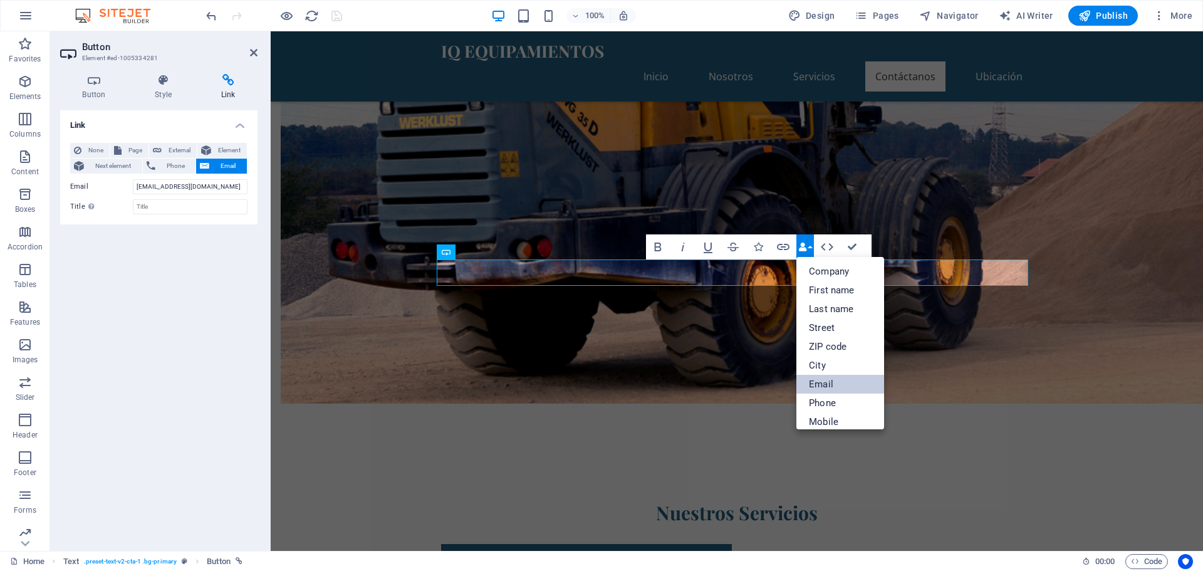
click at [849, 380] on link "Email" at bounding box center [841, 384] width 88 height 19
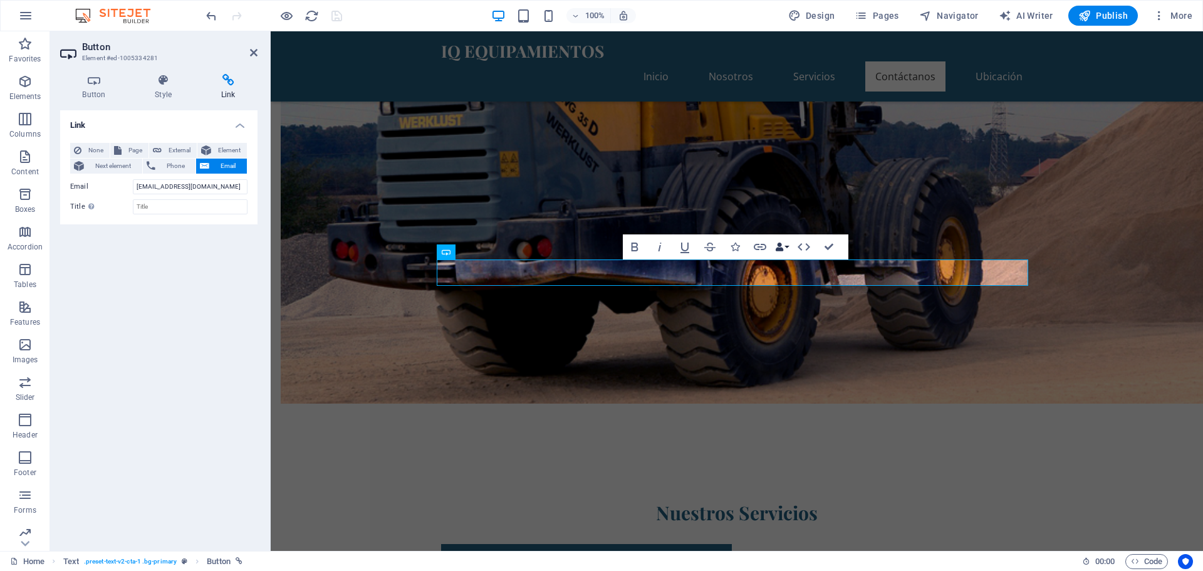
click at [788, 244] on button "Data Bindings" at bounding box center [782, 246] width 18 height 25
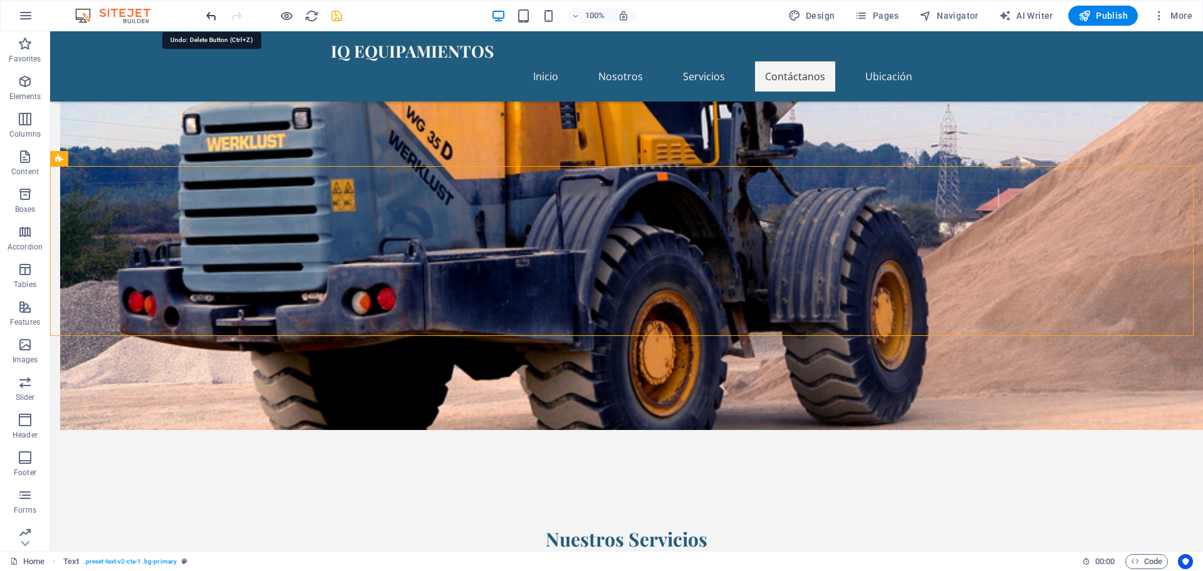
click at [211, 16] on icon "undo" at bounding box center [211, 16] width 14 height 14
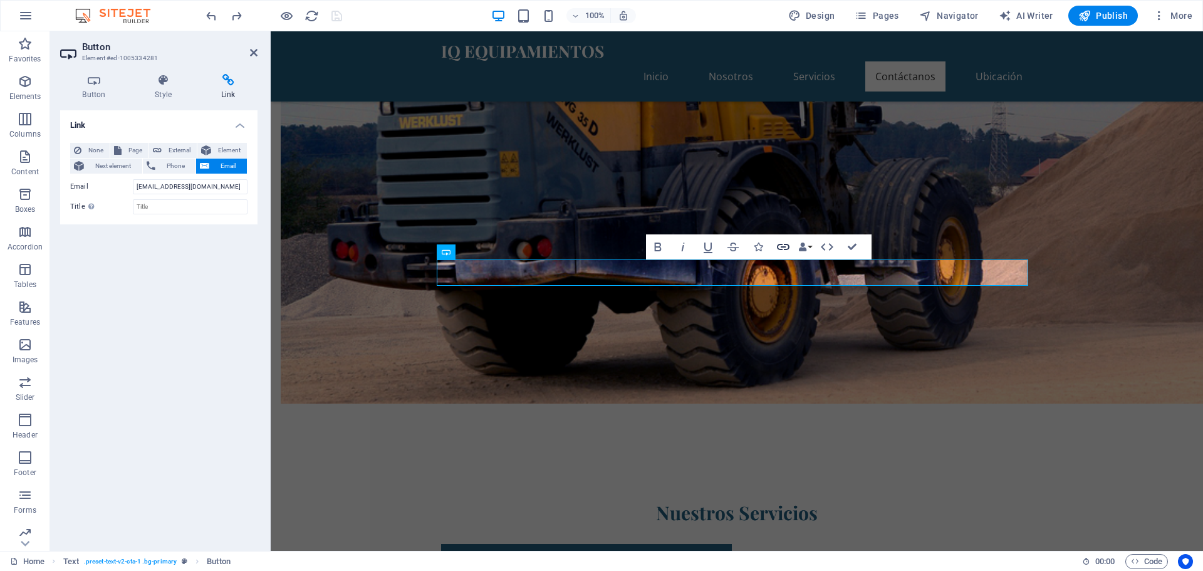
click at [785, 243] on icon "button" at bounding box center [783, 246] width 15 height 15
click at [164, 76] on icon at bounding box center [163, 80] width 61 height 13
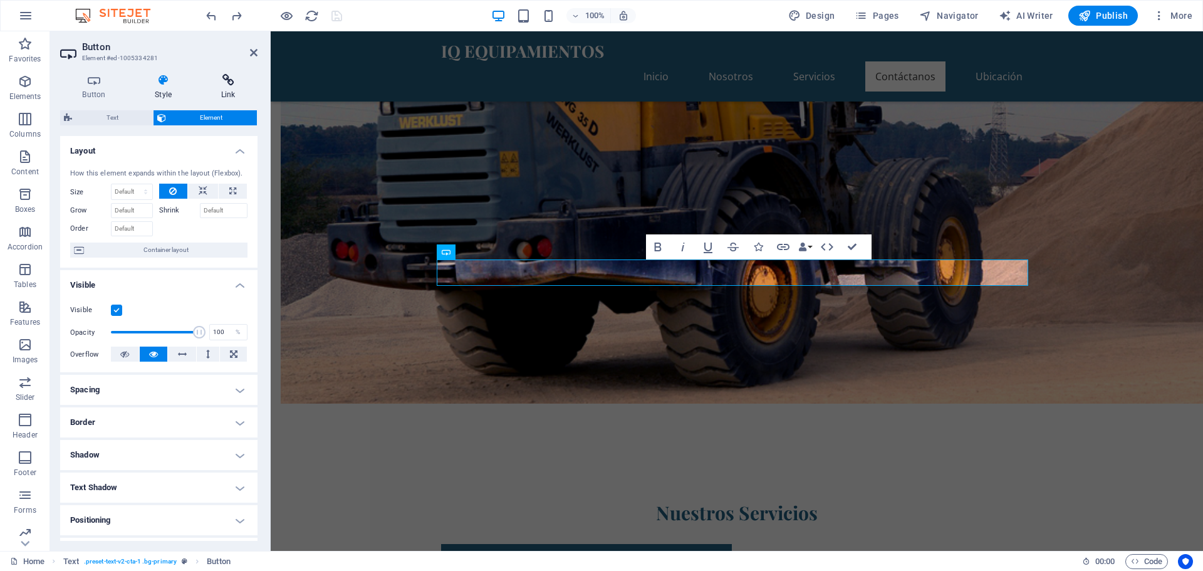
click at [219, 90] on h4 "Link" at bounding box center [228, 87] width 59 height 26
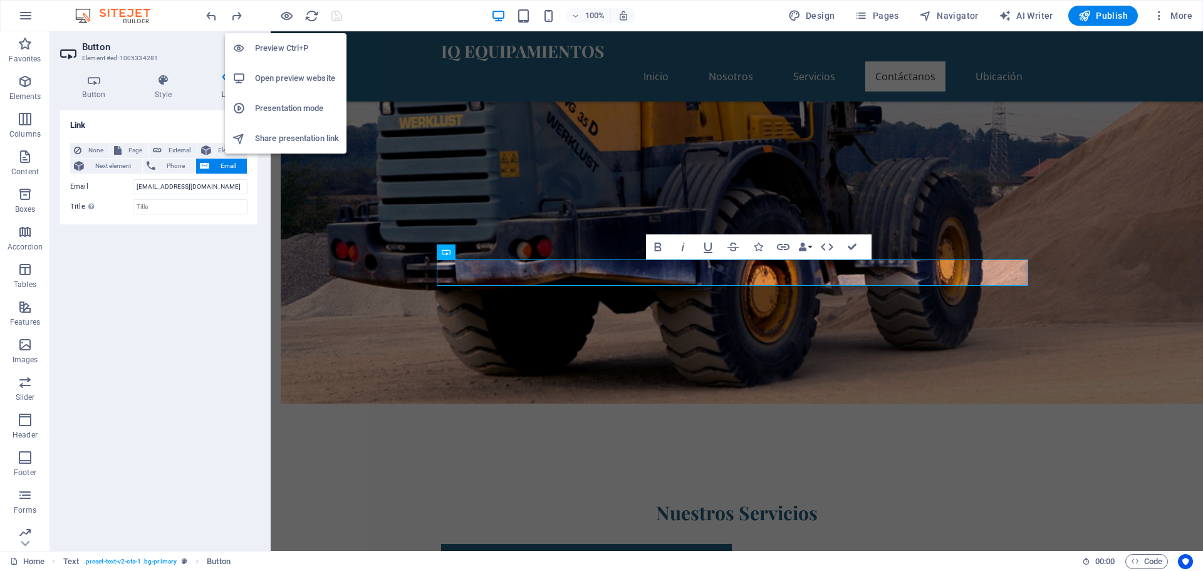
click at [292, 79] on h6 "Open preview website" at bounding box center [297, 78] width 84 height 15
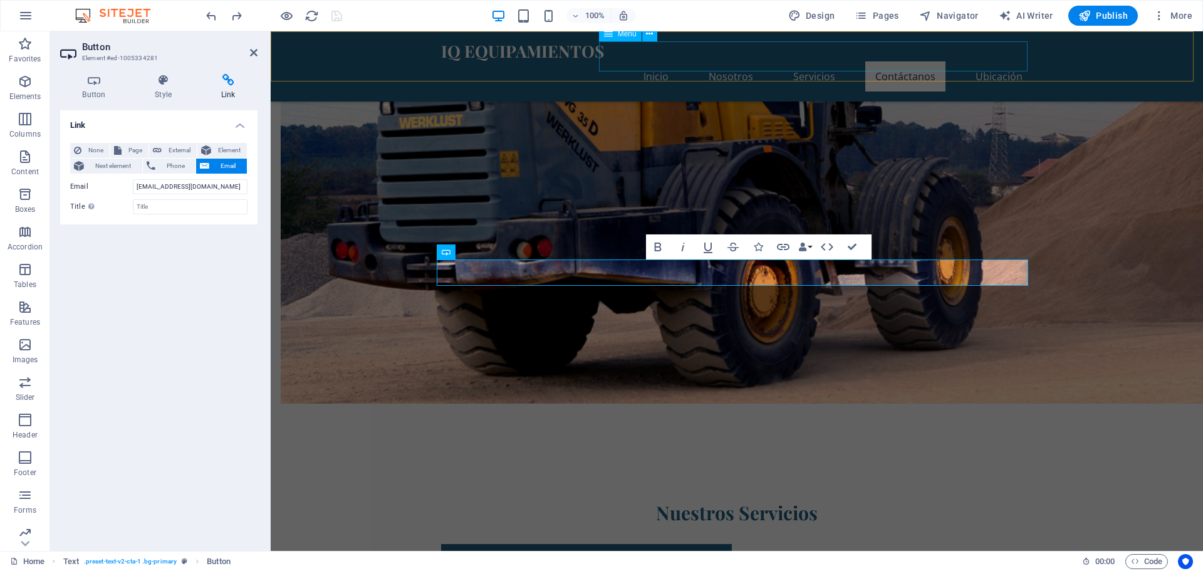
click at [991, 61] on nav "Inicio Nosotros Servicios Contáctanos Ubicación" at bounding box center [737, 76] width 592 height 30
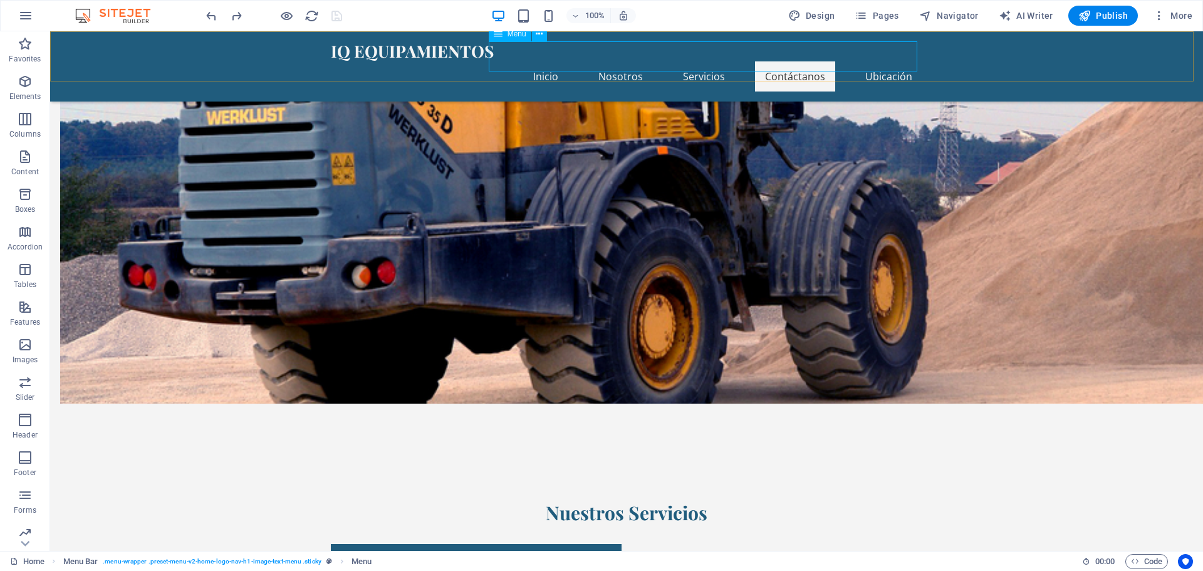
click at [893, 61] on nav "Inicio Nosotros Servicios Contáctanos Ubicación" at bounding box center [627, 76] width 592 height 30
click at [882, 61] on nav "Inicio Nosotros Servicios Contáctanos Ubicación" at bounding box center [627, 76] width 592 height 30
click at [879, 61] on nav "Inicio Nosotros Servicios Contáctanos Ubicación" at bounding box center [627, 76] width 592 height 30
select select
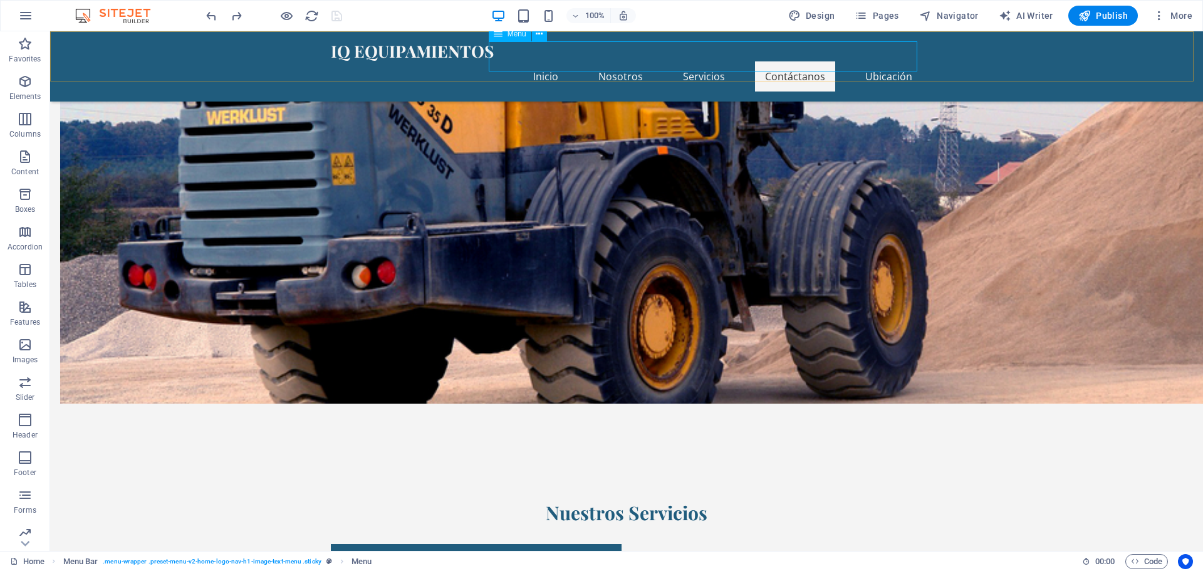
select select
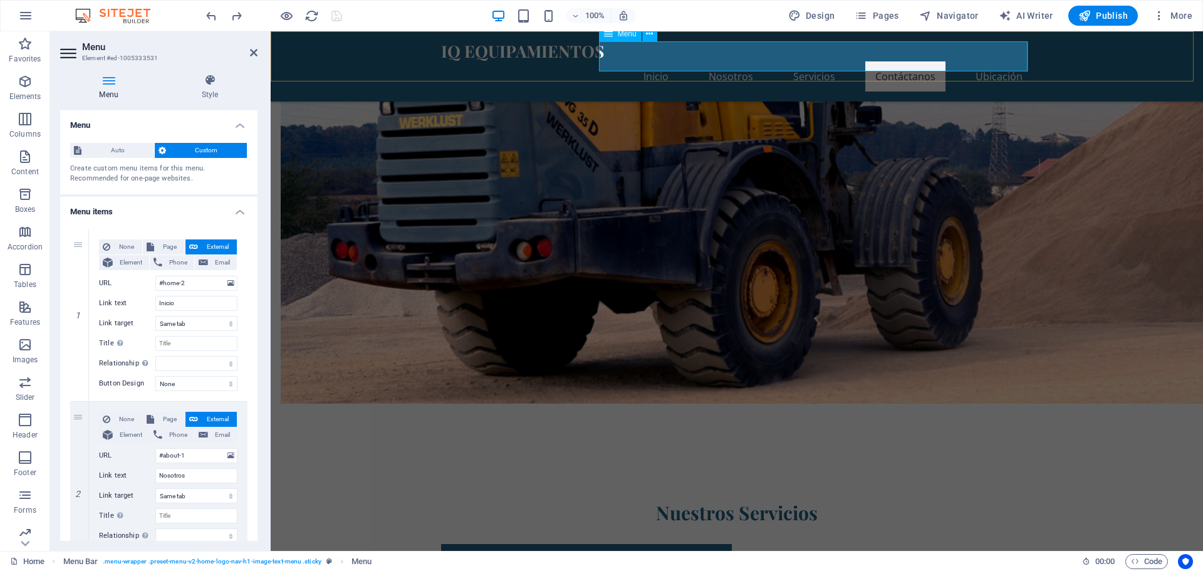
click at [971, 61] on nav "Inicio Nosotros Servicios Contáctanos Ubicación" at bounding box center [737, 76] width 592 height 30
click at [994, 61] on nav "Inicio Nosotros Servicios Contáctanos Ubicación" at bounding box center [737, 76] width 592 height 30
click at [995, 61] on nav "Inicio Nosotros Servicios Contáctanos Ubicación" at bounding box center [737, 76] width 592 height 30
click at [813, 61] on nav "Inicio Nosotros Servicios Contáctanos Ubicación" at bounding box center [737, 76] width 592 height 30
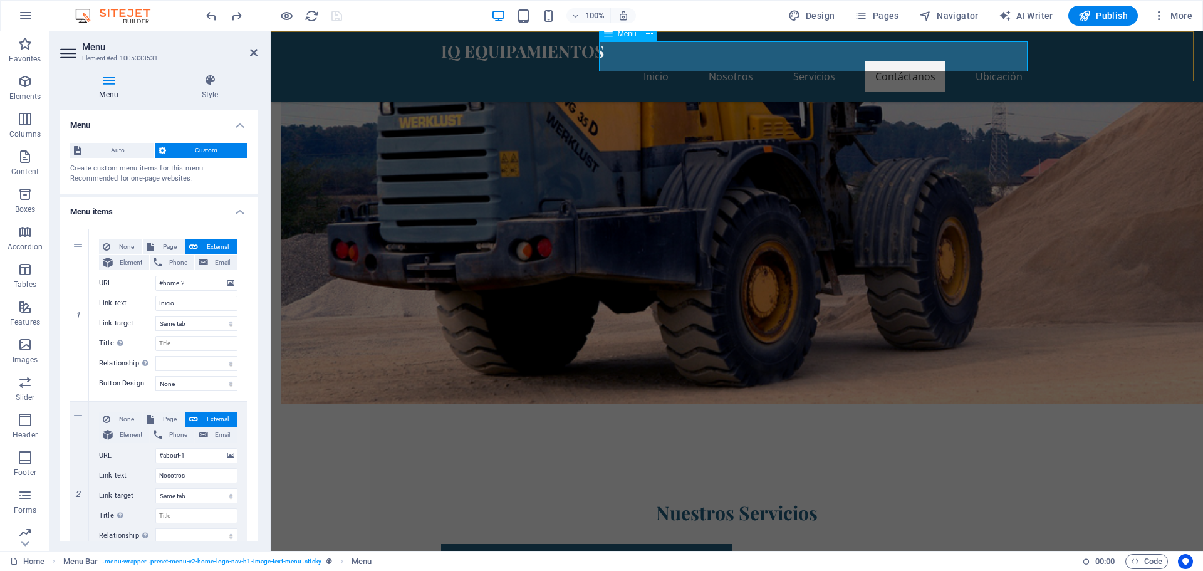
click at [816, 61] on nav "Inicio Nosotros Servicios Contáctanos Ubicación" at bounding box center [737, 76] width 592 height 30
click at [254, 53] on icon at bounding box center [254, 53] width 8 height 10
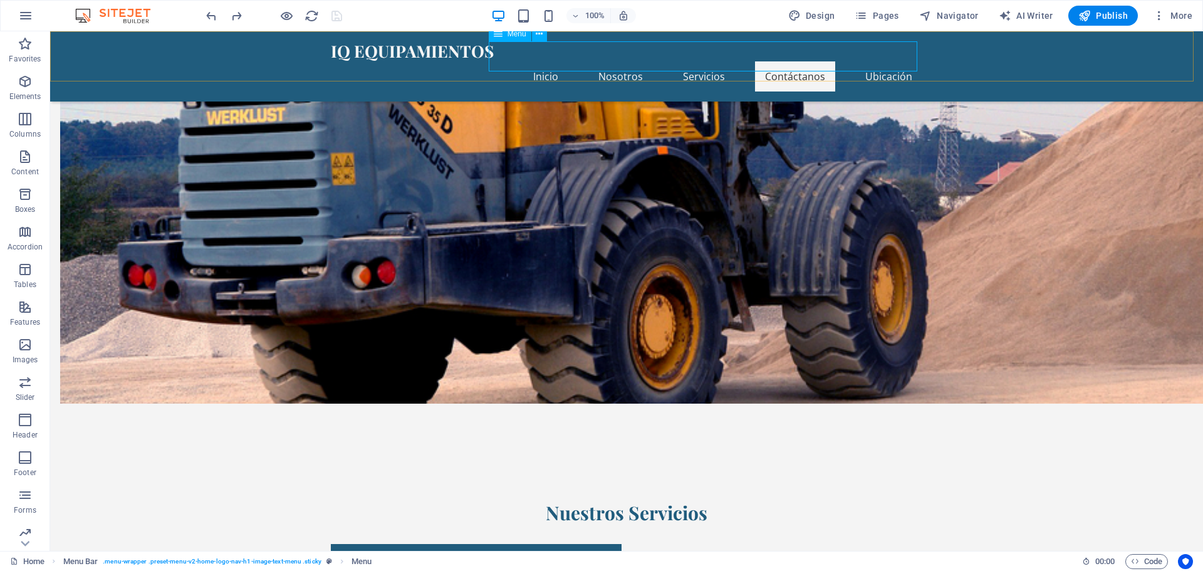
click at [700, 61] on nav "Inicio Nosotros Servicios Contáctanos Ubicación" at bounding box center [627, 76] width 592 height 30
click at [694, 61] on nav "Inicio Nosotros Servicios Contáctanos Ubicación" at bounding box center [627, 76] width 592 height 30
select select
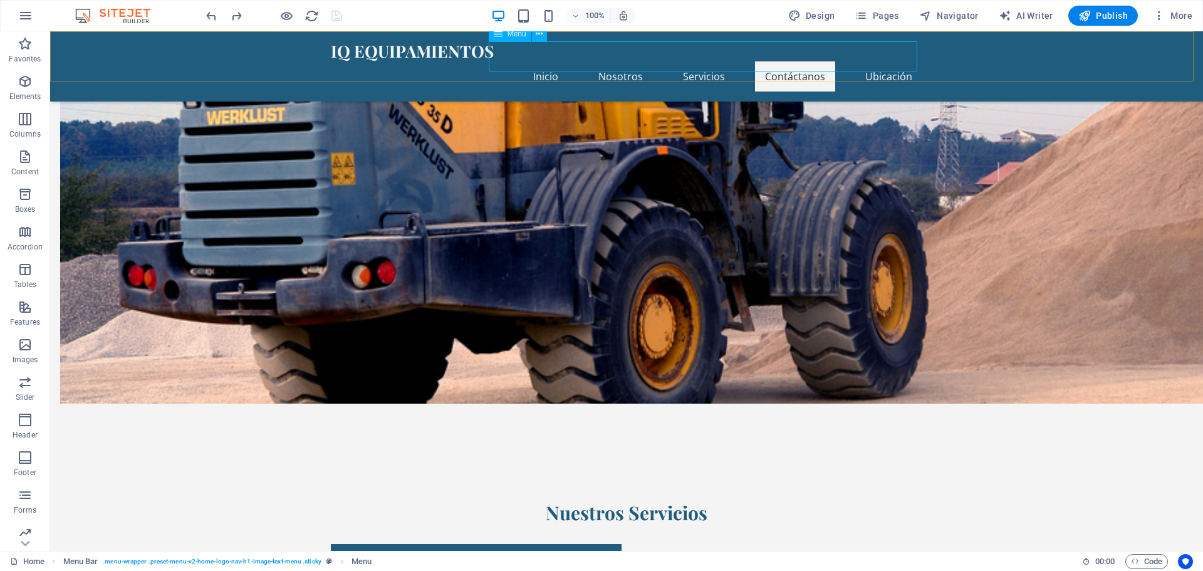
select select
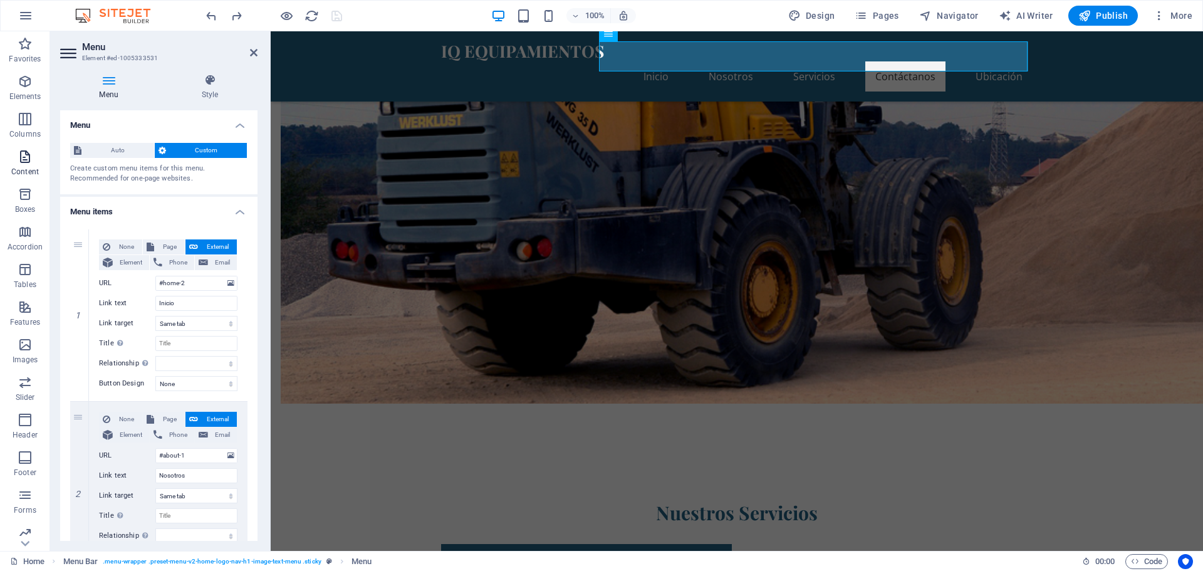
click at [19, 159] on icon "button" at bounding box center [25, 156] width 15 height 15
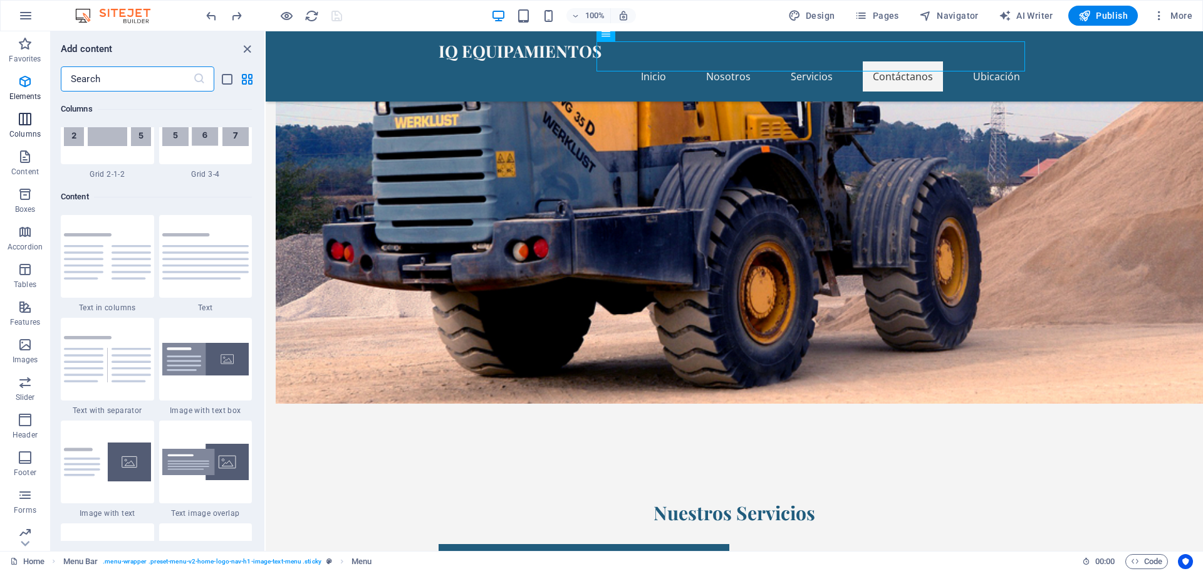
scroll to position [2193, 0]
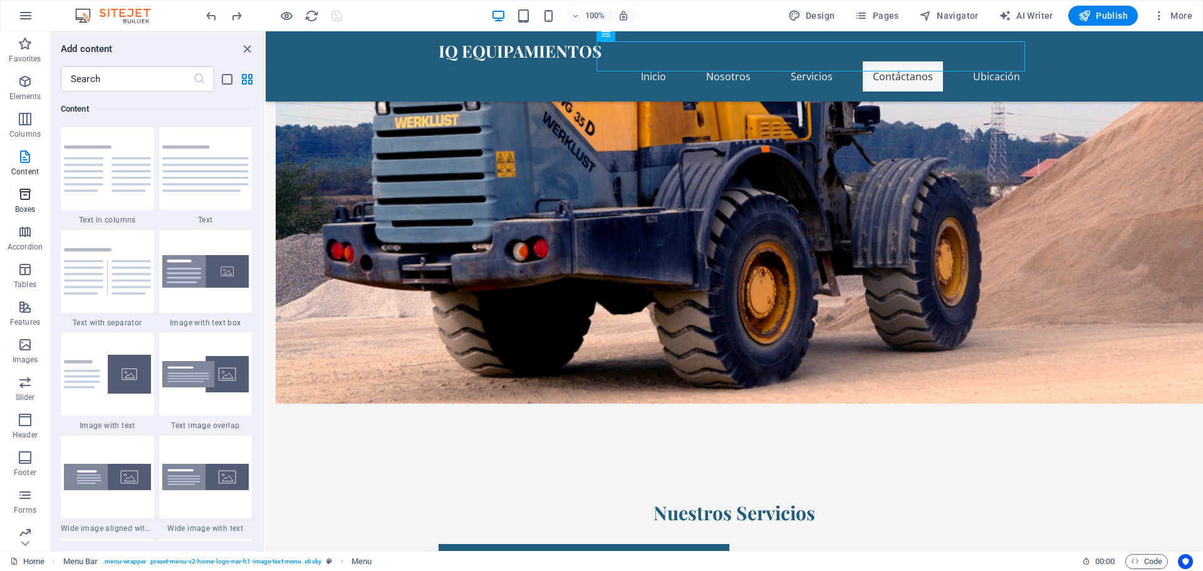
click at [22, 200] on icon "button" at bounding box center [25, 194] width 15 height 15
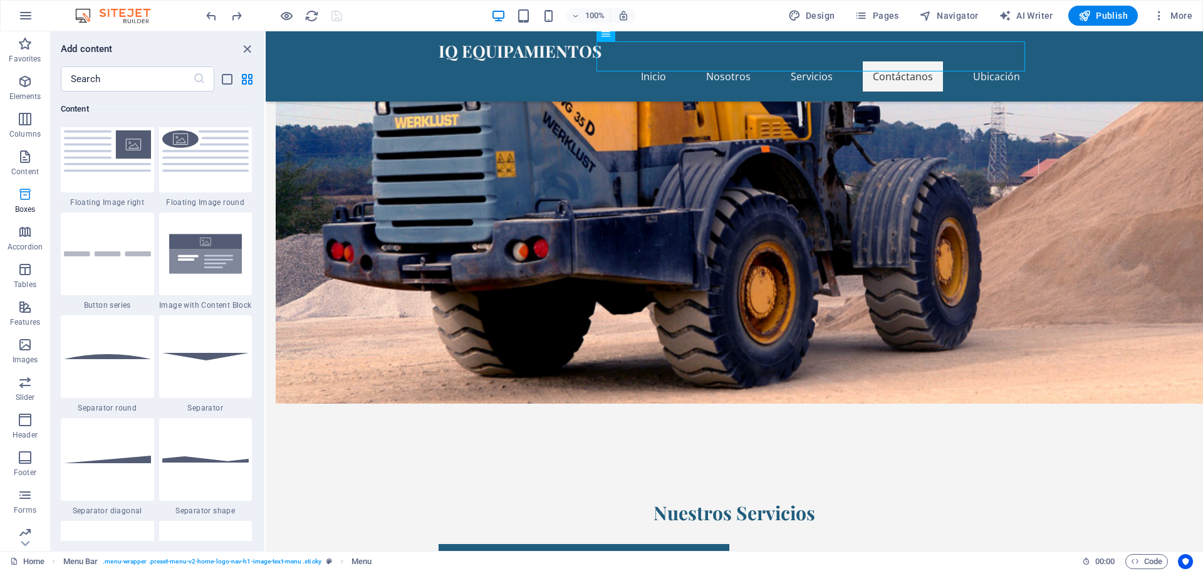
scroll to position [3457, 0]
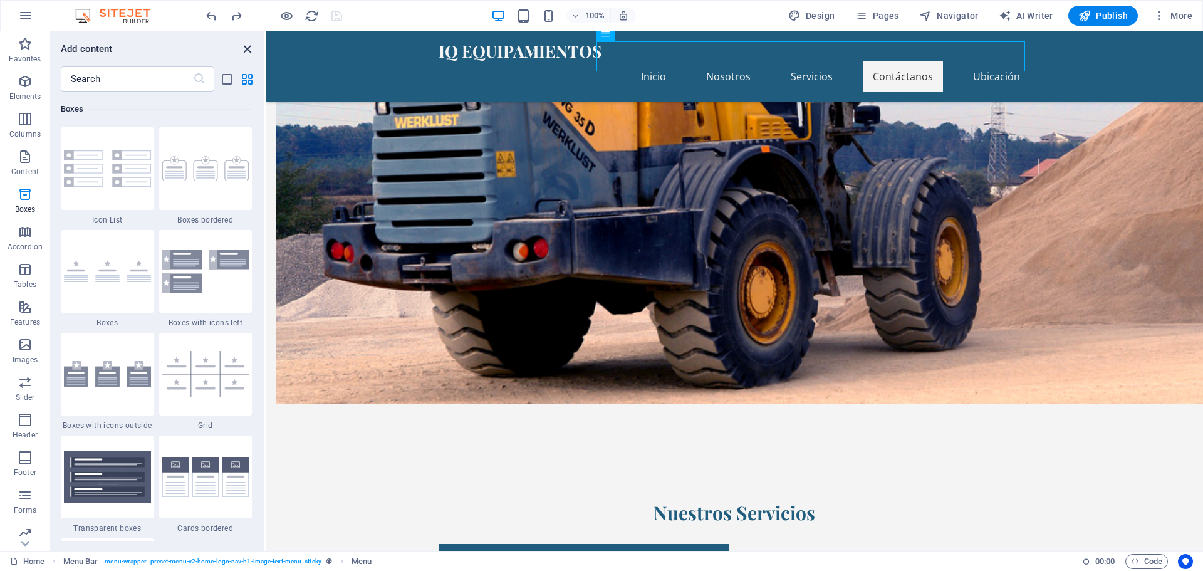
click at [243, 49] on icon "close panel" at bounding box center [247, 49] width 14 height 14
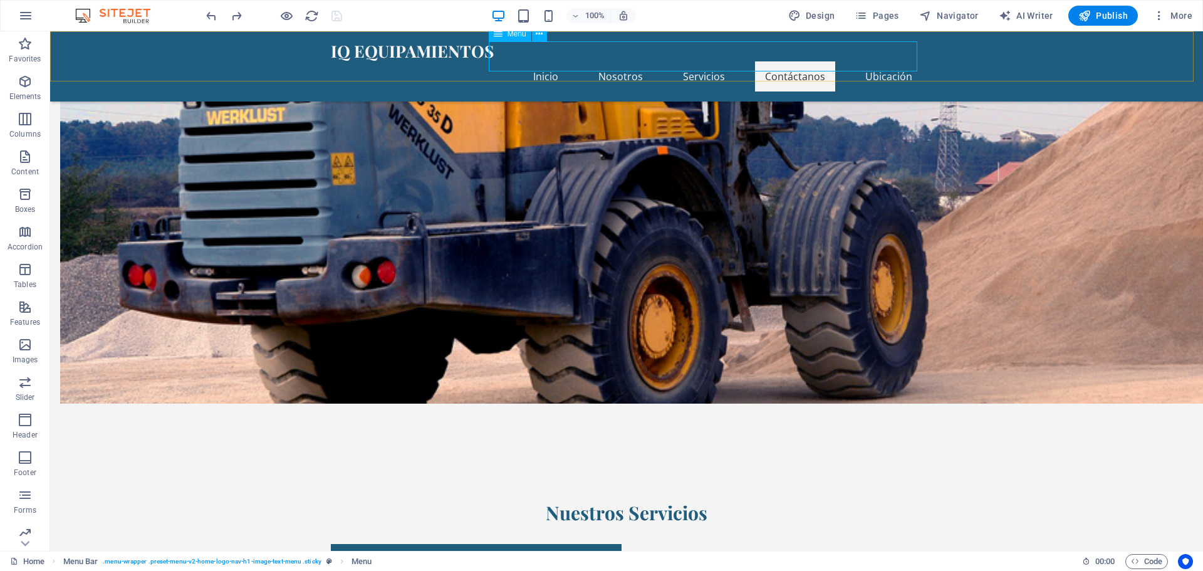
click at [706, 61] on nav "Inicio Nosotros Servicios Contáctanos Ubicación" at bounding box center [627, 76] width 592 height 30
click at [699, 61] on nav "Inicio Nosotros Servicios Contáctanos Ubicación" at bounding box center [627, 76] width 592 height 30
select select
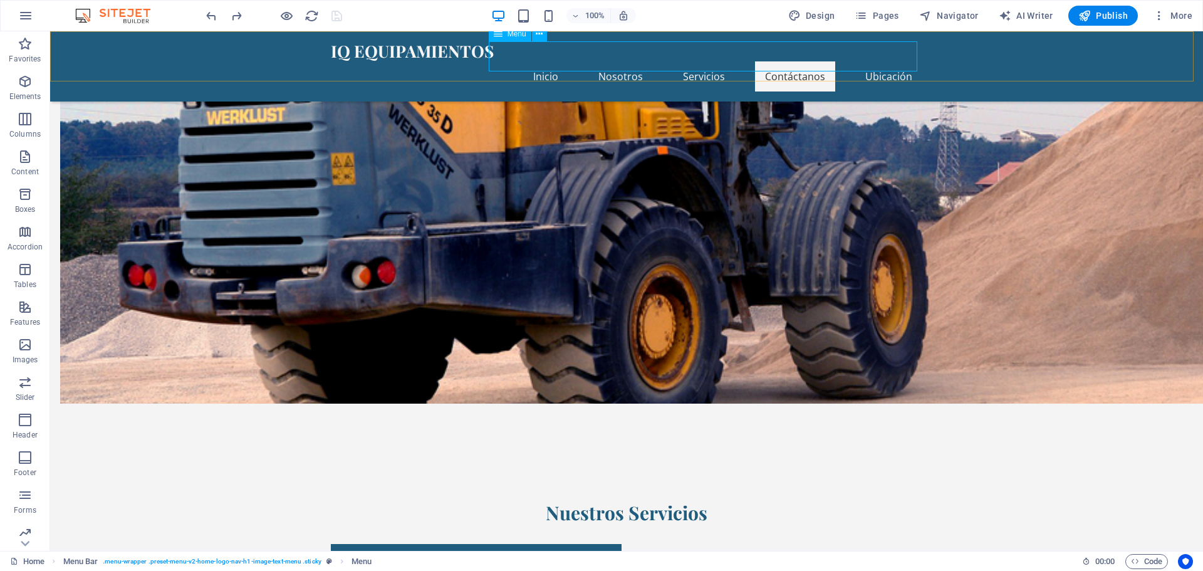
select select
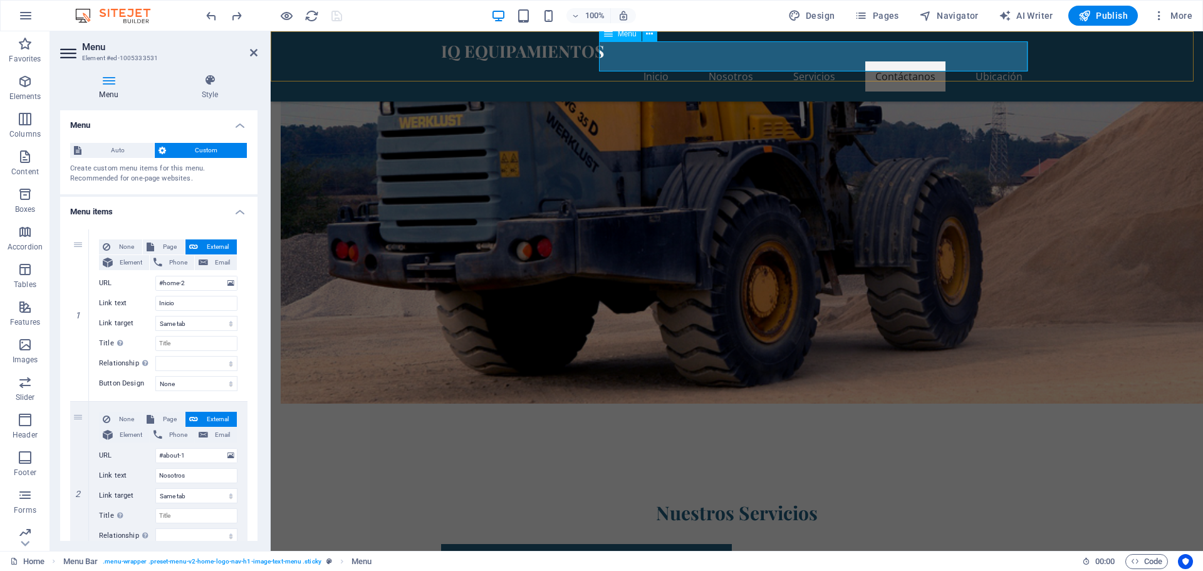
click at [626, 37] on span "Menu" at bounding box center [627, 34] width 19 height 8
click at [110, 89] on h4 "Menu" at bounding box center [111, 87] width 102 height 26
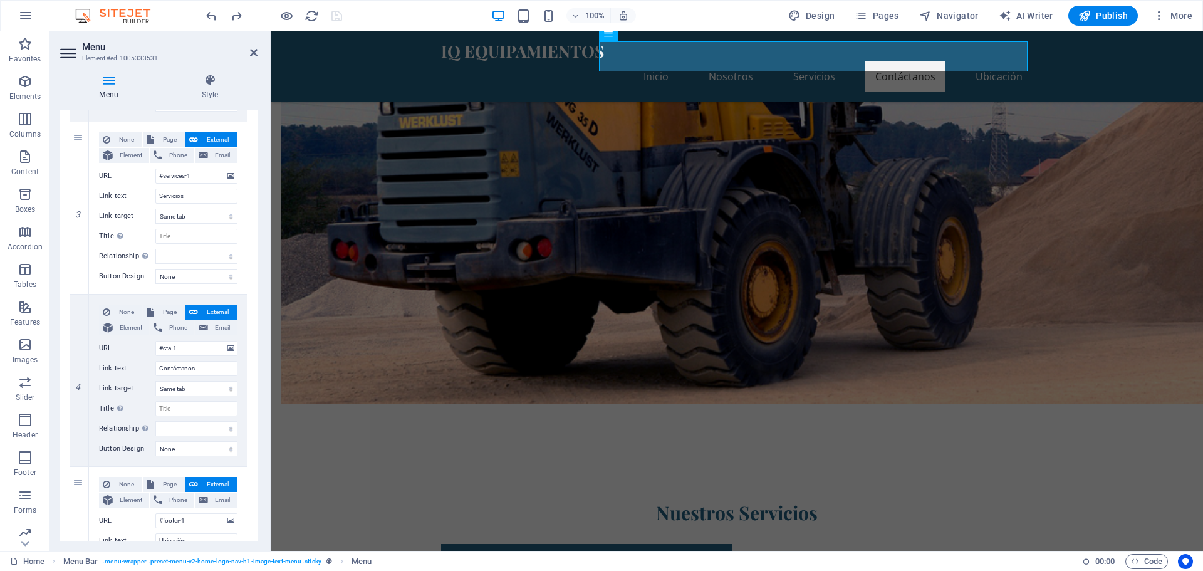
scroll to position [459, 0]
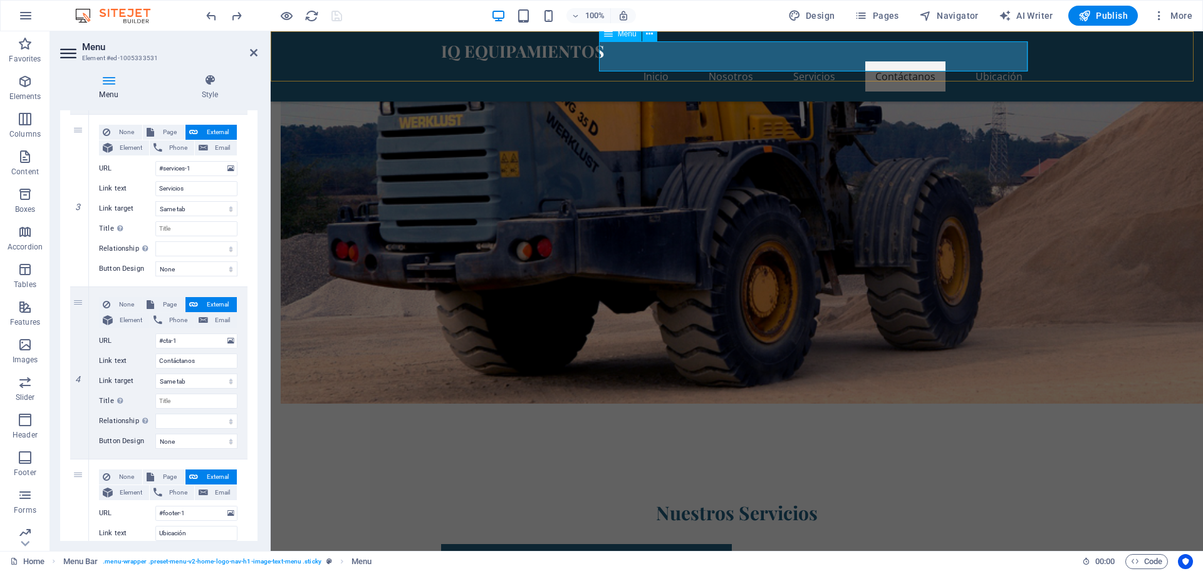
click at [983, 61] on nav "Inicio Nosotros Servicios Contáctanos Ubicación" at bounding box center [737, 76] width 592 height 30
click at [1001, 61] on nav "Inicio Nosotros Servicios Contáctanos Ubicación" at bounding box center [737, 76] width 592 height 30
drag, startPoint x: 252, startPoint y: 50, endPoint x: 202, endPoint y: 19, distance: 58.6
click at [253, 50] on icon at bounding box center [254, 53] width 8 height 10
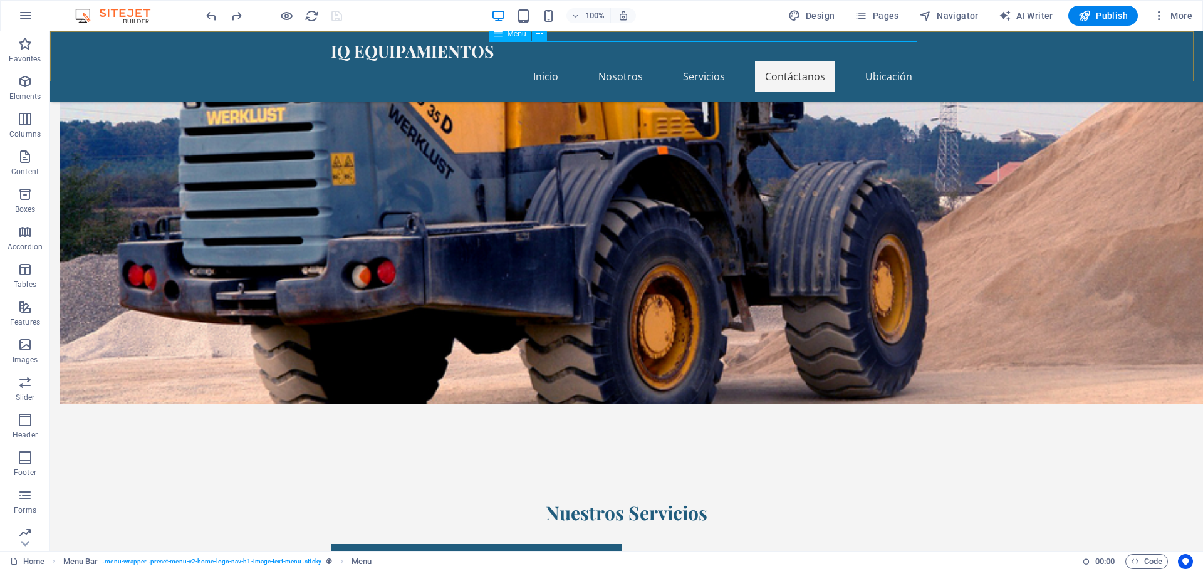
click at [878, 61] on nav "Inicio Nosotros Servicios Contáctanos Ubicación" at bounding box center [627, 76] width 592 height 30
click at [881, 61] on nav "Inicio Nosotros Servicios Contáctanos Ubicación" at bounding box center [627, 76] width 592 height 30
select select
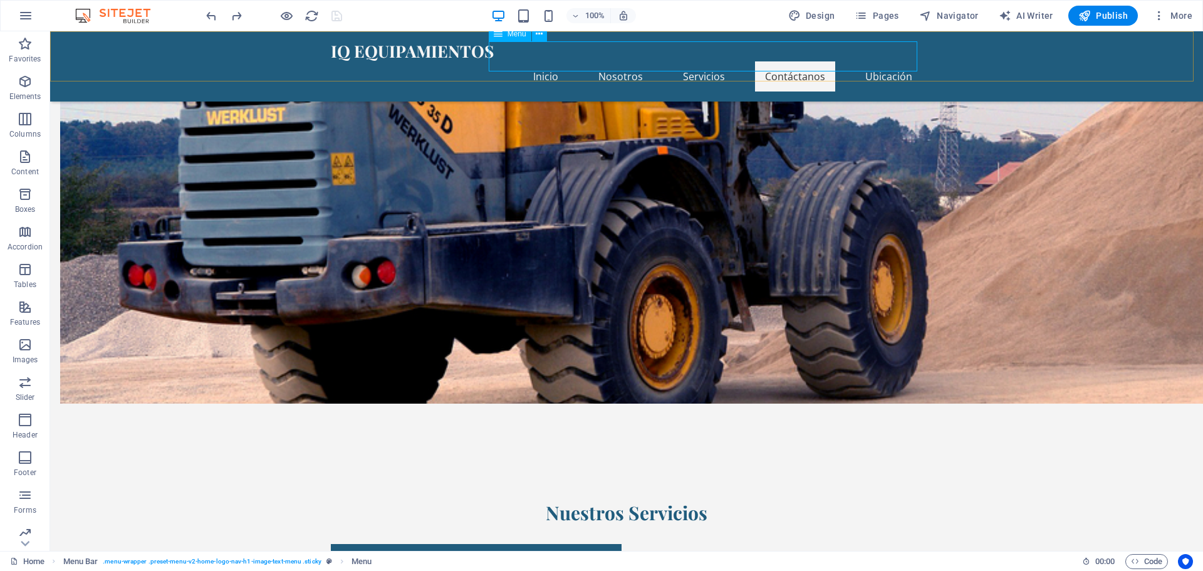
select select
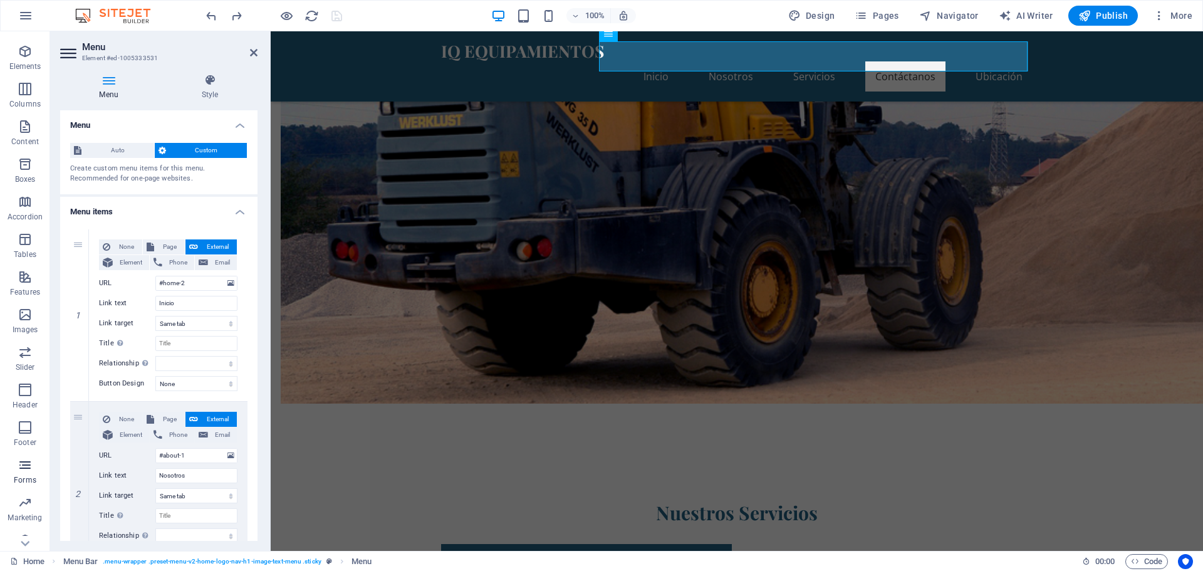
scroll to position [44, 0]
